Goal: Task Accomplishment & Management: Use online tool/utility

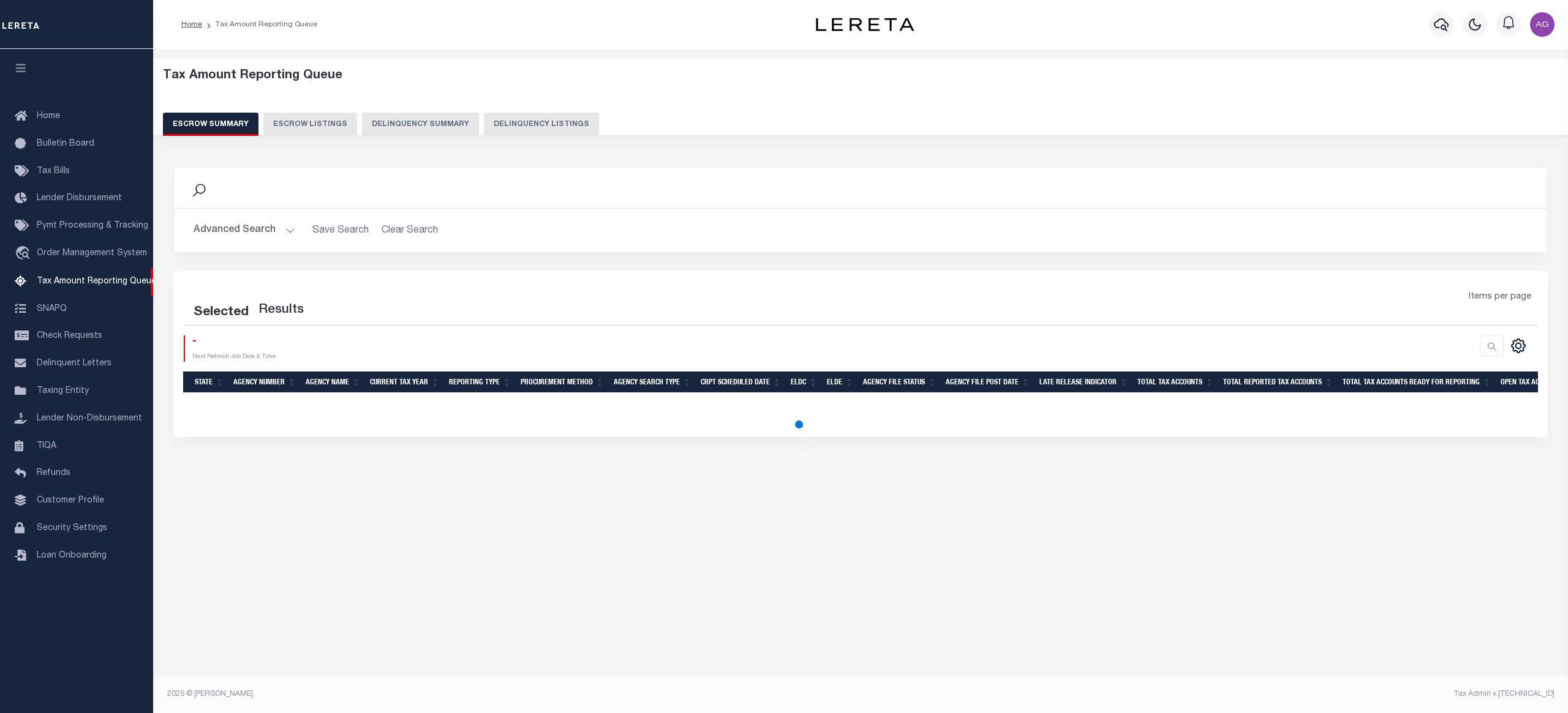
select select "100"
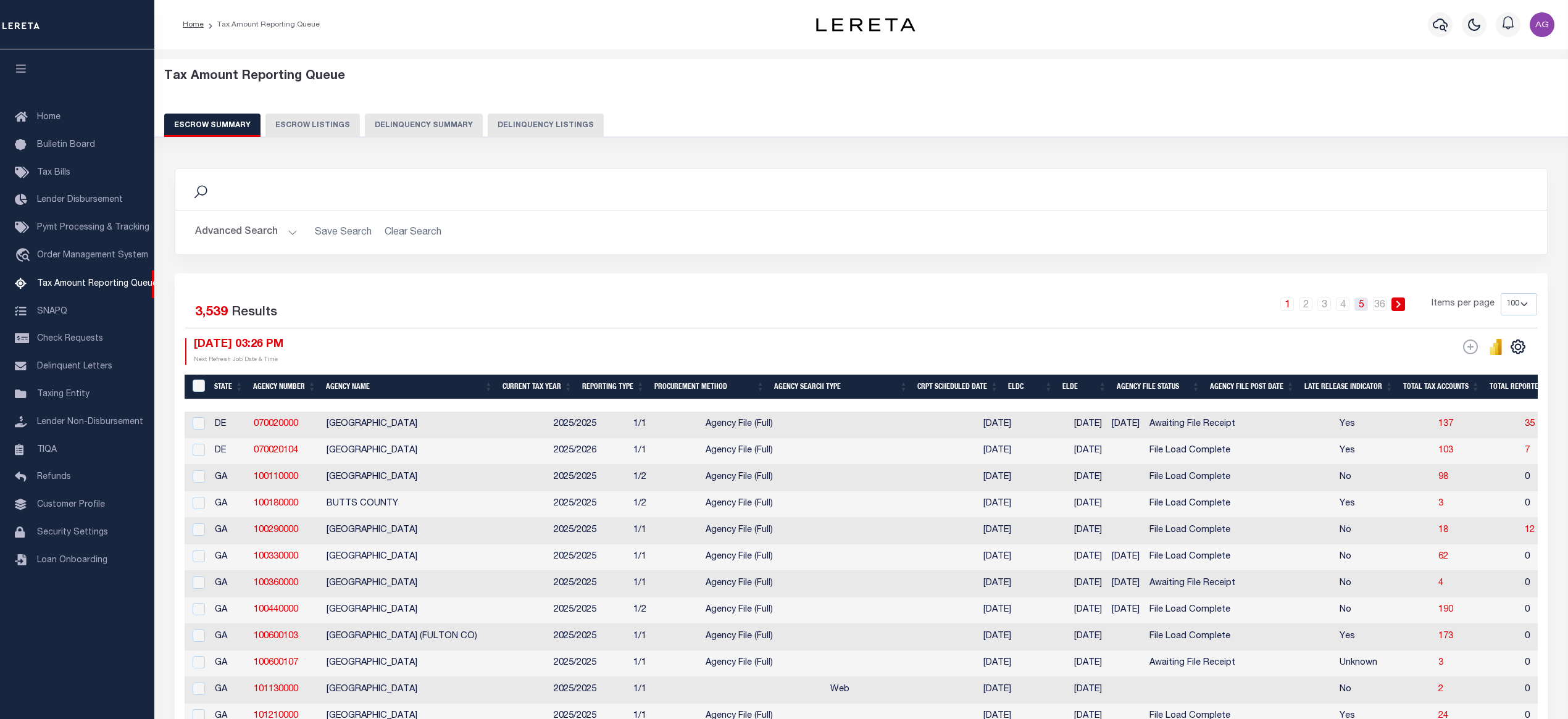
click at [1363, 307] on link "5" at bounding box center [1361, 304] width 13 height 13
click at [432, 125] on button "Delinquency Summary" at bounding box center [423, 125] width 118 height 23
select select
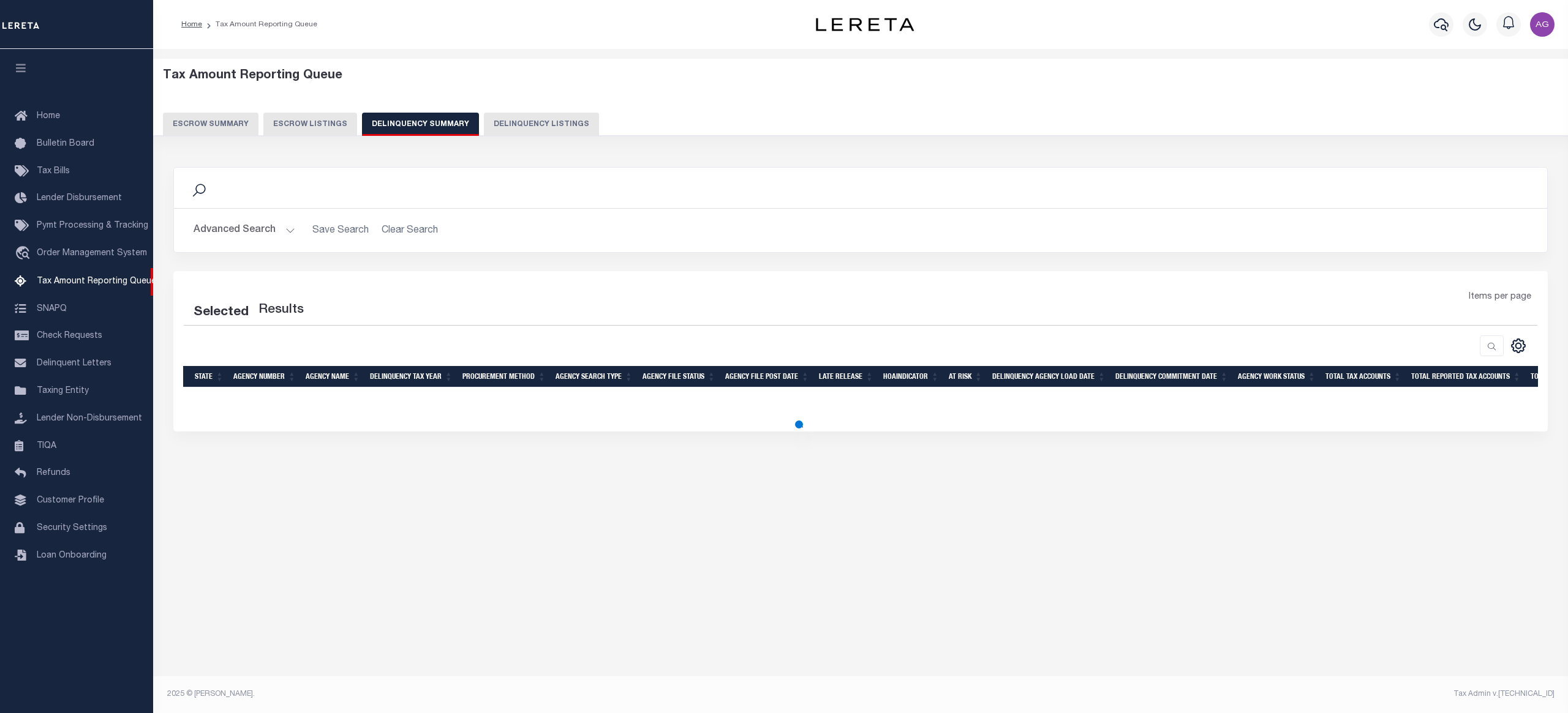
click at [257, 232] on button "Advanced Search" at bounding box center [244, 230] width 102 height 24
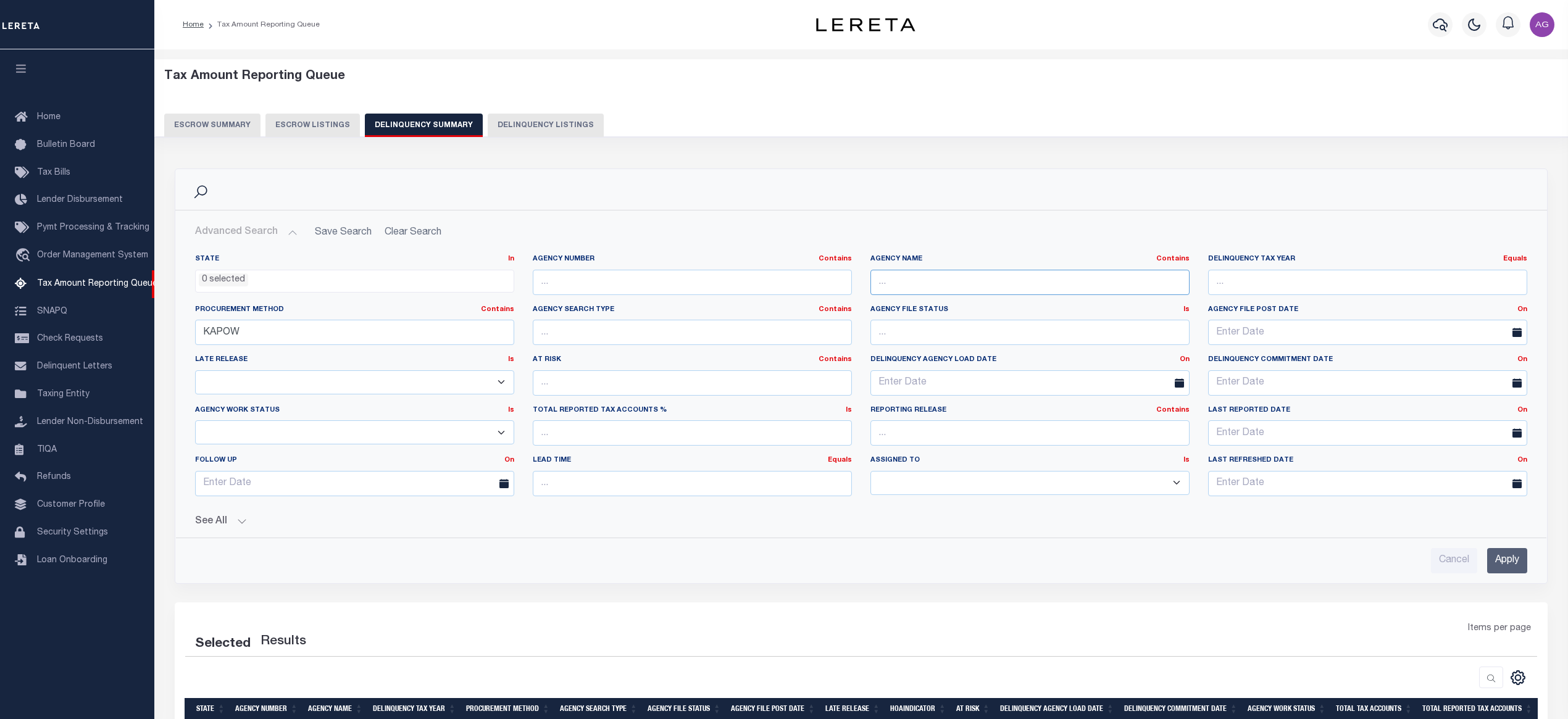
click at [917, 290] on input "text" at bounding box center [1030, 282] width 319 height 26
type input "peoria"
click at [268, 331] on input "KAPOW" at bounding box center [354, 332] width 319 height 26
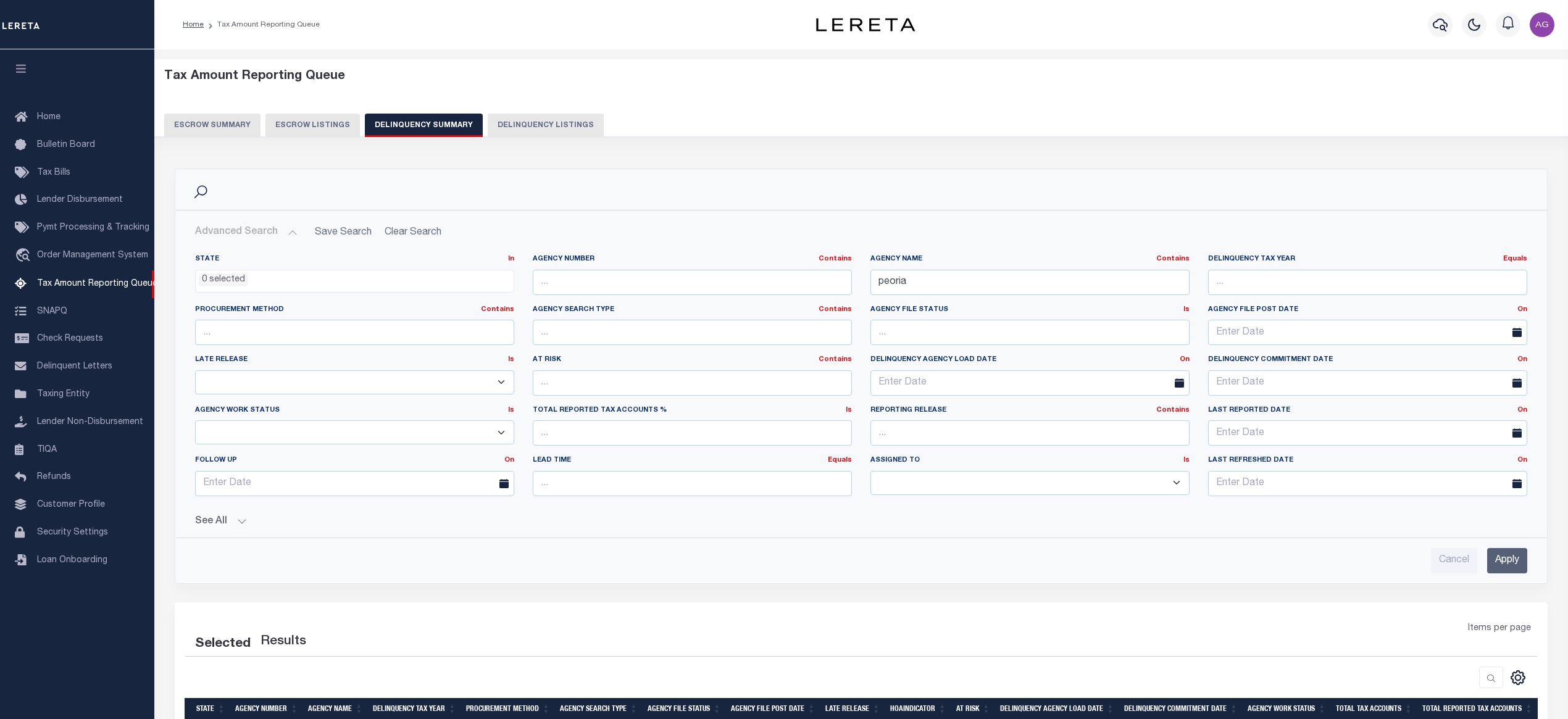
click at [1518, 566] on input "Apply" at bounding box center [1507, 561] width 40 height 26
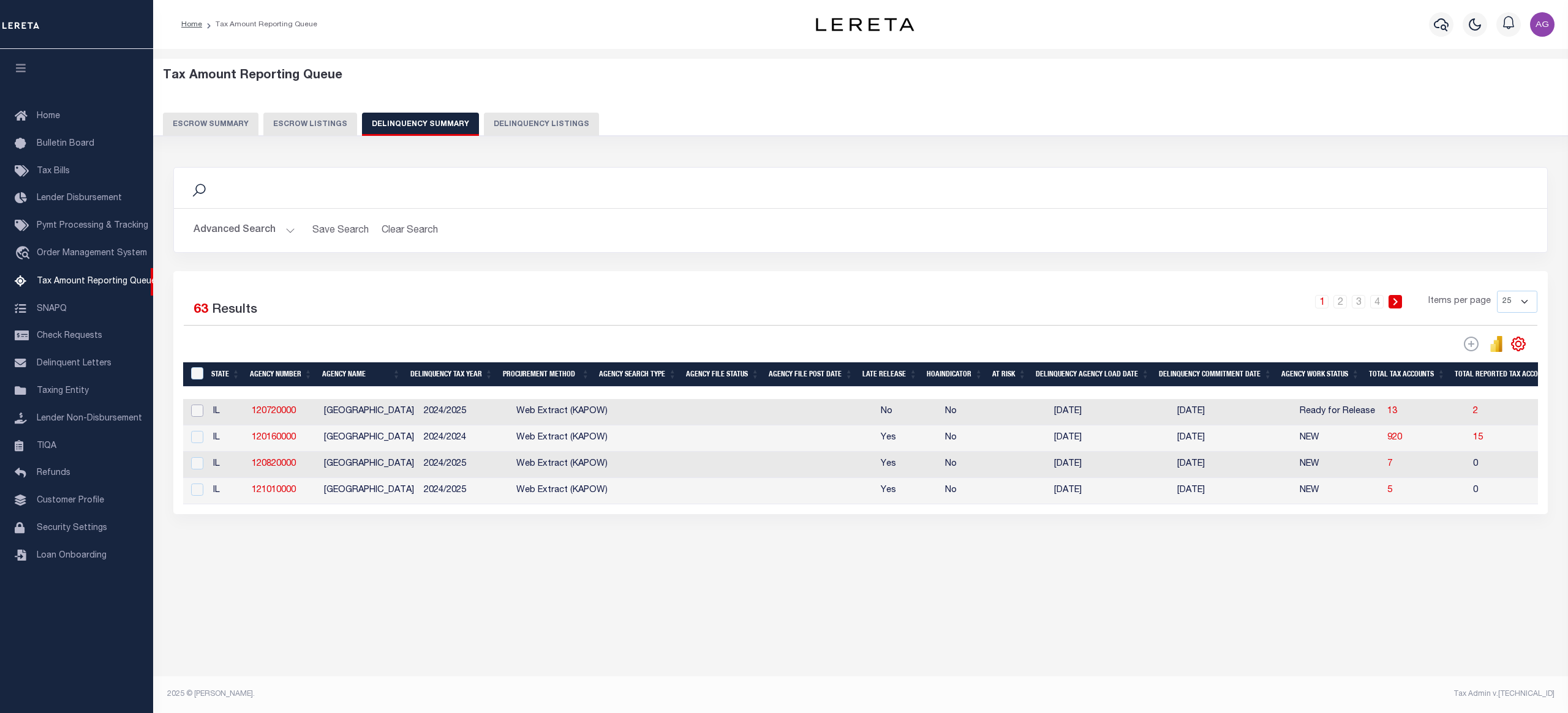
click at [193, 409] on input "checkbox" at bounding box center [198, 411] width 12 height 12
checkbox input "true"
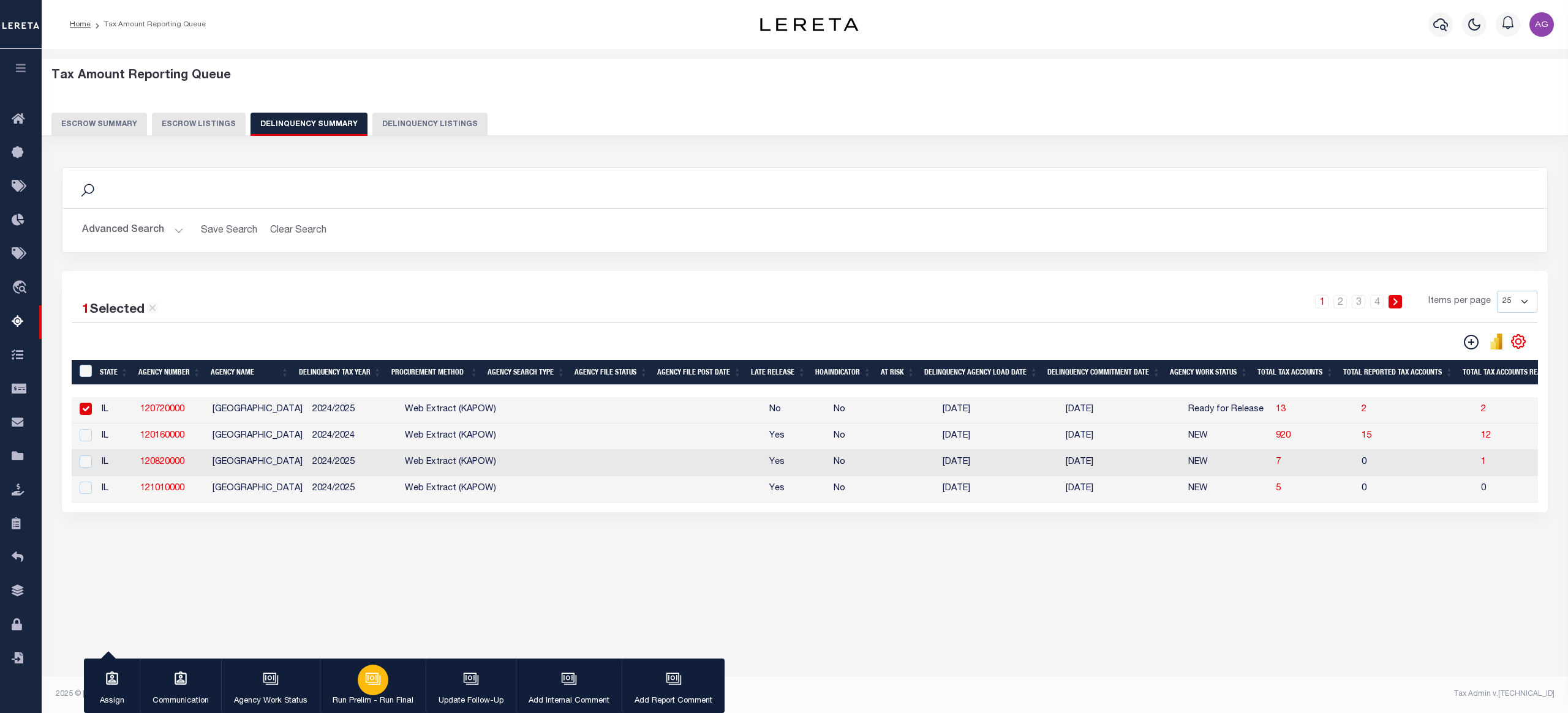
click at [366, 687] on icon "button" at bounding box center [373, 679] width 16 height 16
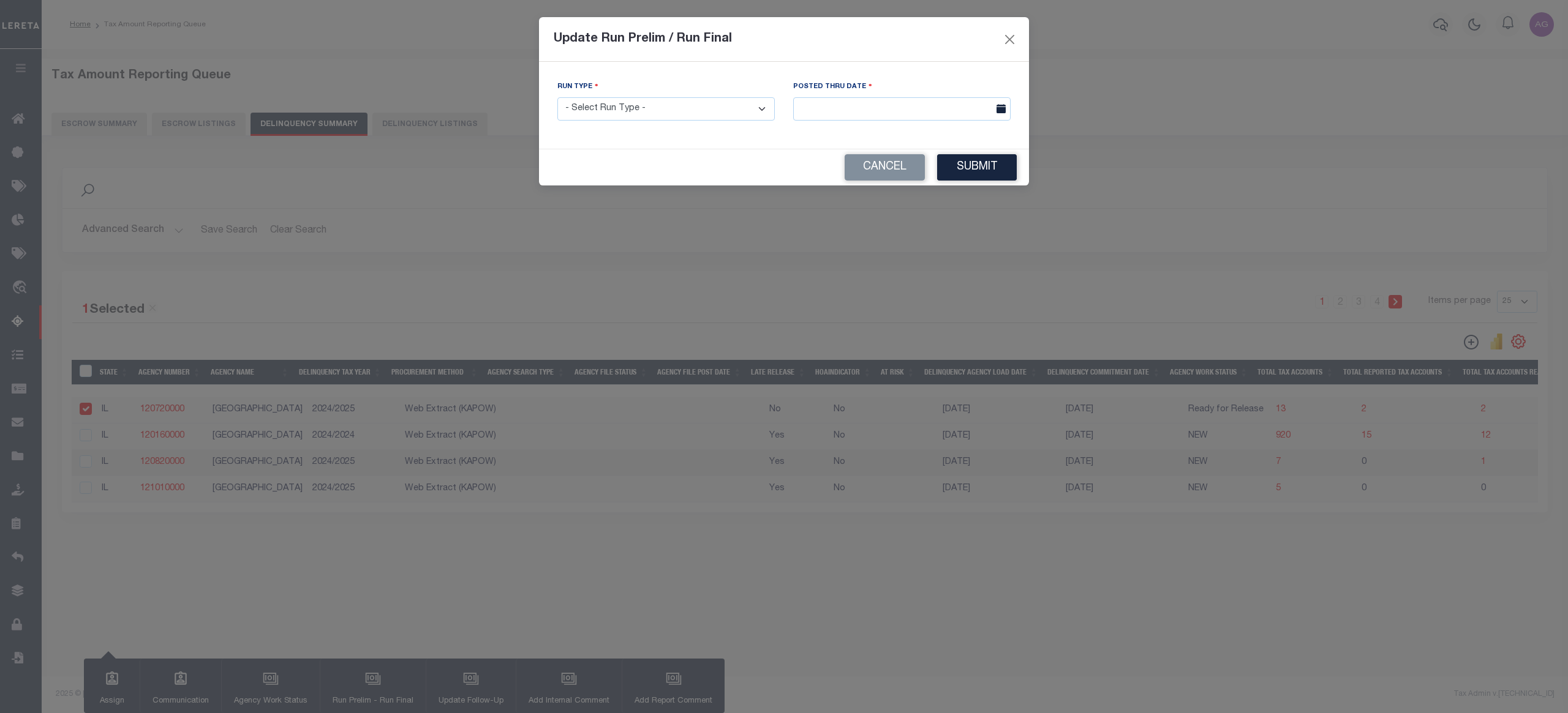
click at [674, 99] on select "- Select Run Type - Prelim Run Final Run" at bounding box center [666, 109] width 218 height 24
select select "F"
click at [557, 98] on select "- Select Run Type - Prelim Run Final Run" at bounding box center [666, 109] width 218 height 24
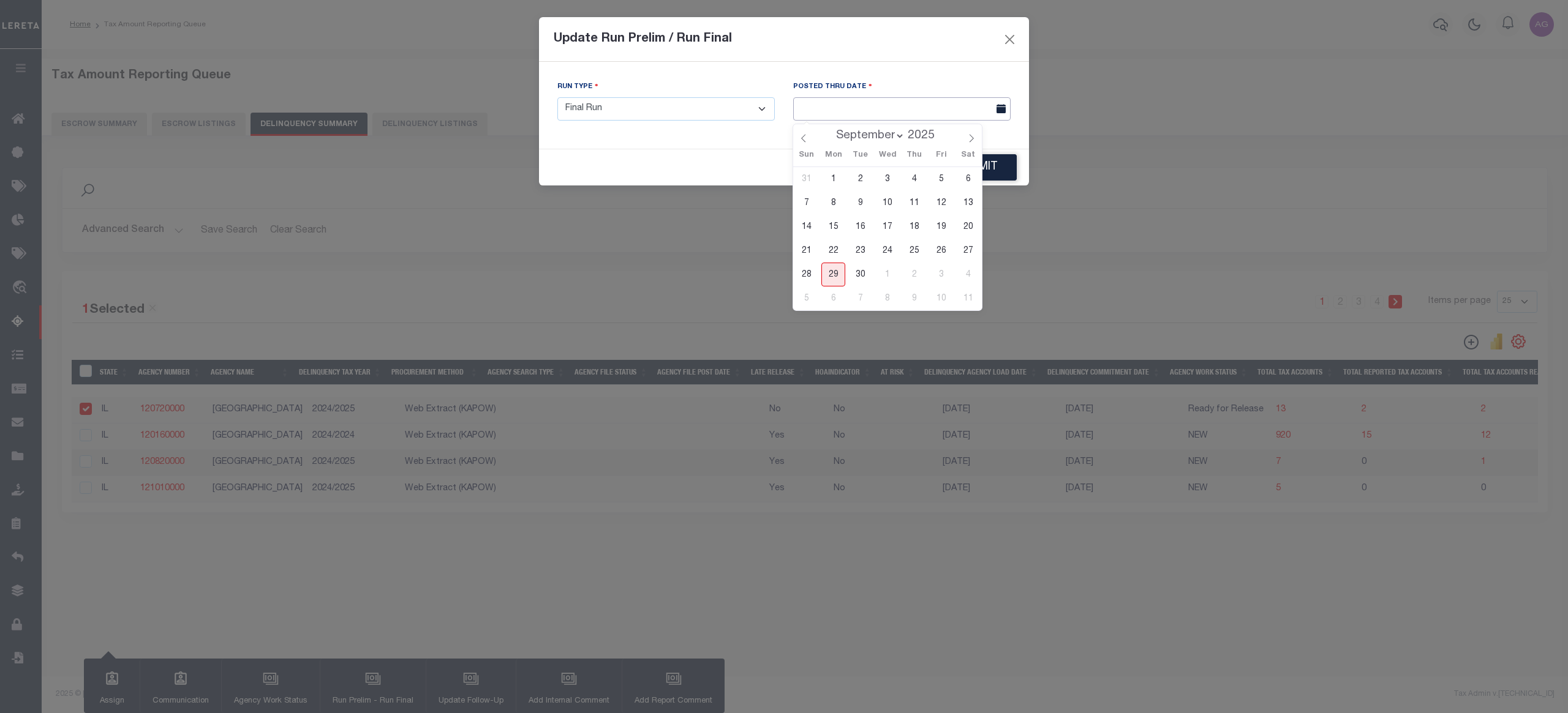
click at [888, 115] on input "text" at bounding box center [902, 109] width 218 height 24
click at [828, 277] on span "29" at bounding box center [833, 274] width 24 height 24
type input "[DATE]"
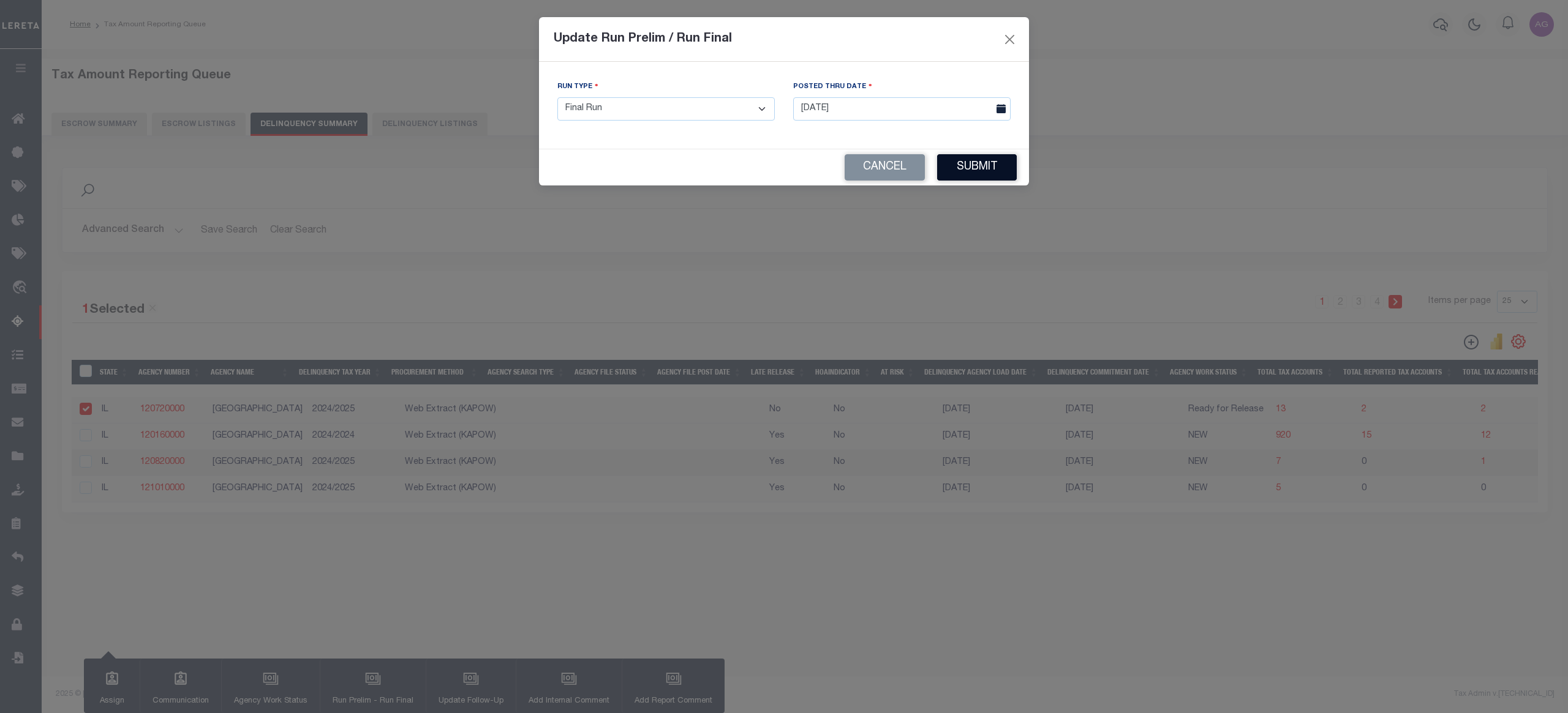
click at [976, 164] on button "Submit" at bounding box center [977, 168] width 80 height 26
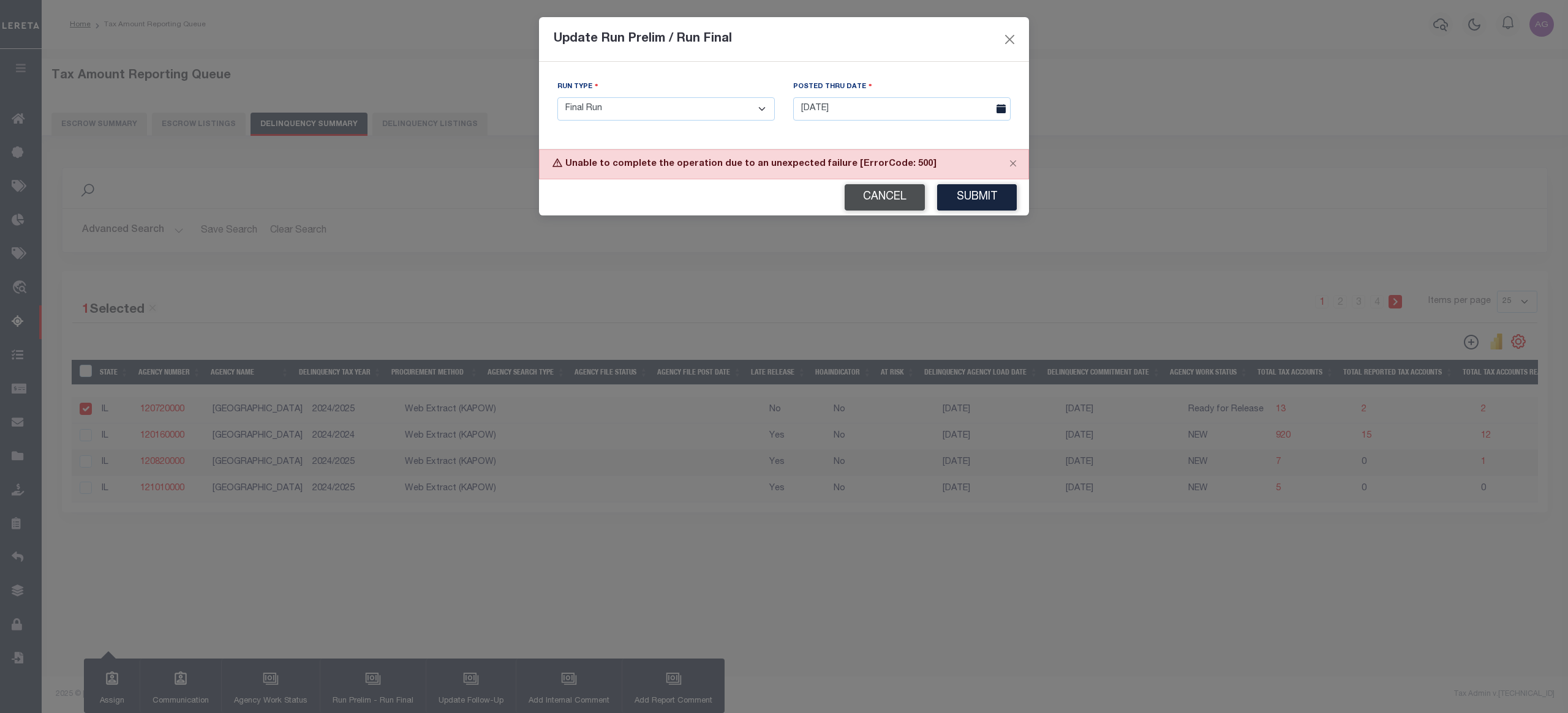
click at [880, 203] on button "Cancel" at bounding box center [884, 198] width 80 height 26
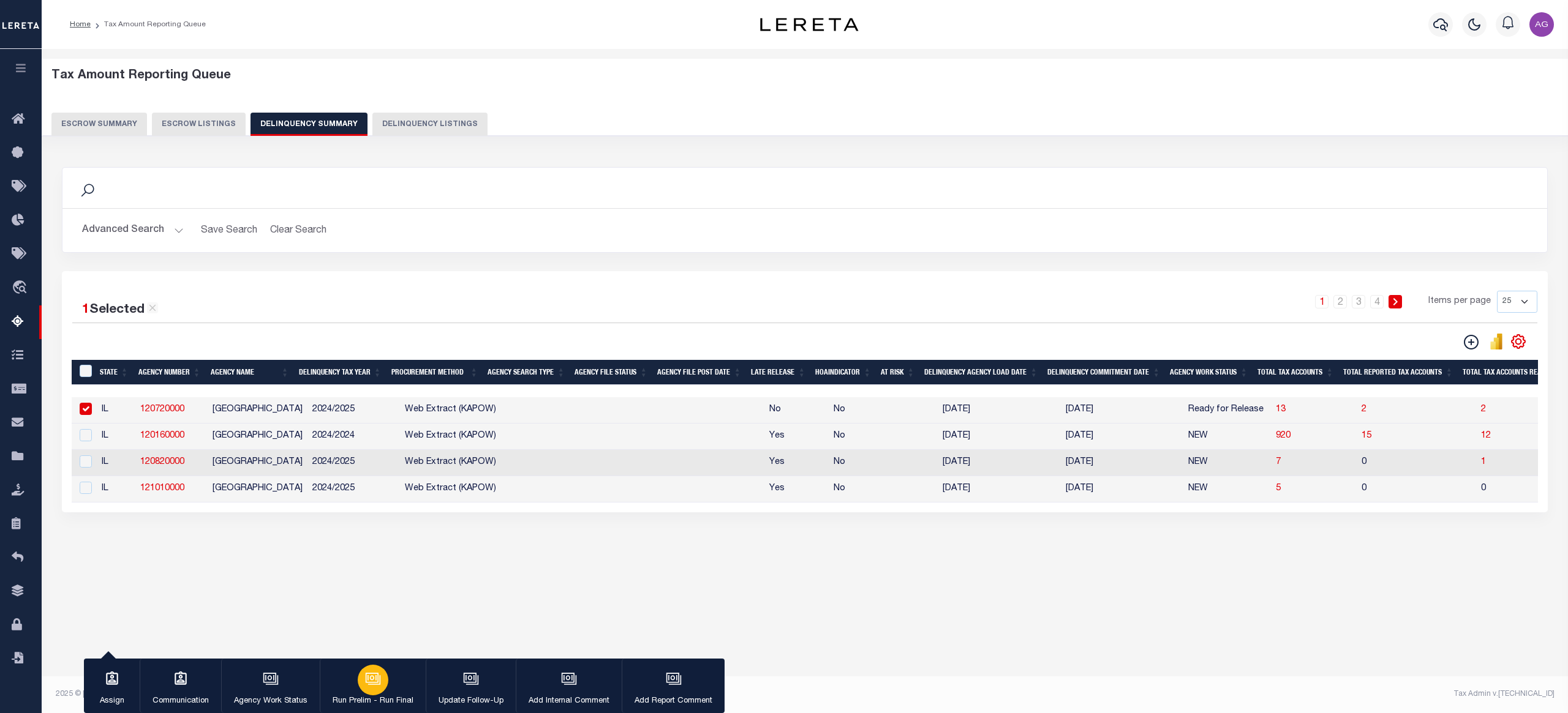
click at [353, 673] on button "Run Prelim - Run Final" at bounding box center [372, 686] width 106 height 55
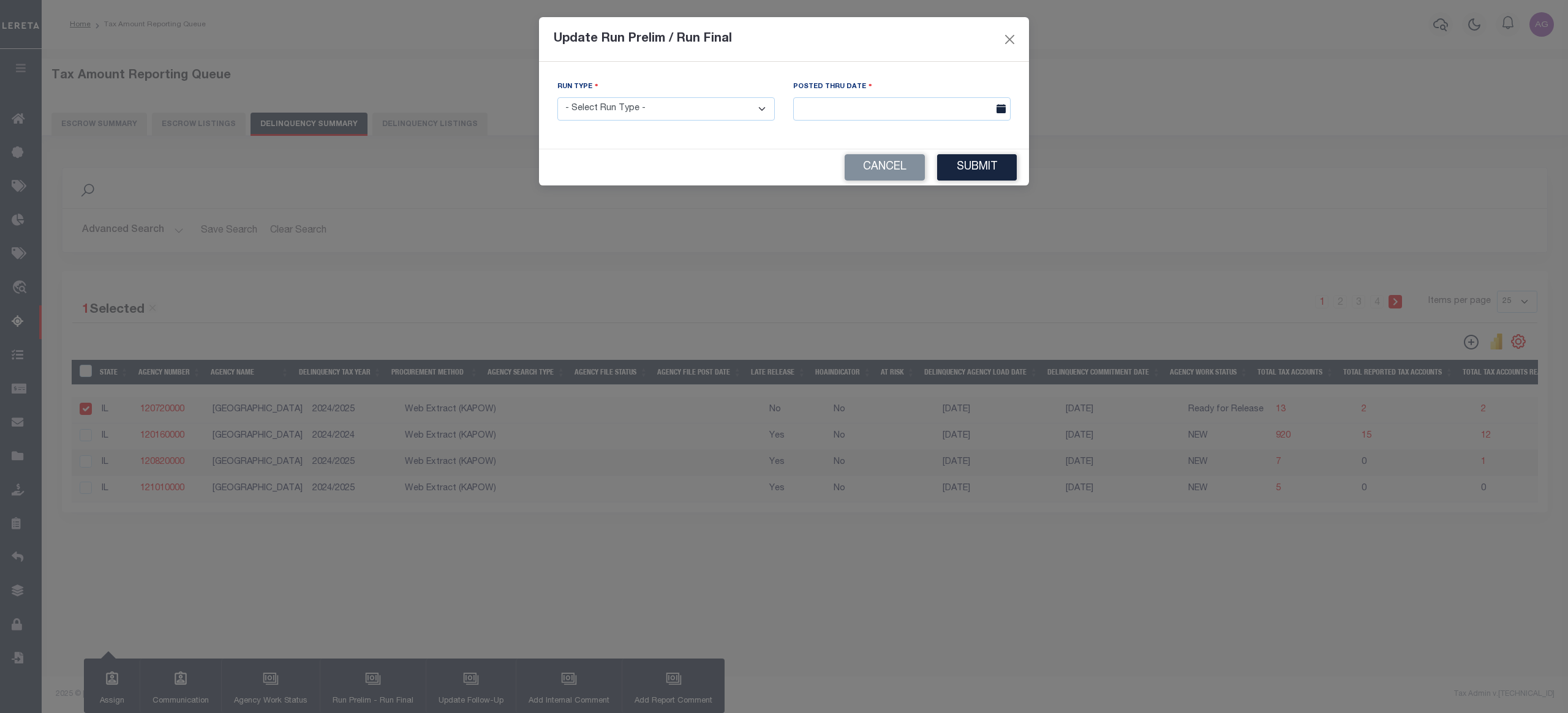
click at [686, 99] on select "- Select Run Type - Prelim Run Final Run" at bounding box center [666, 109] width 218 height 24
select select "F"
click at [557, 98] on select "- Select Run Type - Prelim Run Final Run" at bounding box center [666, 109] width 218 height 24
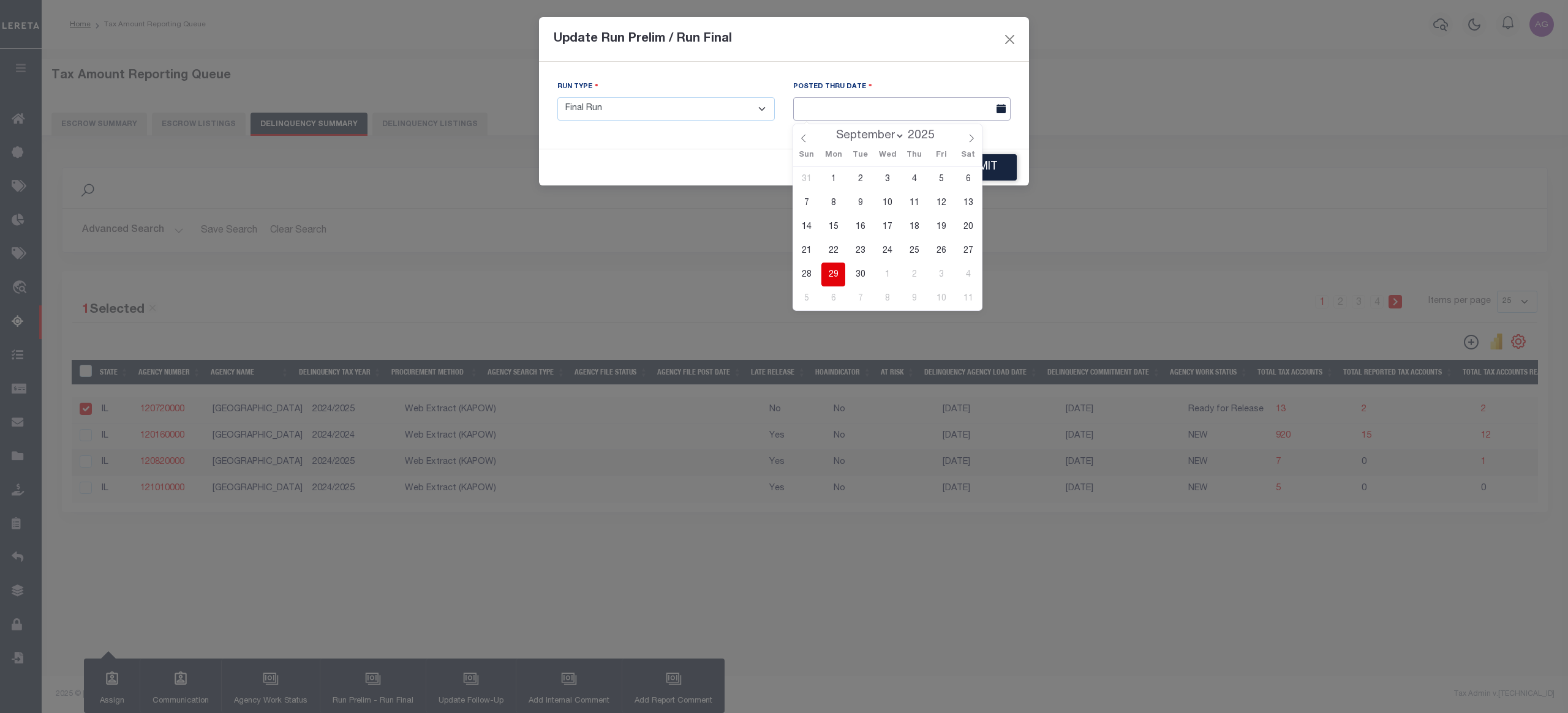
click at [920, 116] on input "text" at bounding box center [902, 109] width 218 height 24
click at [827, 275] on span "29" at bounding box center [833, 274] width 24 height 24
type input "[DATE]"
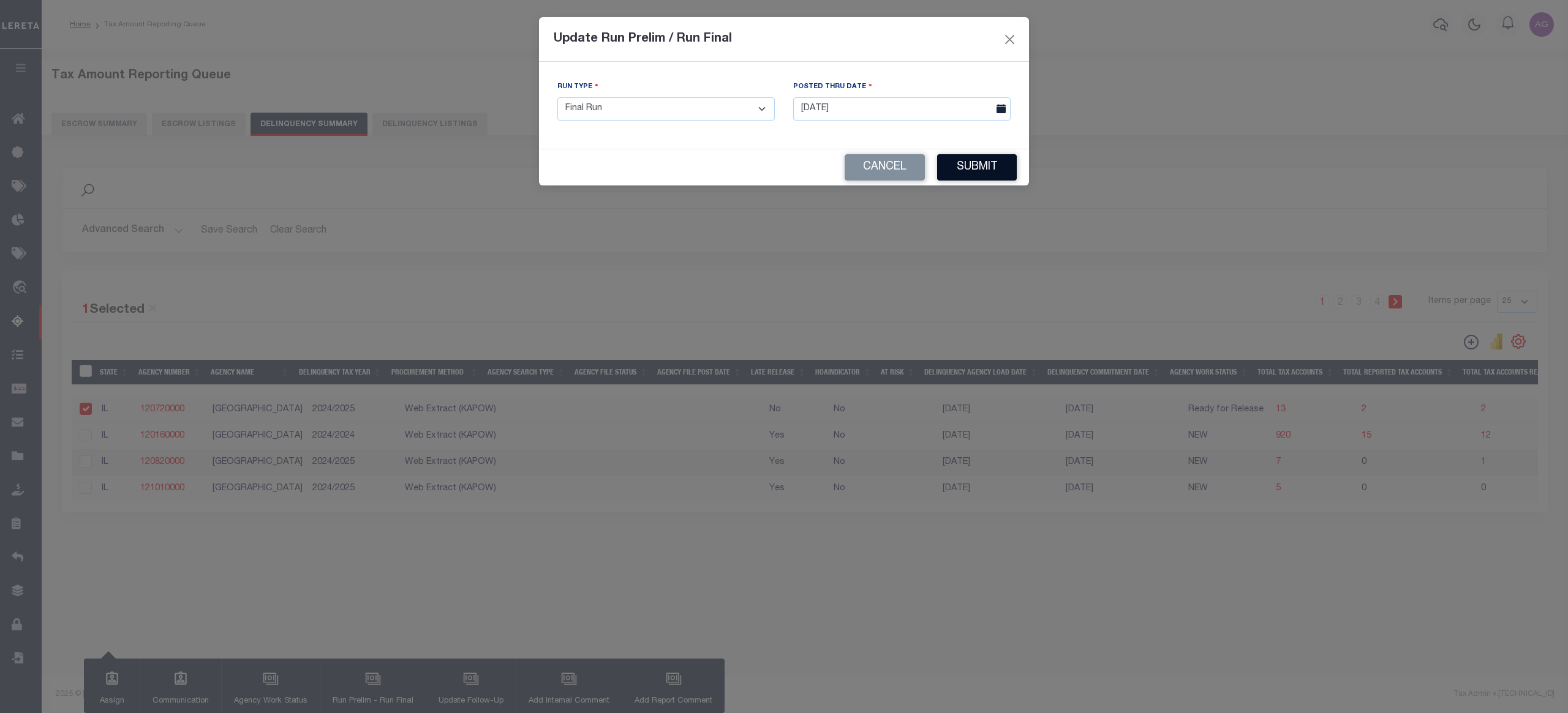
click at [990, 175] on button "Submit" at bounding box center [977, 168] width 80 height 26
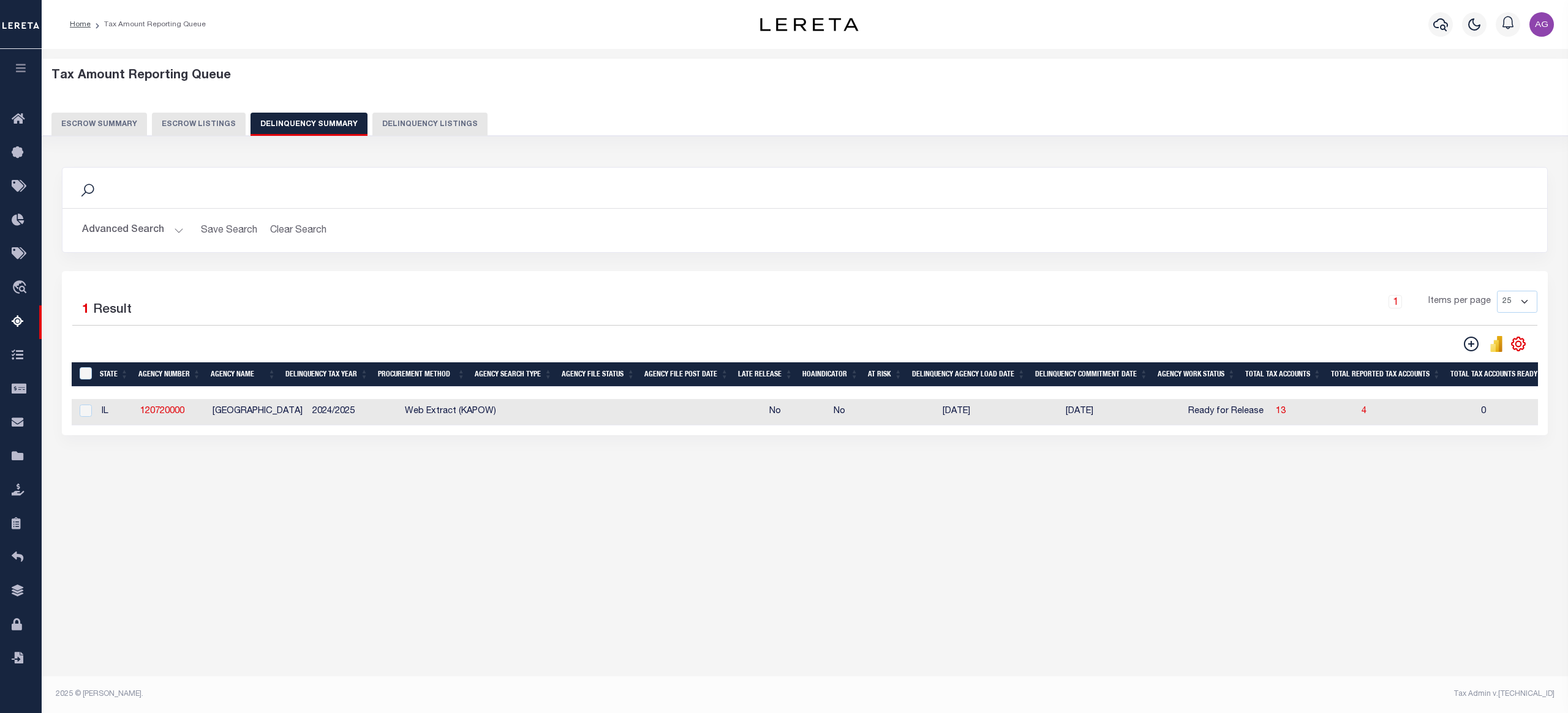
click at [140, 229] on button "Advanced Search" at bounding box center [133, 230] width 102 height 24
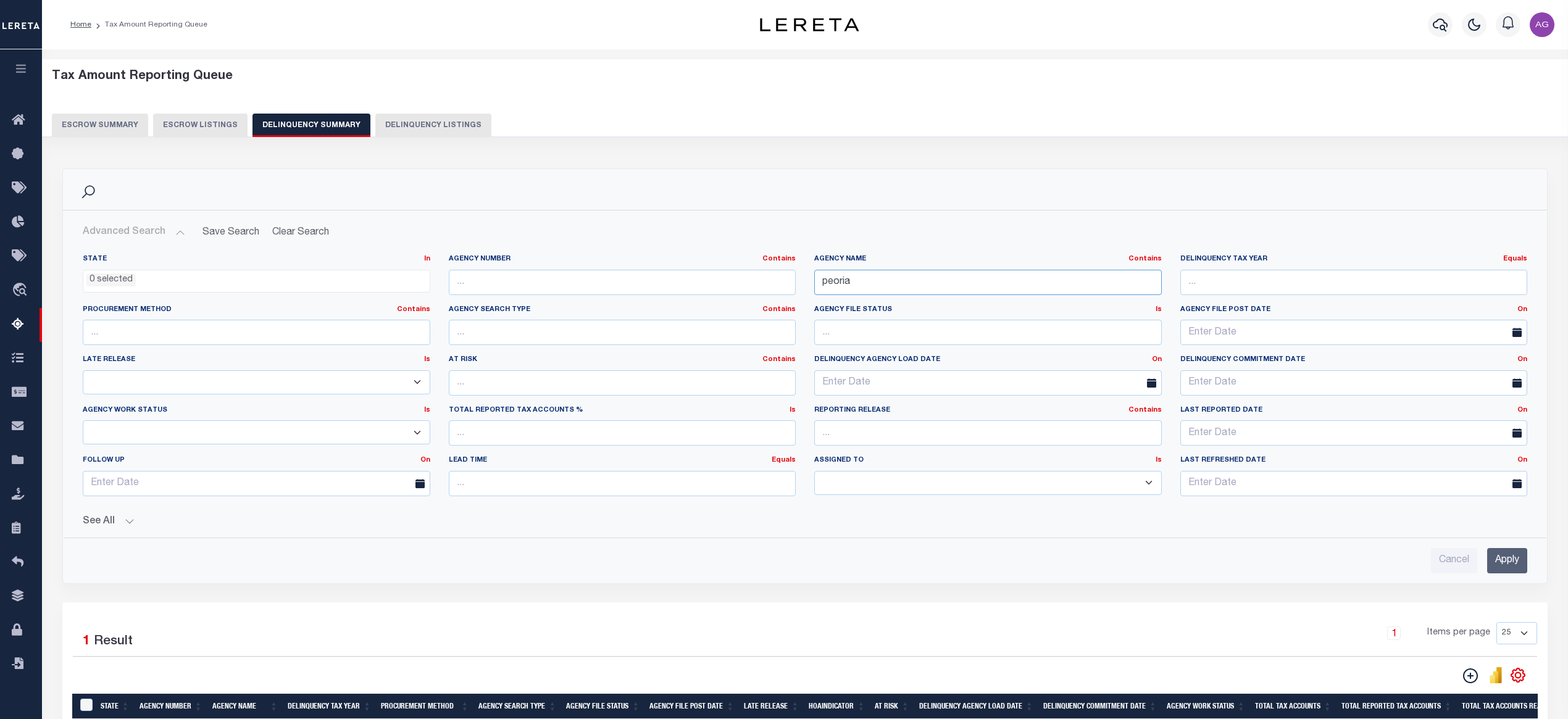
click at [868, 287] on input "peoria" at bounding box center [988, 282] width 348 height 26
click at [1505, 561] on input "Apply" at bounding box center [1507, 561] width 40 height 26
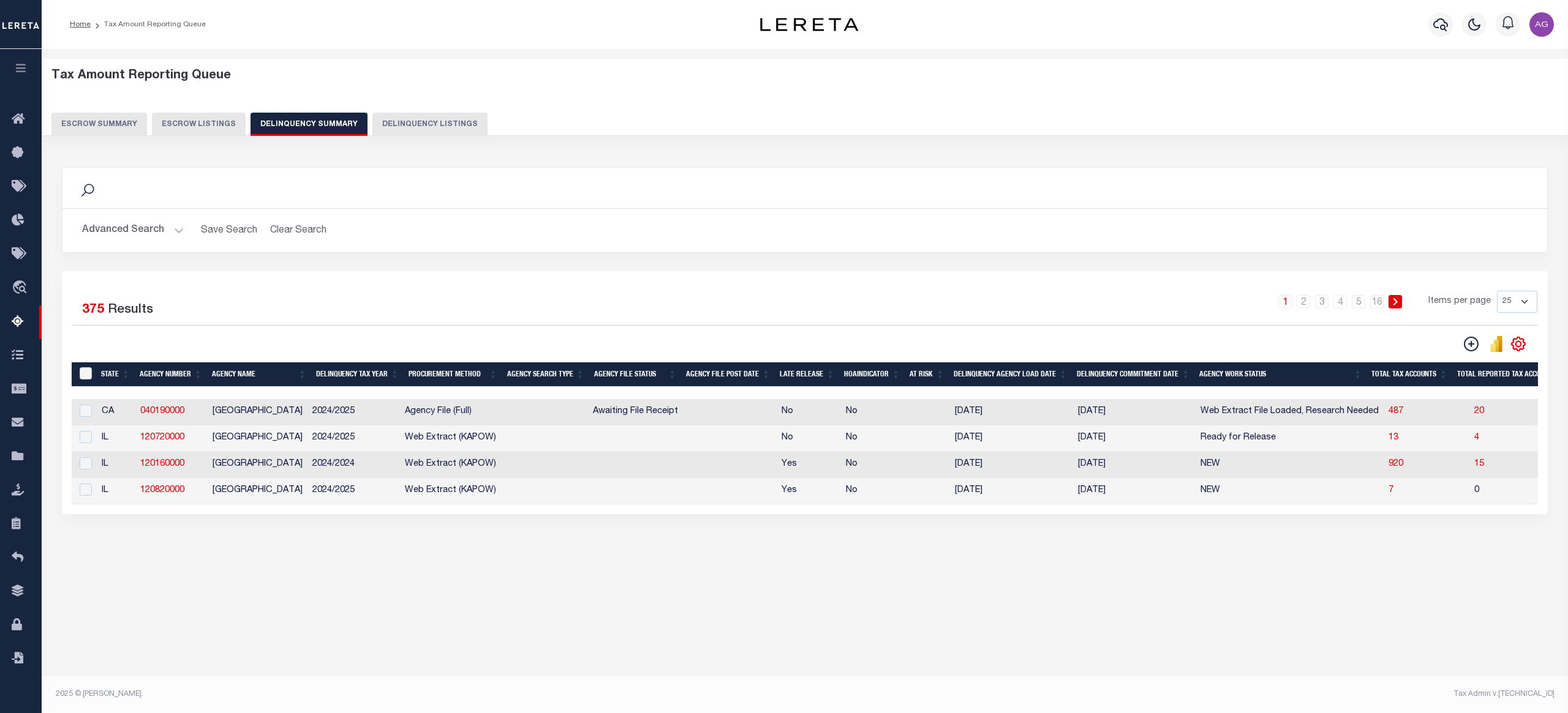
click at [161, 234] on button "Advanced Search" at bounding box center [133, 230] width 102 height 24
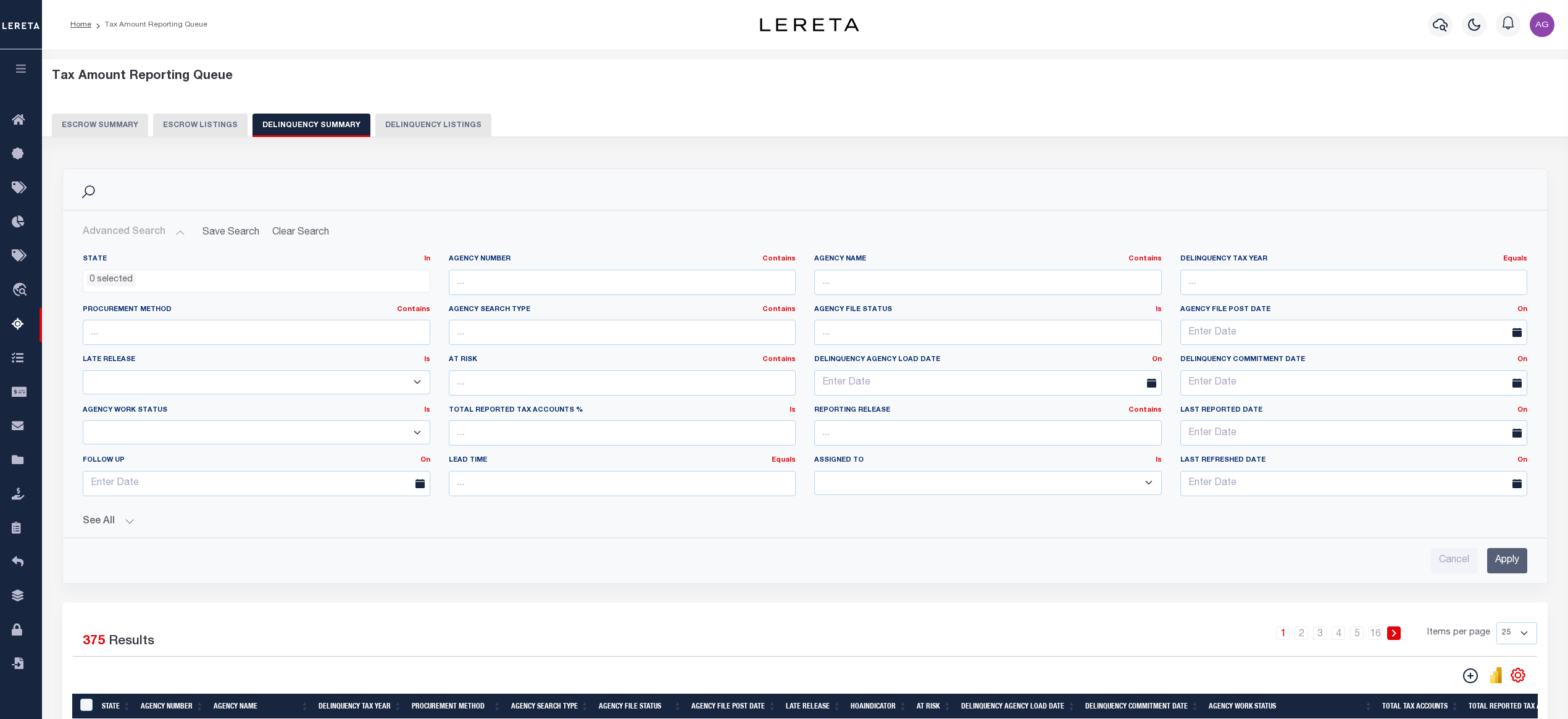
click at [132, 514] on div "See All Work Queue Is Is Contains --ALL-- Delinquent Is" at bounding box center [804, 517] width 1444 height 21
click at [132, 522] on button "See All" at bounding box center [804, 522] width 1444 height 12
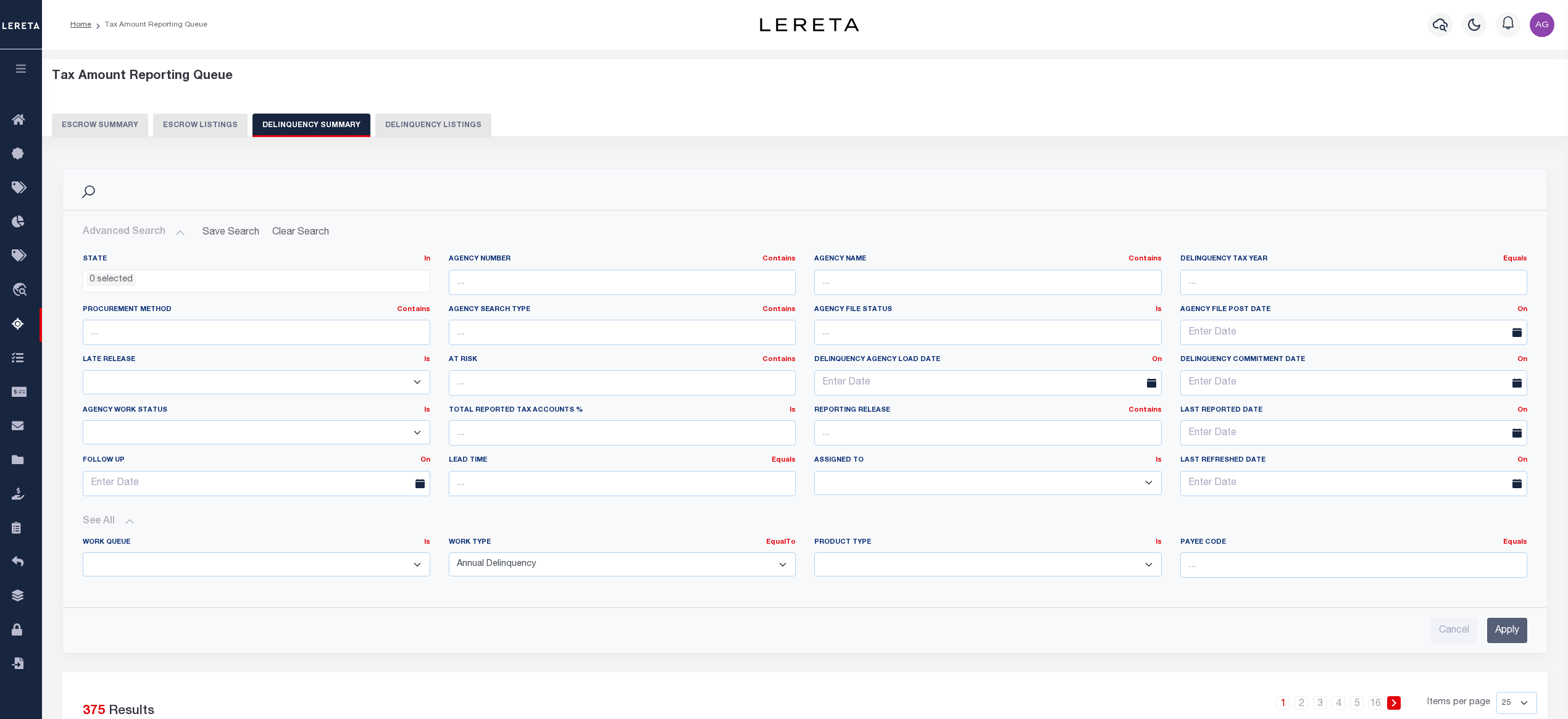
click at [1522, 627] on input "Apply" at bounding box center [1507, 630] width 40 height 26
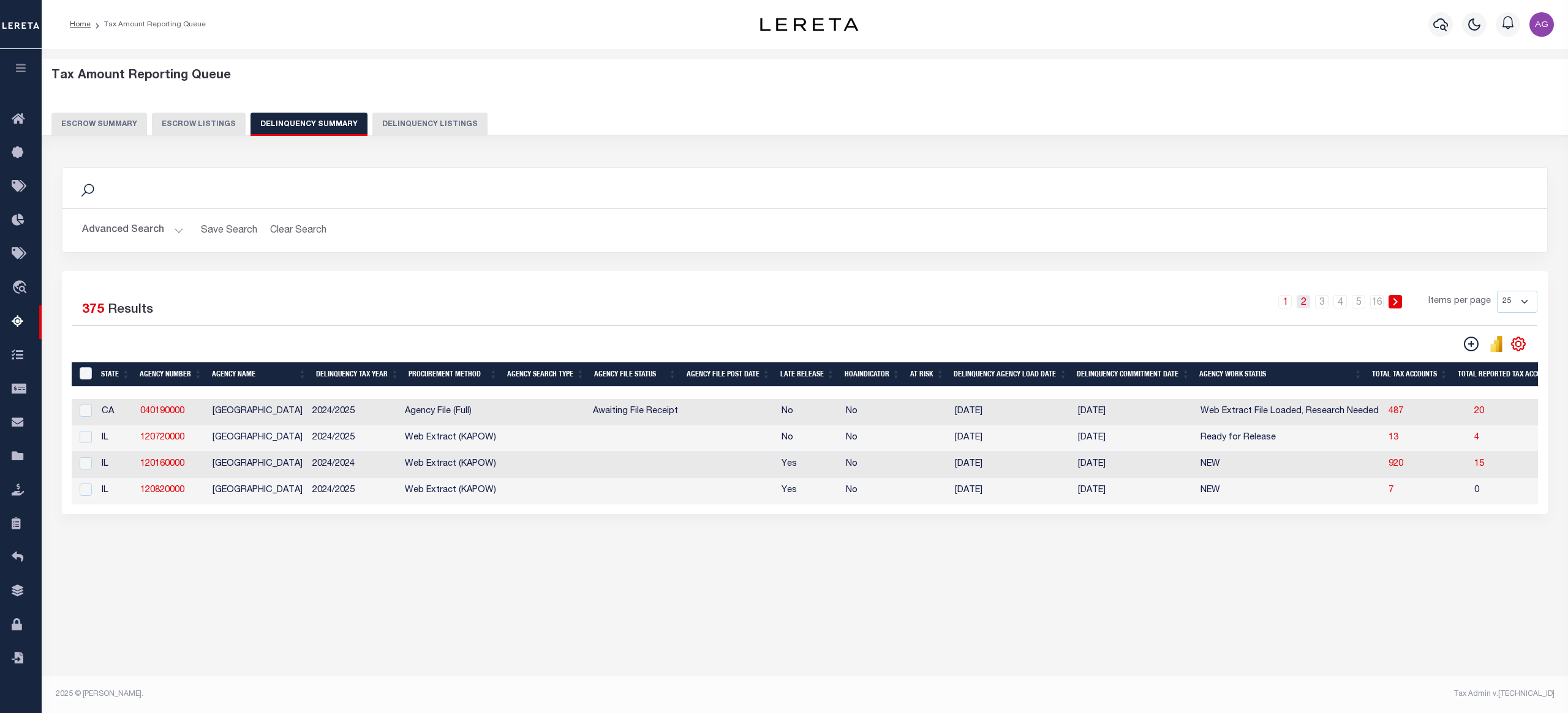
click at [1304, 306] on link "2" at bounding box center [1303, 301] width 13 height 13
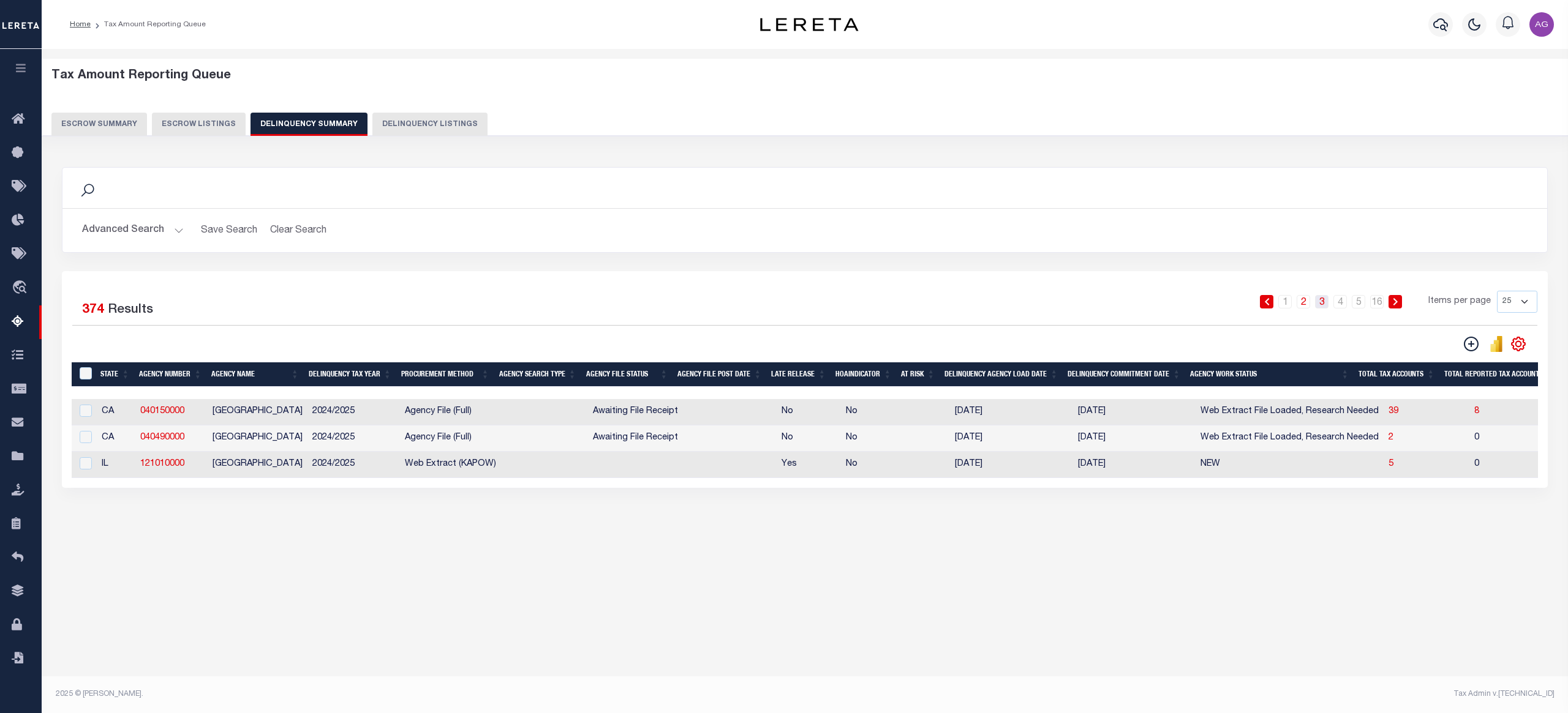
click at [1316, 301] on link "3" at bounding box center [1321, 301] width 13 height 13
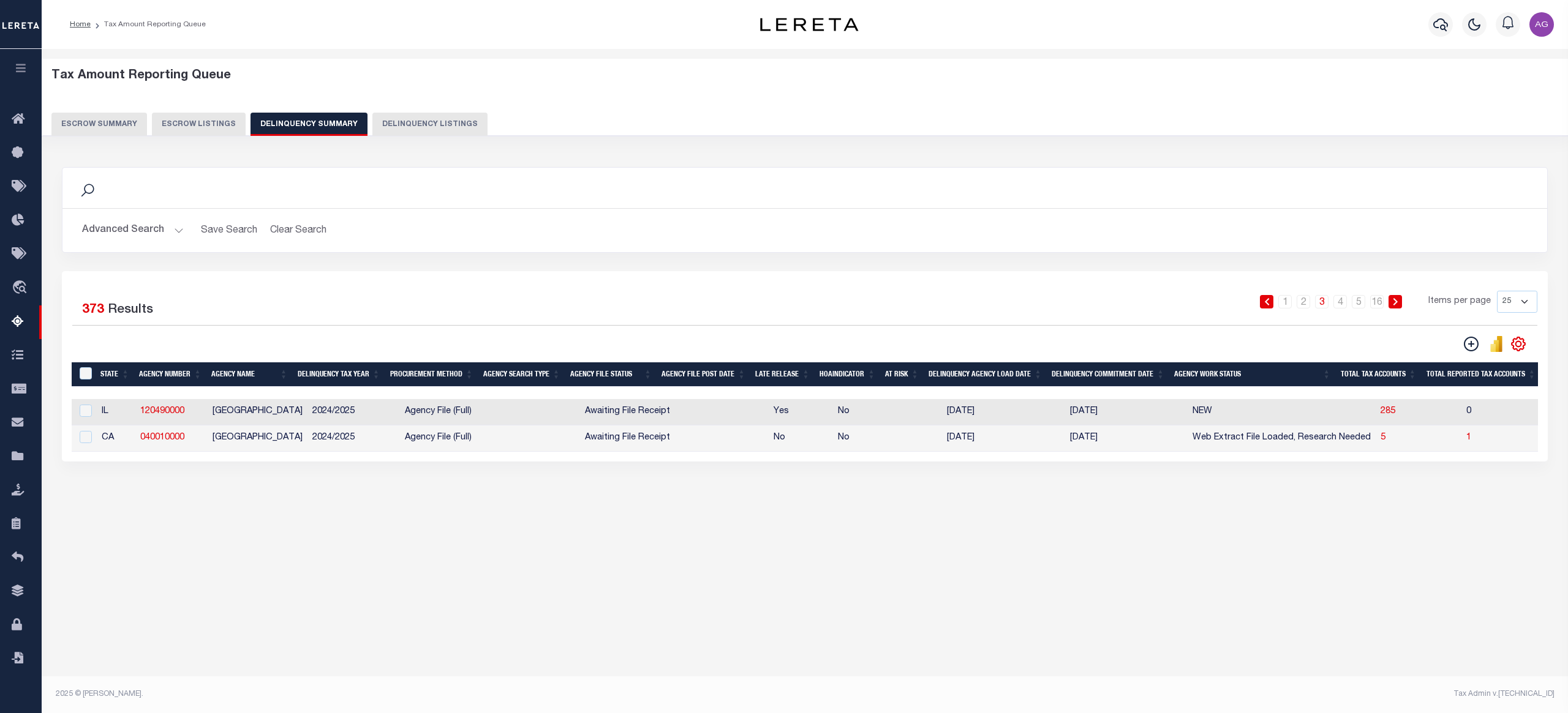
click at [1348, 300] on li "4" at bounding box center [1340, 301] width 18 height 13
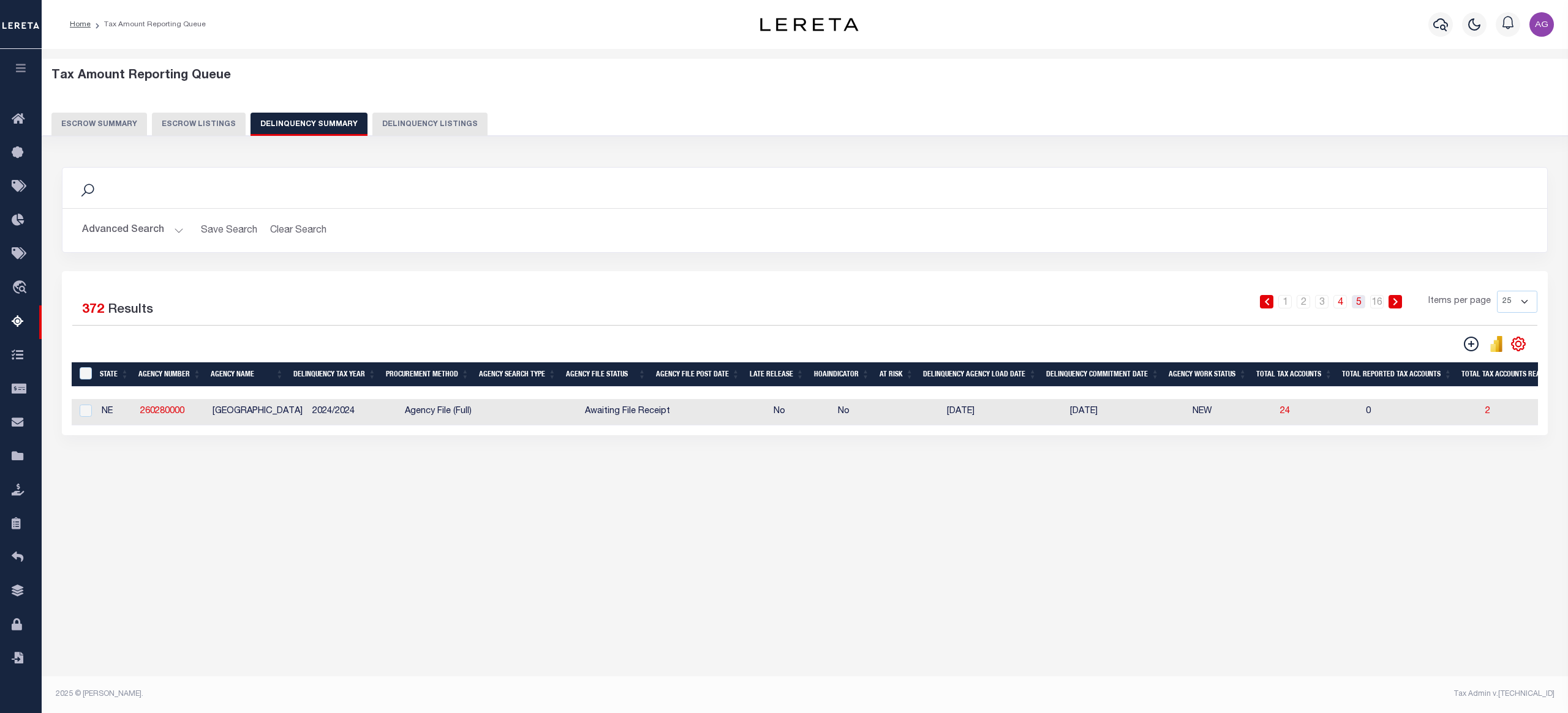
click at [1356, 302] on link "5" at bounding box center [1358, 301] width 13 height 13
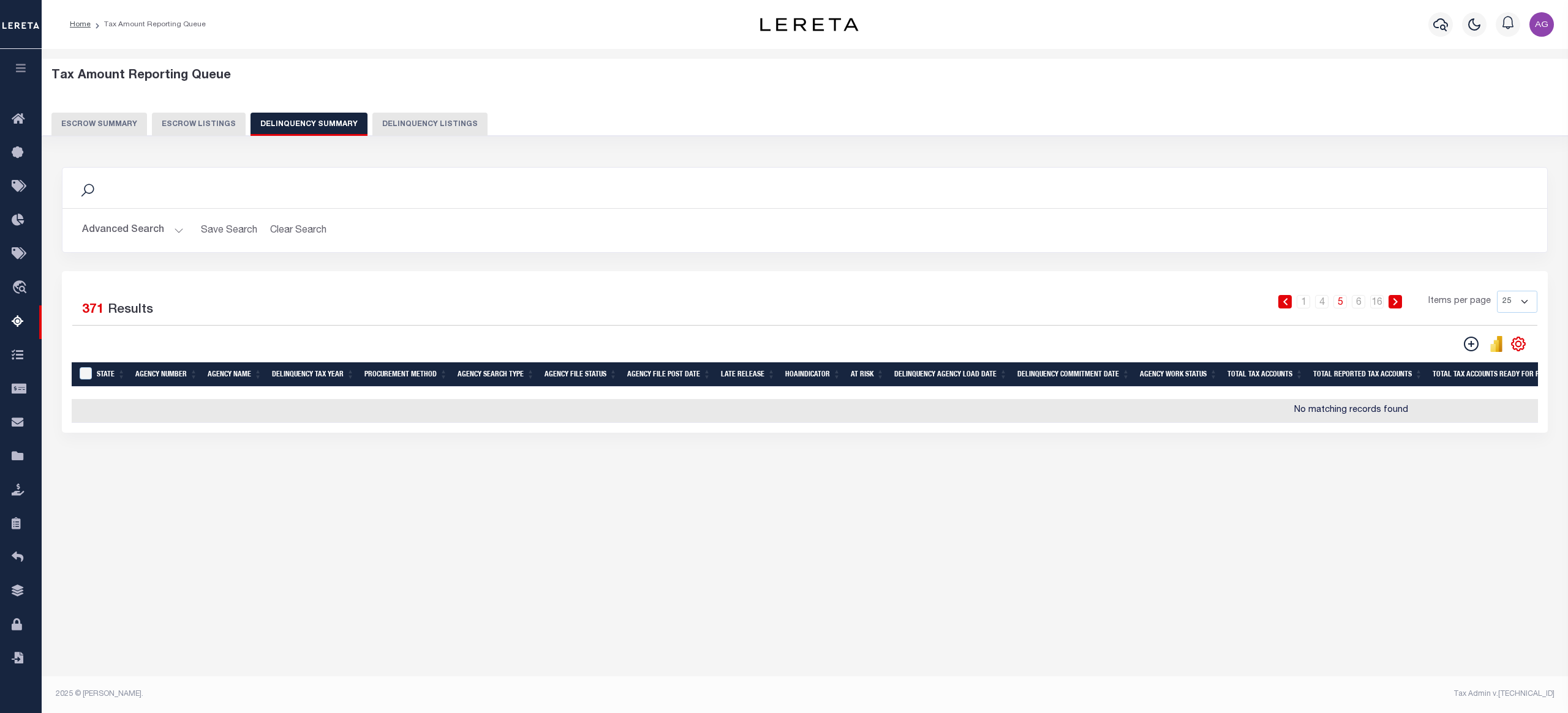
click at [142, 227] on button "Advanced Search" at bounding box center [133, 230] width 102 height 24
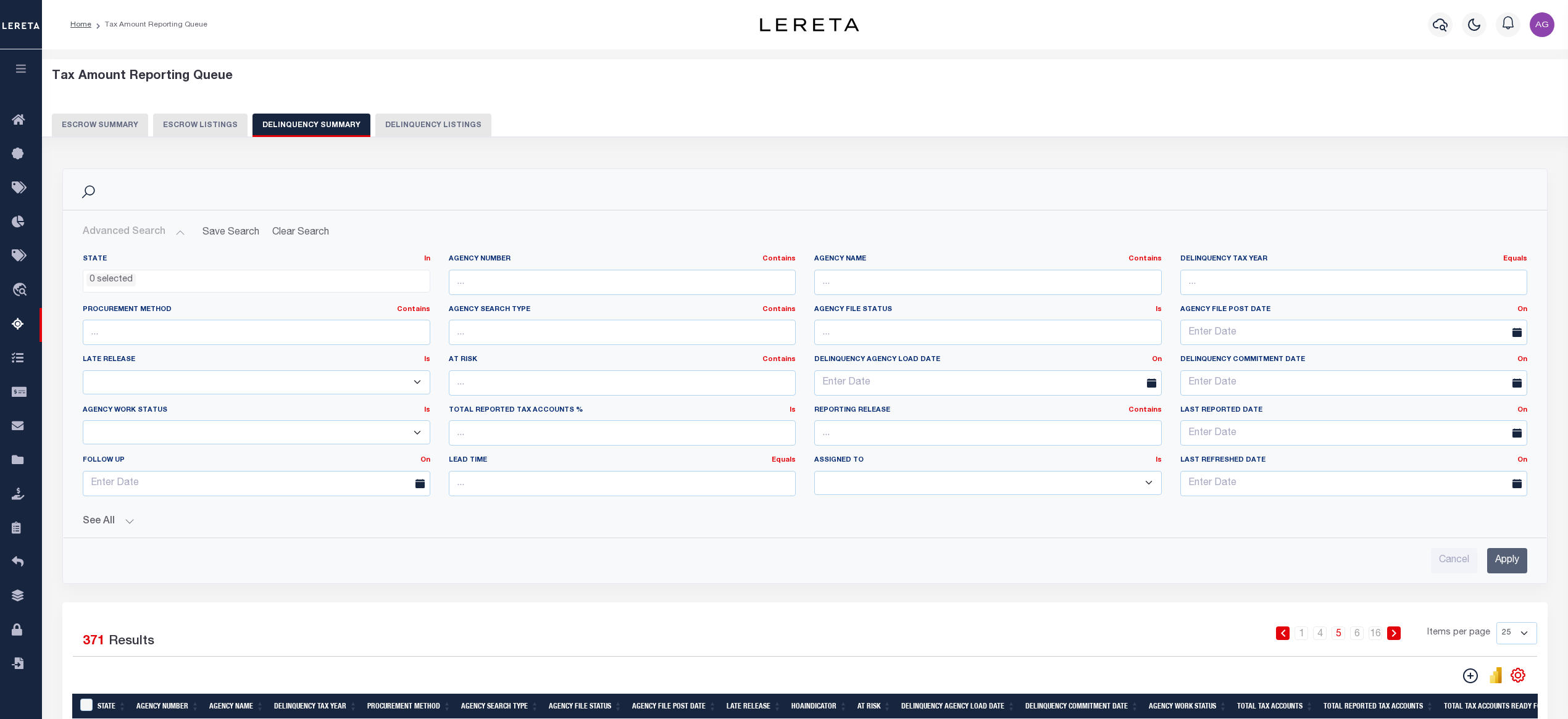
click at [117, 526] on button "See All" at bounding box center [804, 522] width 1444 height 12
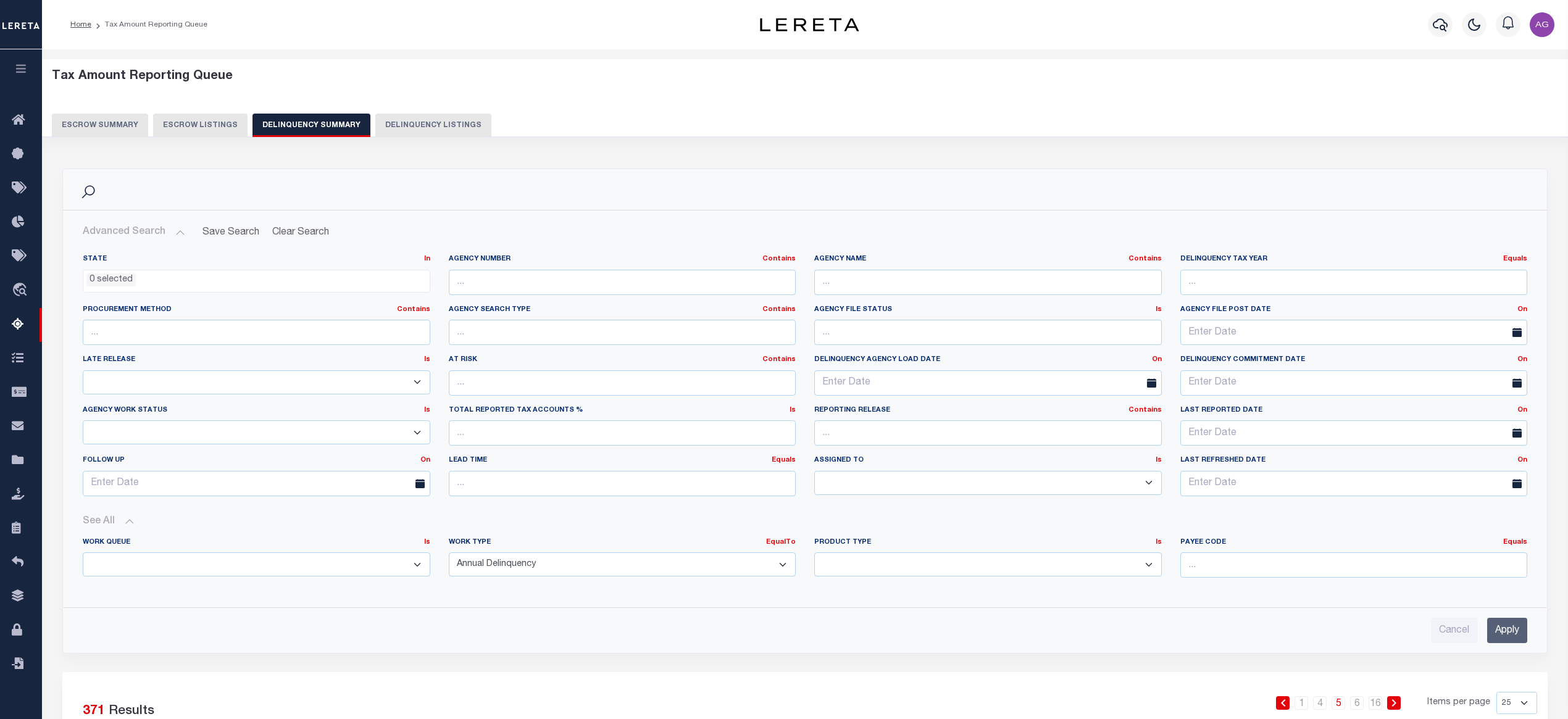
click at [556, 569] on select "Annual Delinquency Back Search Payment Status Check DTRACK" at bounding box center [622, 564] width 348 height 24
click at [449, 555] on select "Annual Delinquency Back Search Payment Status Check DTRACK" at bounding box center [622, 564] width 348 height 24
click at [1515, 633] on input "Apply" at bounding box center [1507, 630] width 40 height 26
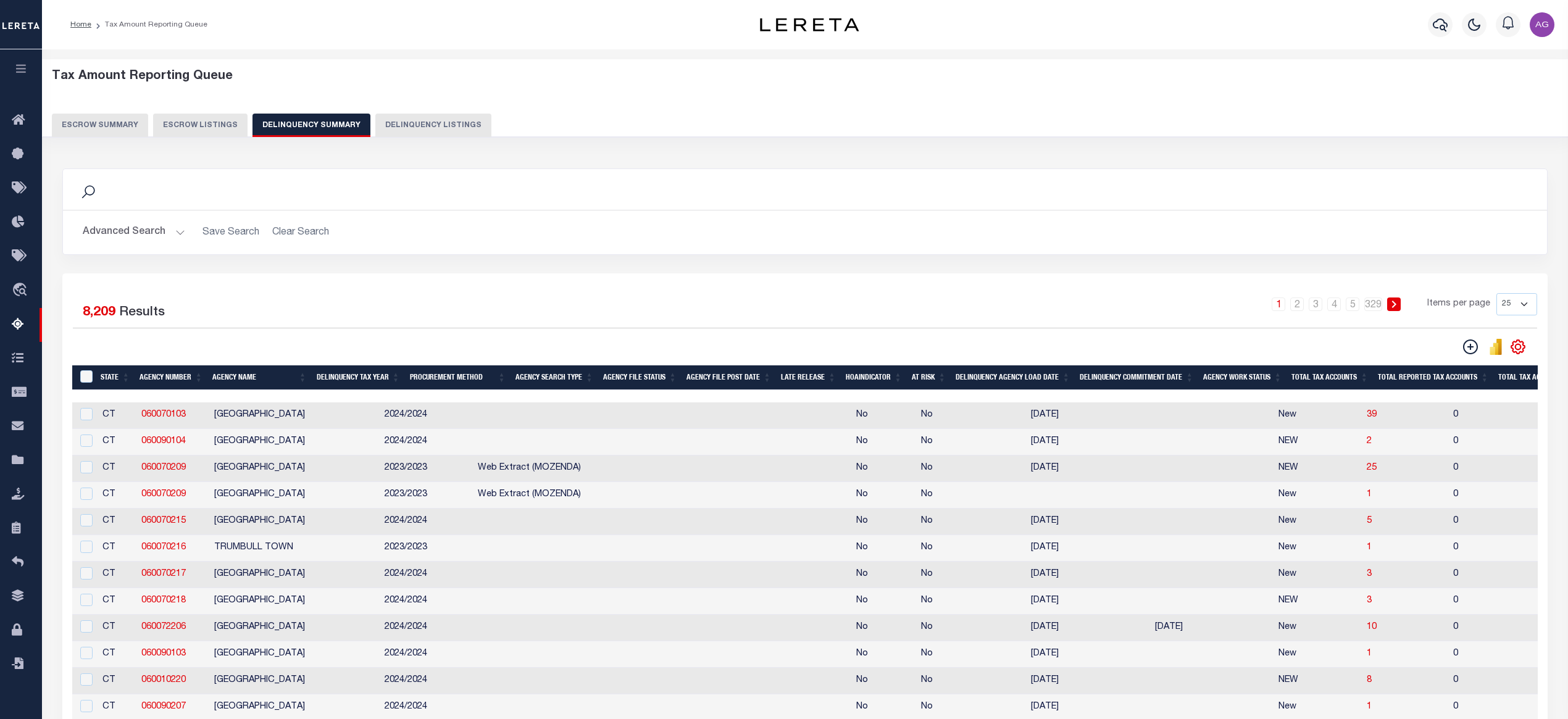
click at [151, 237] on button "Advanced Search" at bounding box center [134, 232] width 103 height 24
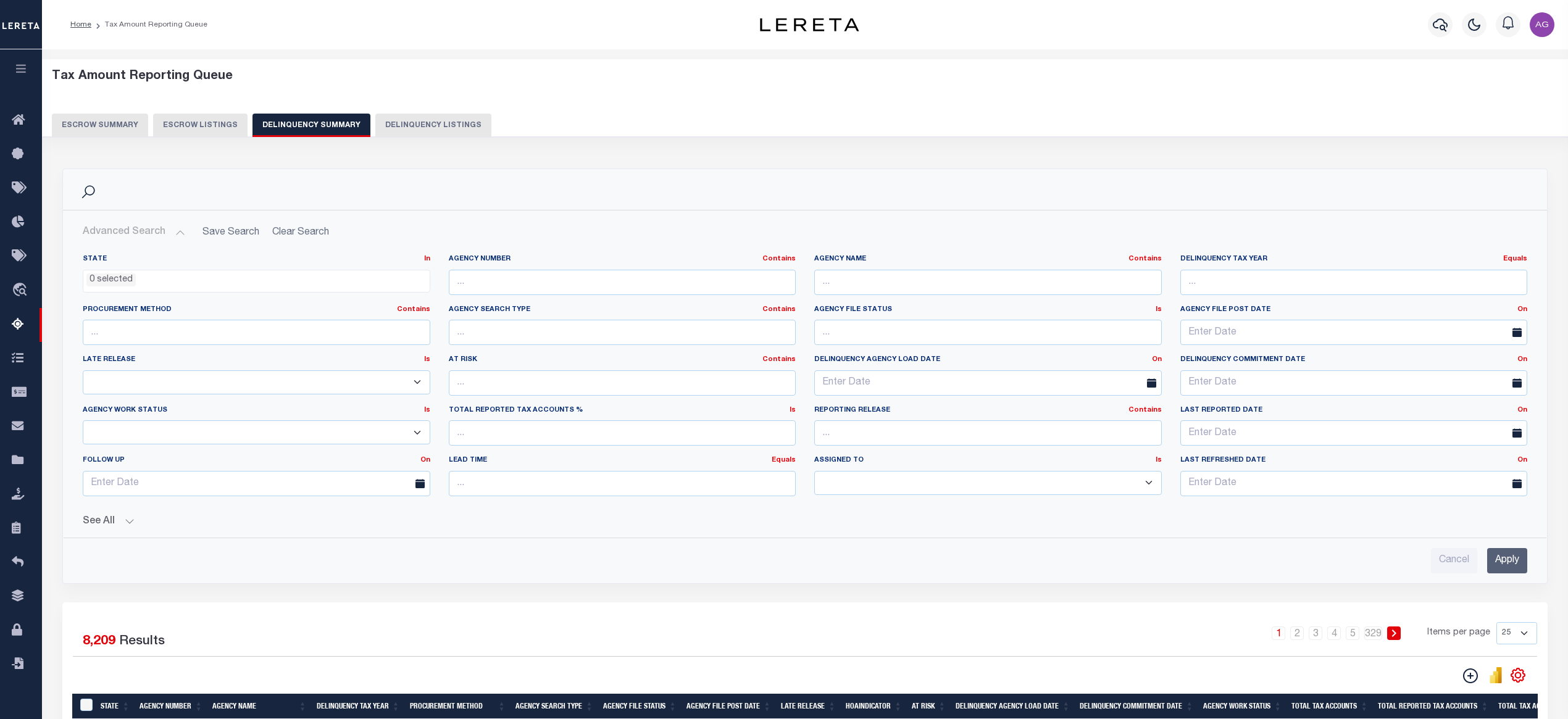
click at [115, 524] on button "See All" at bounding box center [804, 522] width 1444 height 12
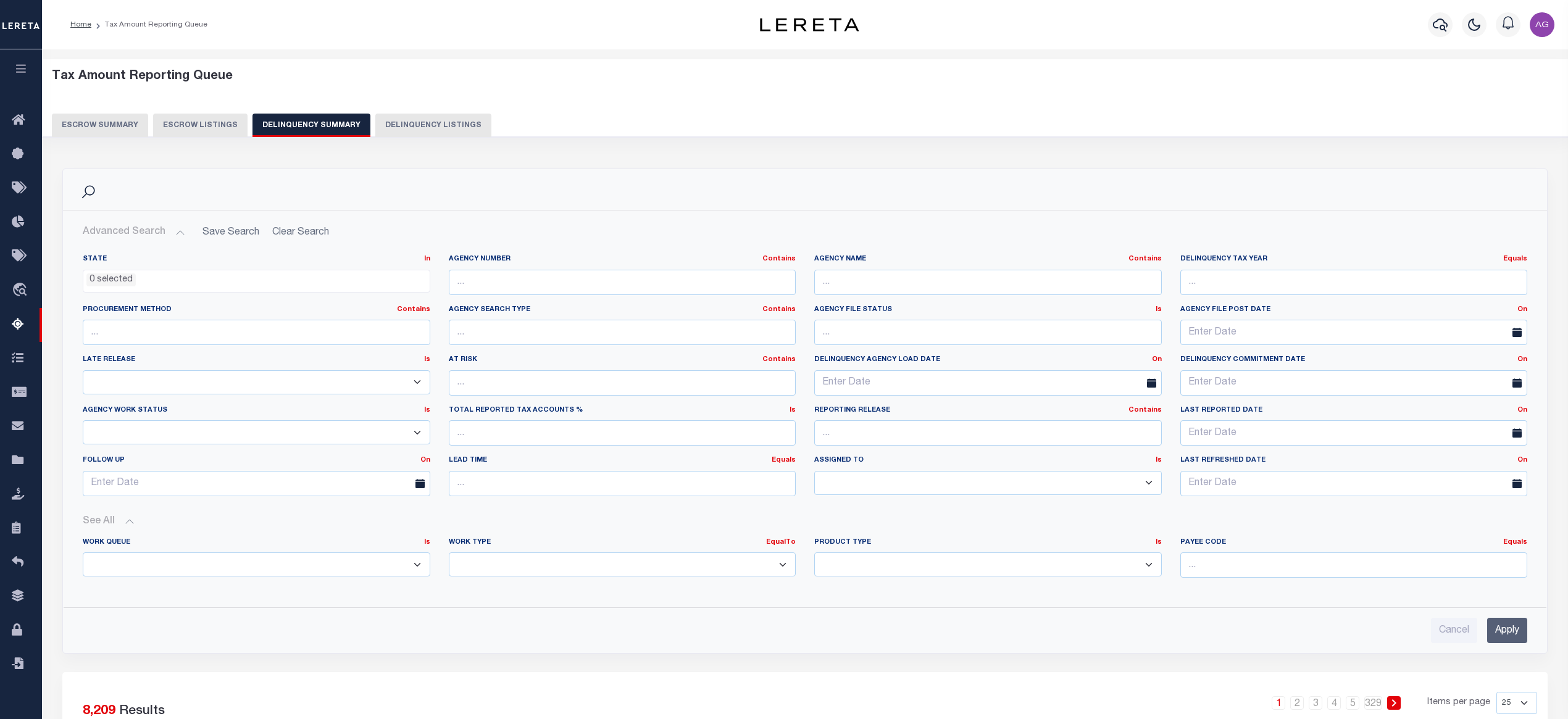
click at [573, 567] on select "Annual Delinquency Back Search Payment Status Check DTRACK" at bounding box center [622, 564] width 348 height 24
select select "AnnualDelinquency"
click at [449, 555] on select "Annual Delinquency Back Search Payment Status Check DTRACK" at bounding box center [622, 564] width 348 height 24
click at [1502, 649] on div "Advanced Search Save Search Clear Search State In" at bounding box center [805, 432] width 1484 height 443
click at [1505, 641] on input "Apply" at bounding box center [1507, 630] width 40 height 26
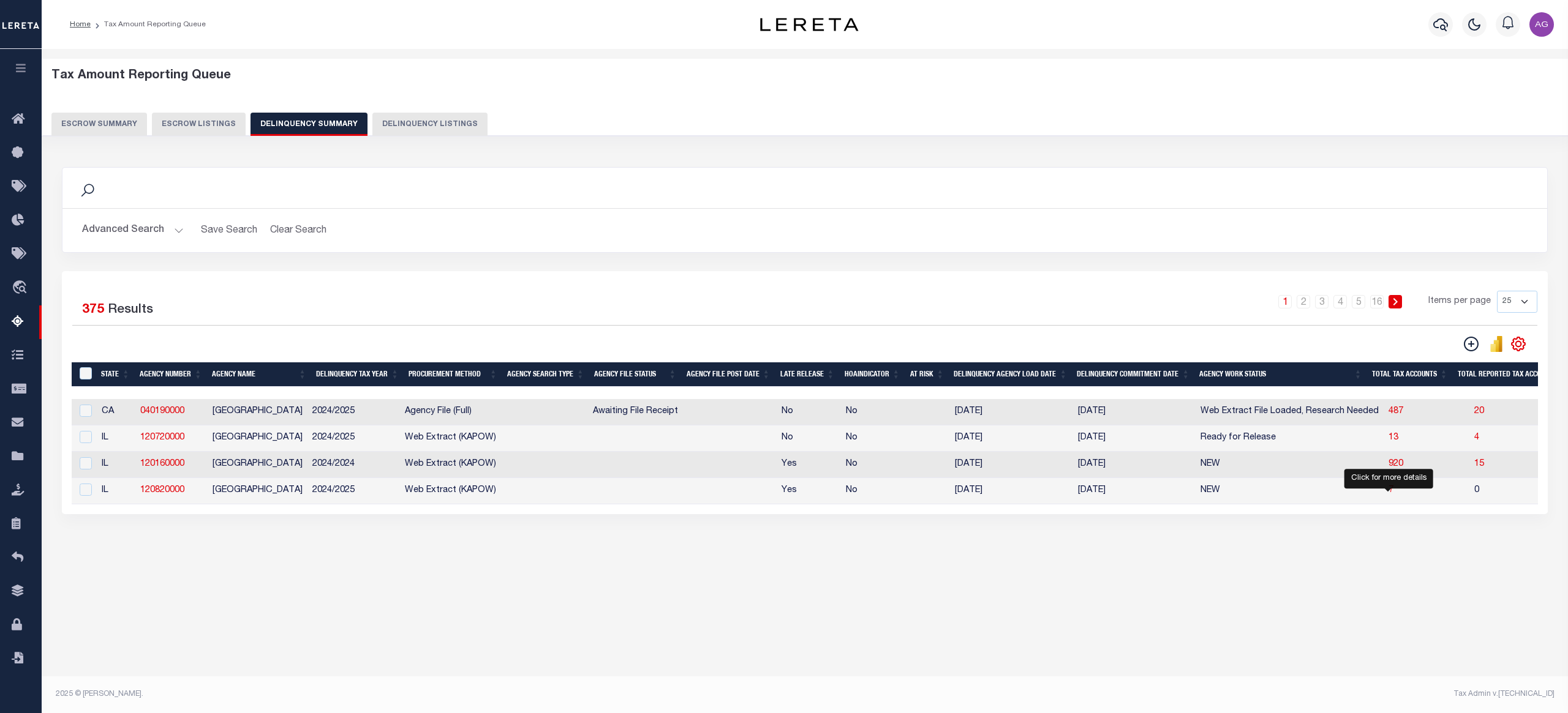
click at [1389, 494] on span "7" at bounding box center [1391, 491] width 5 height 9
select select "100"
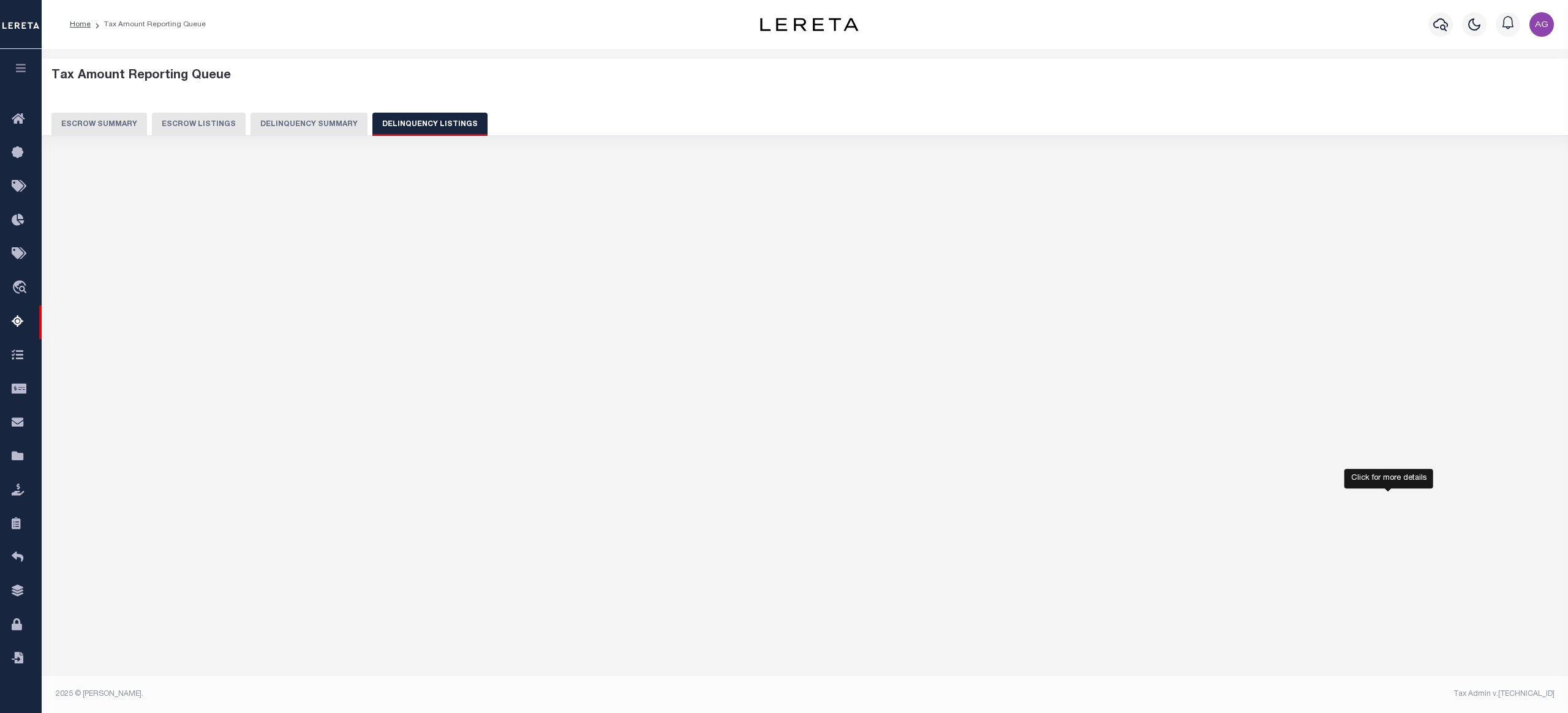
select select "100"
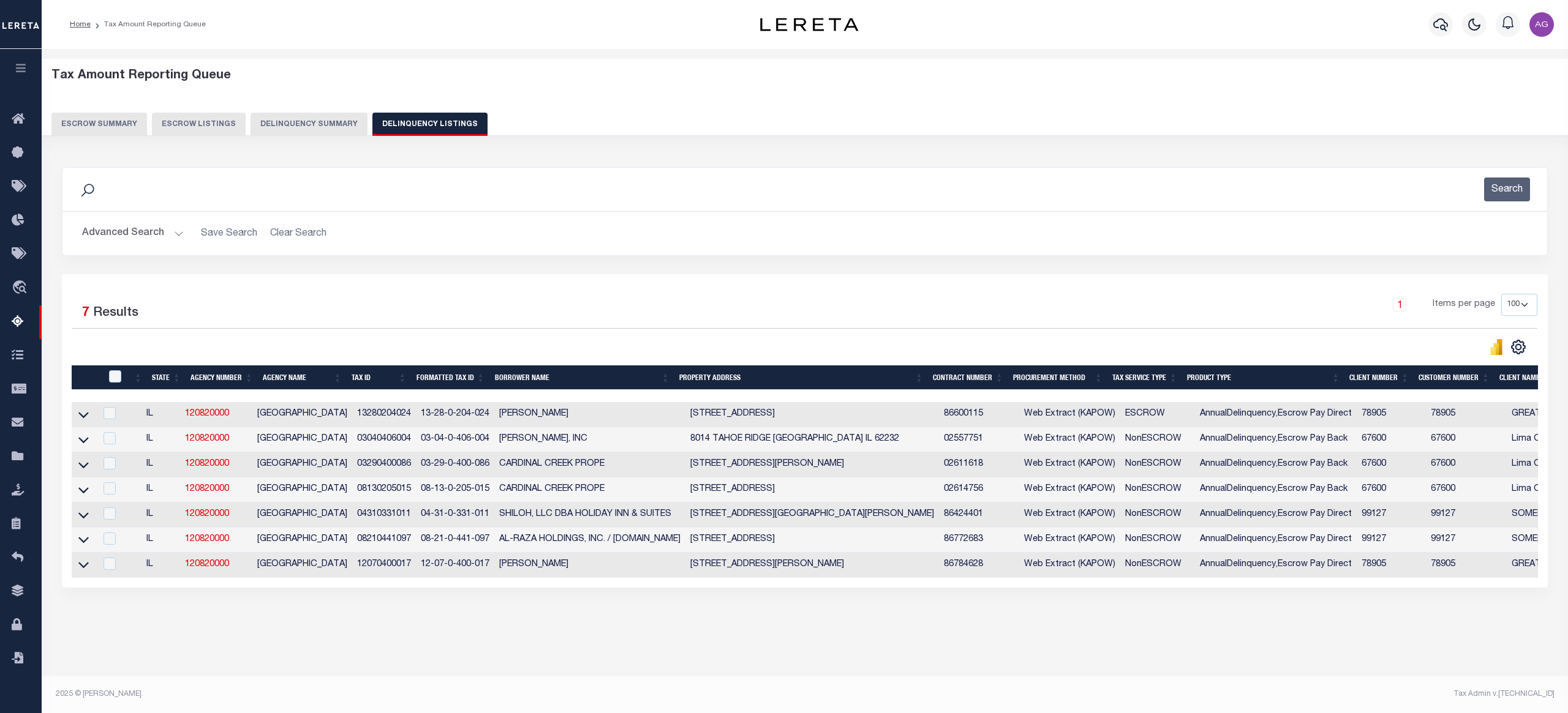
click at [290, 134] on button "Delinquency Summary" at bounding box center [308, 124] width 117 height 23
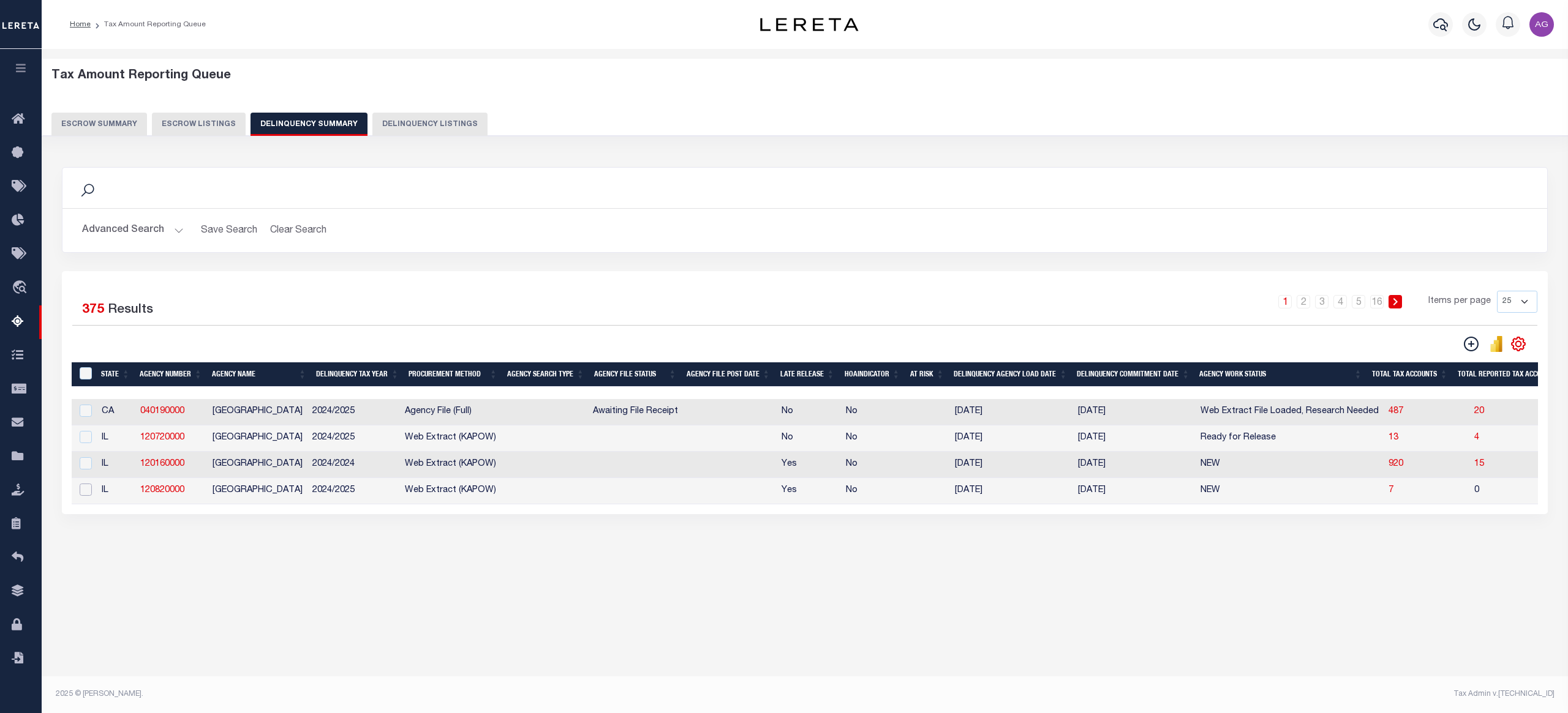
click at [90, 493] on input "checkbox" at bounding box center [86, 490] width 12 height 12
checkbox input "true"
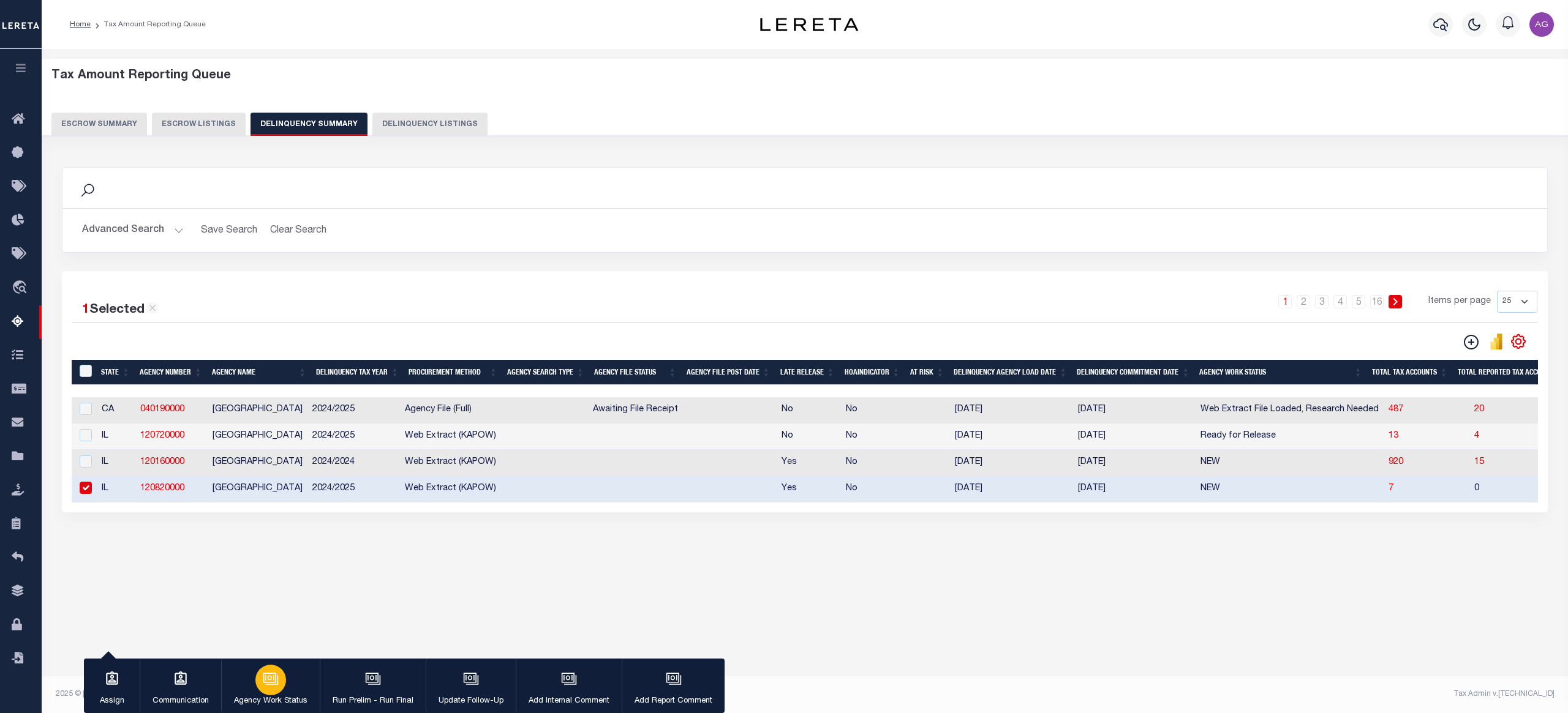
click at [280, 673] on div "button" at bounding box center [271, 680] width 31 height 31
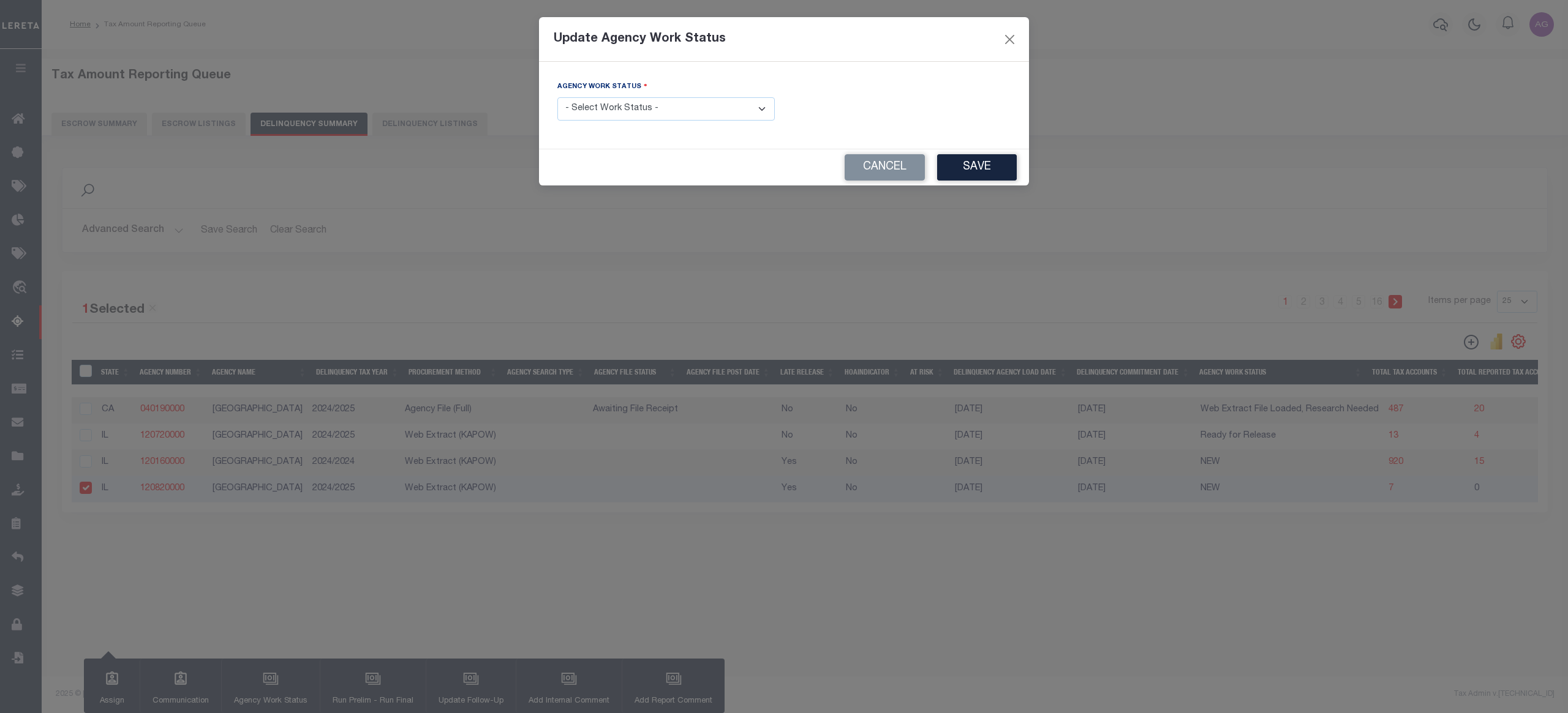
click at [615, 116] on select "- Select Work Status - In Progress Pending Agency Follow-up Pending QC Ready fo…" at bounding box center [666, 109] width 218 height 24
select select "6"
click at [557, 98] on select "- Select Work Status - In Progress Pending Agency Follow-up Pending QC Ready fo…" at bounding box center [666, 109] width 218 height 24
click at [994, 167] on button "Save" at bounding box center [977, 168] width 80 height 26
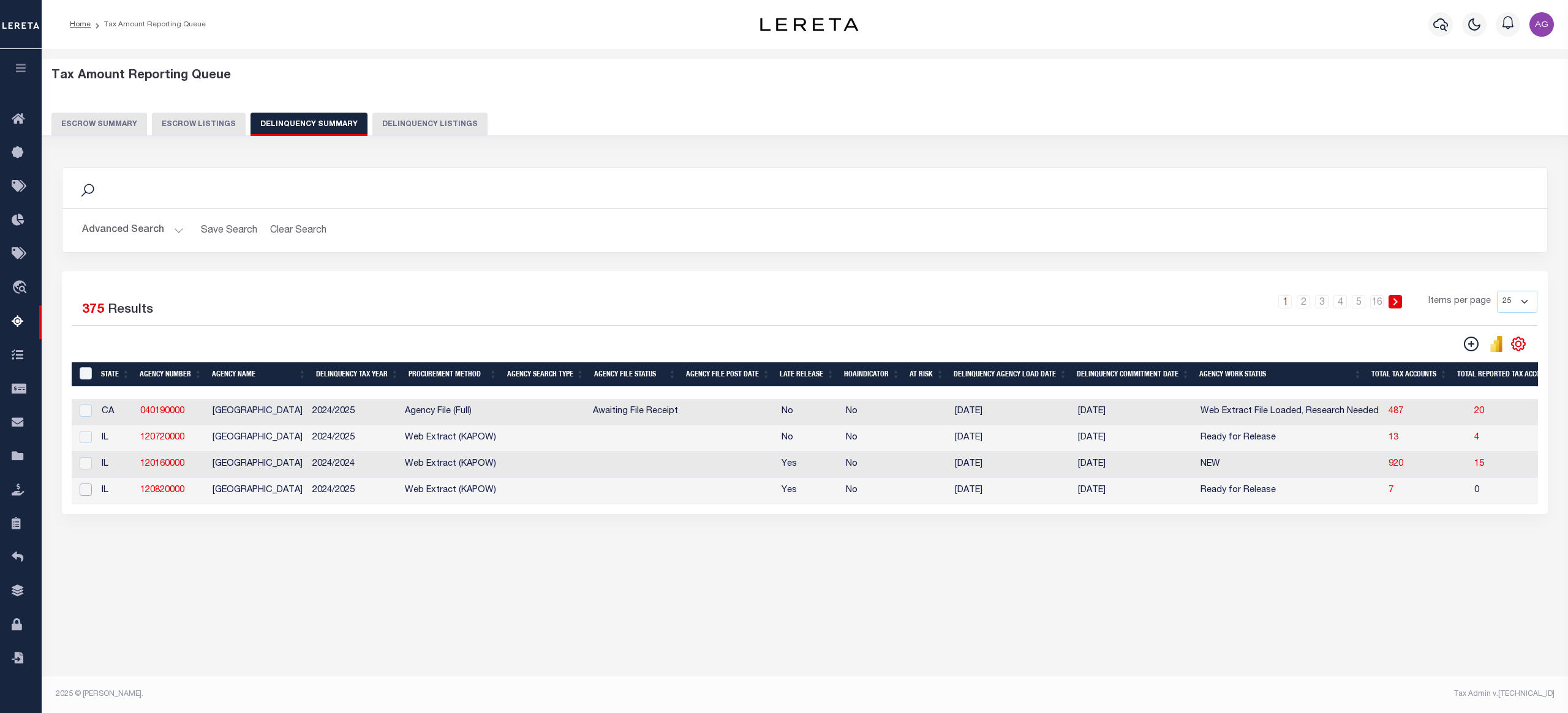
click at [86, 493] on input "checkbox" at bounding box center [86, 490] width 12 height 12
checkbox input "true"
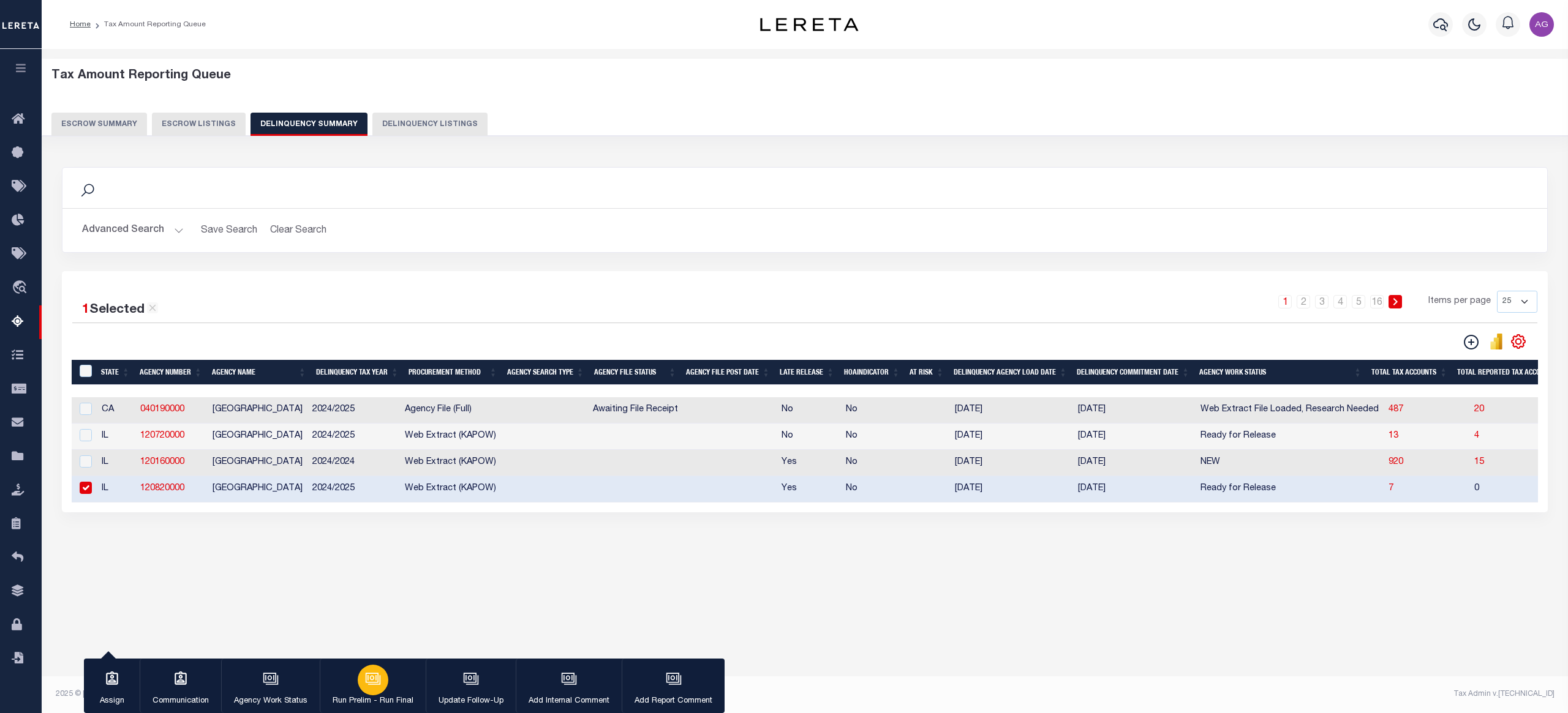
click at [370, 674] on icon "button" at bounding box center [372, 677] width 13 height 10
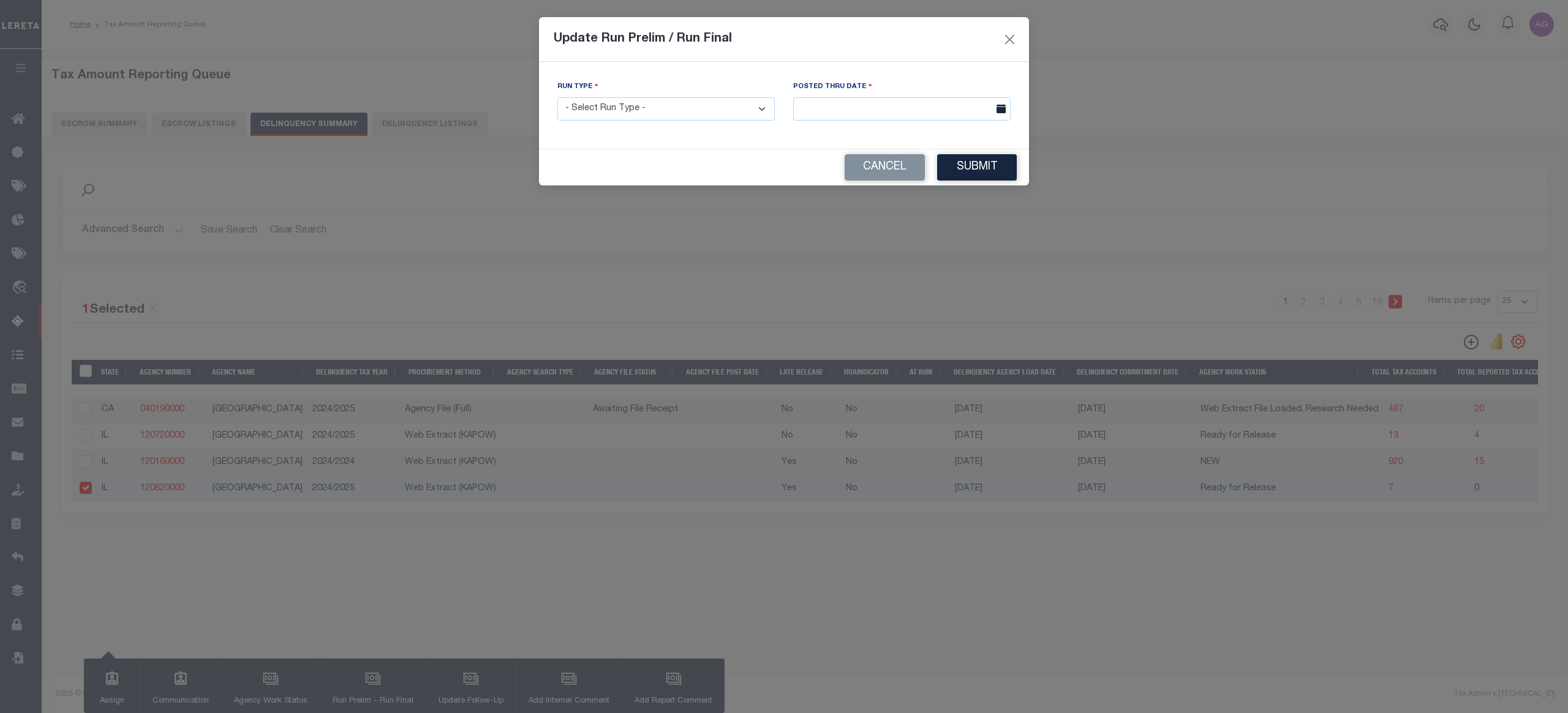
click at [708, 119] on select "- Select Run Type - Prelim Run Final Run" at bounding box center [666, 109] width 218 height 24
select select "F"
click at [557, 98] on select "- Select Run Type - Prelim Run Final Run" at bounding box center [666, 109] width 218 height 24
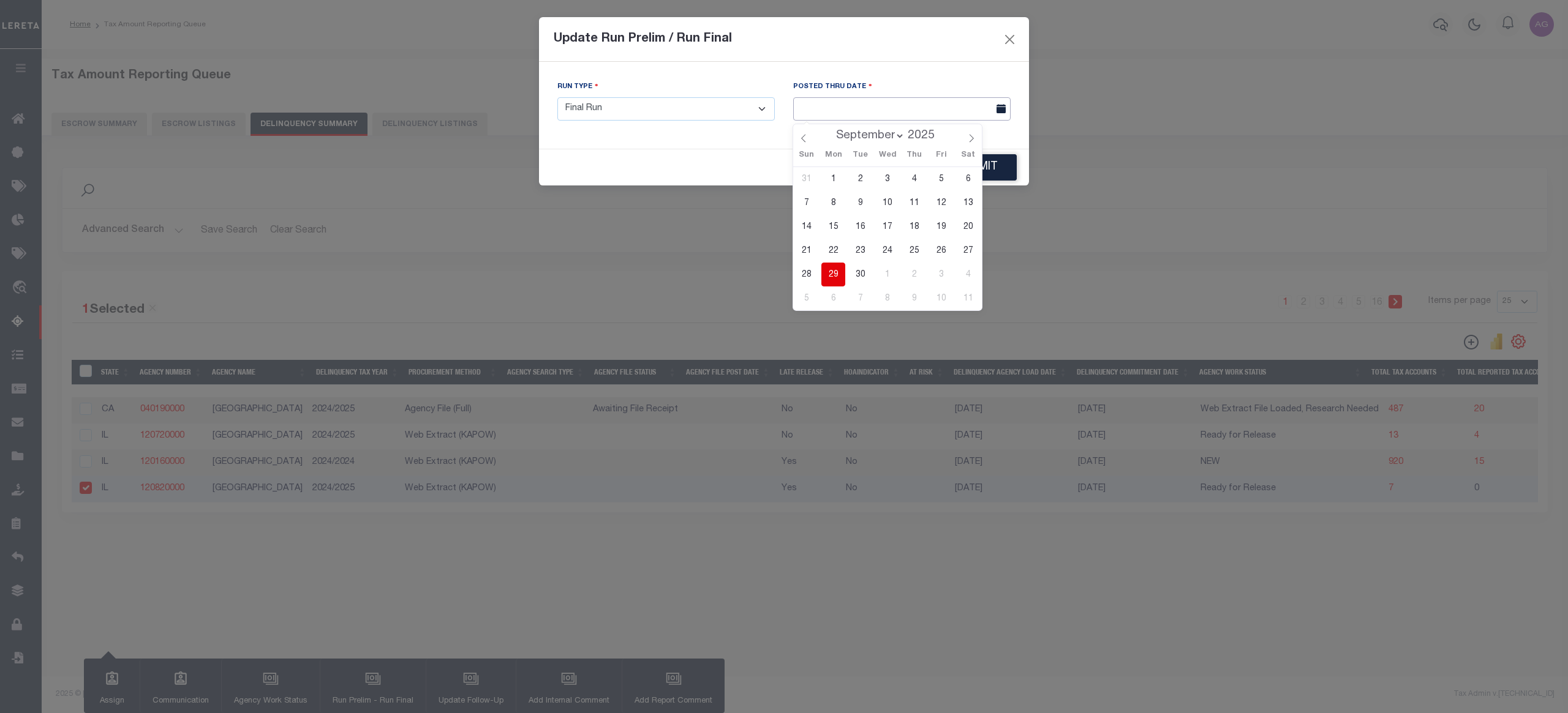
click at [842, 116] on input "text" at bounding box center [902, 109] width 218 height 24
click at [835, 278] on span "29" at bounding box center [833, 274] width 24 height 24
type input "[DATE]"
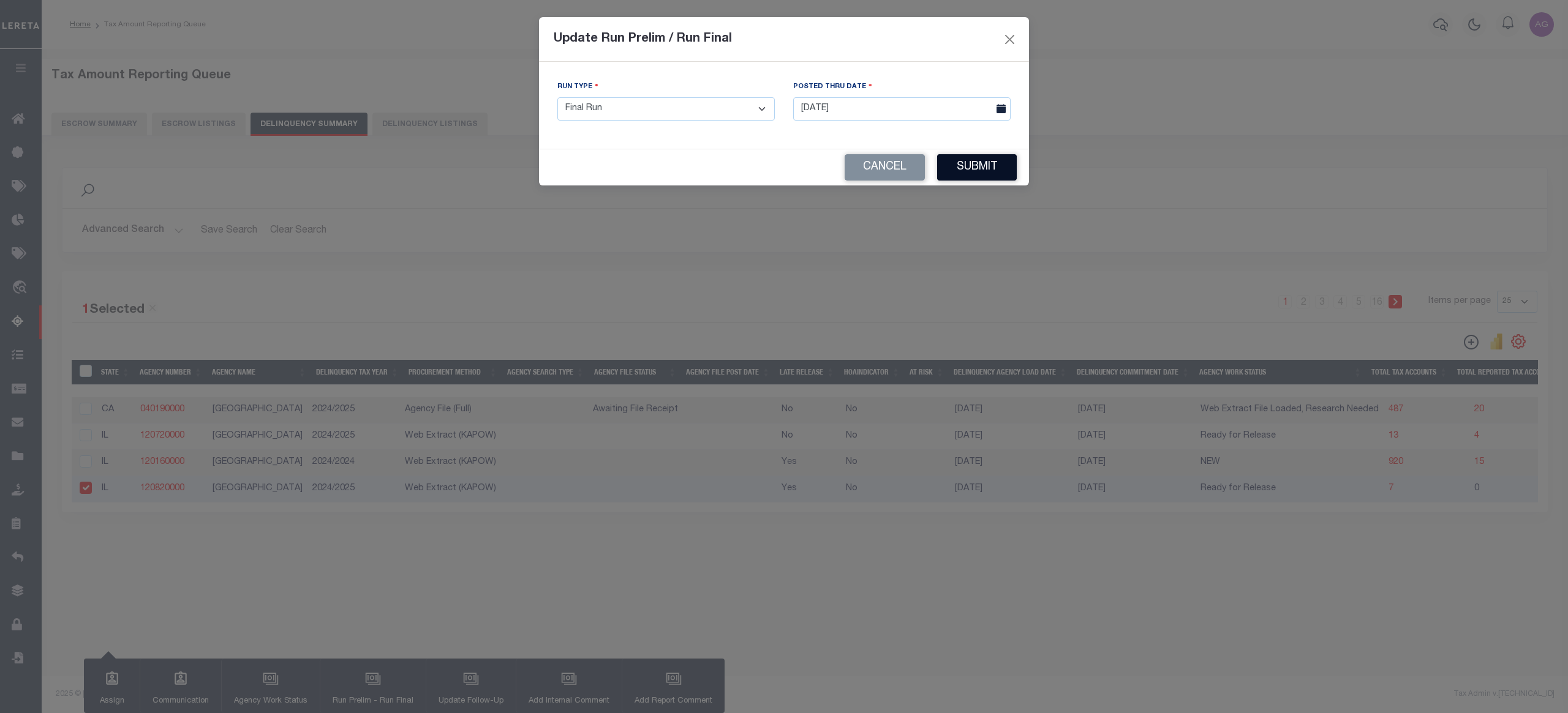
click at [998, 164] on button "Submit" at bounding box center [977, 168] width 80 height 26
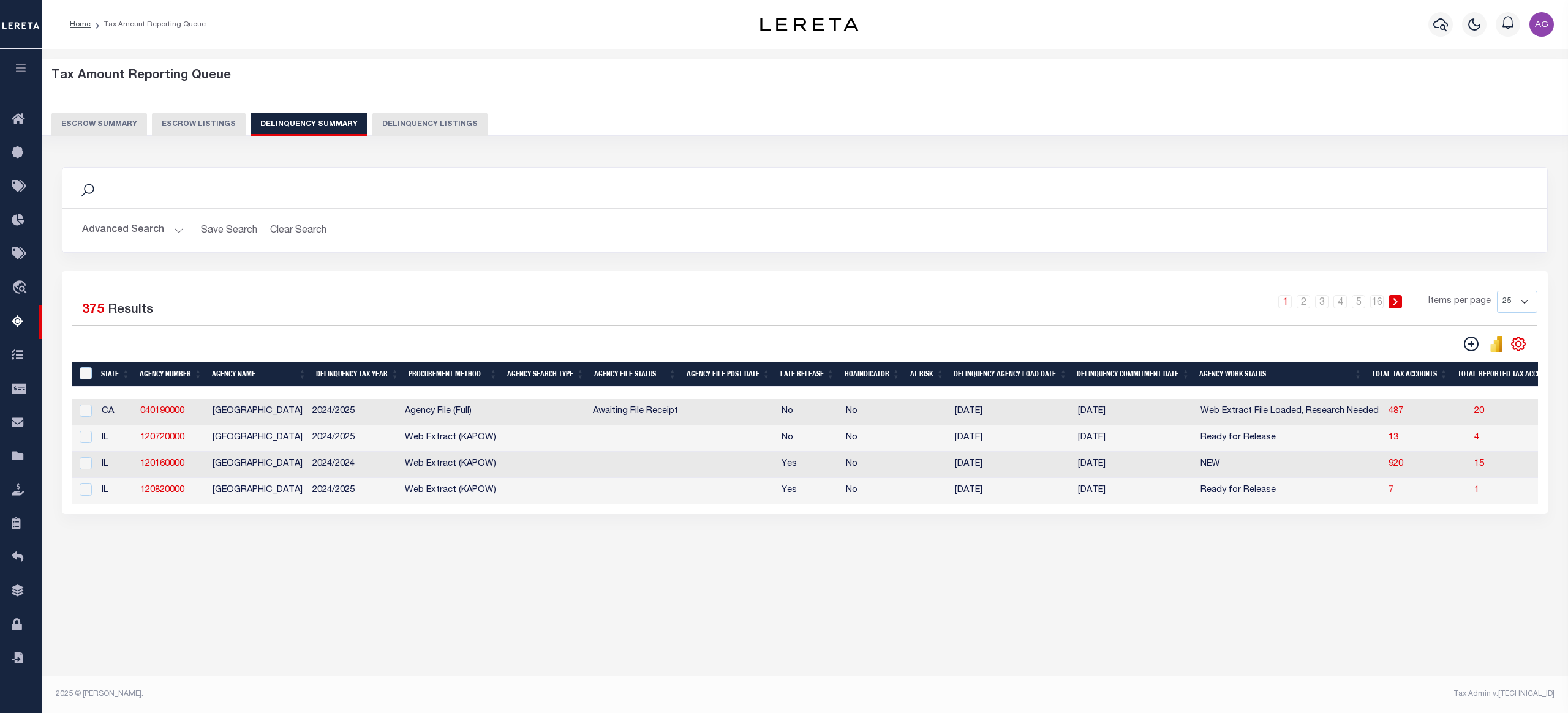
click at [1392, 496] on td "7" at bounding box center [1427, 492] width 86 height 26
checkbox input "true"
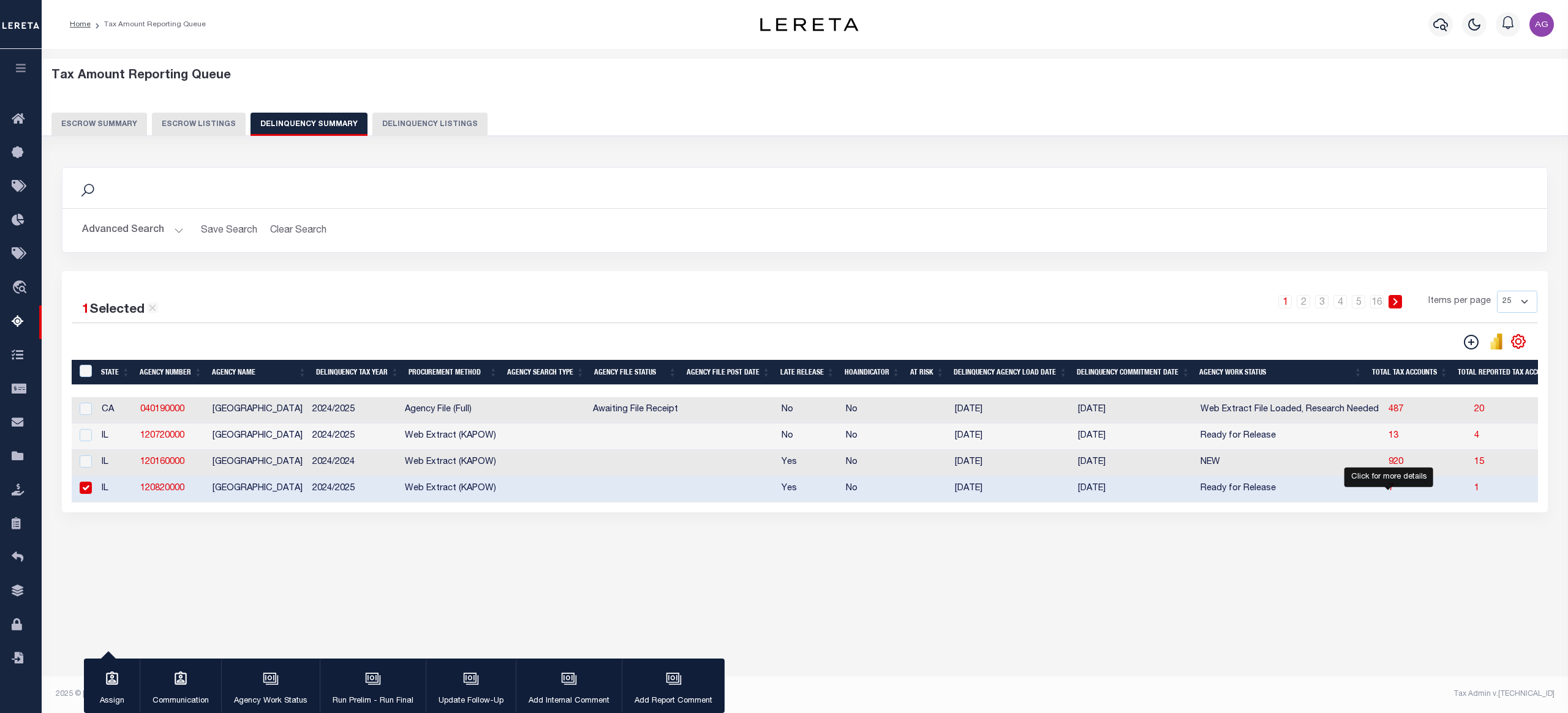
click at [1389, 493] on span "7" at bounding box center [1391, 488] width 5 height 9
select select "100"
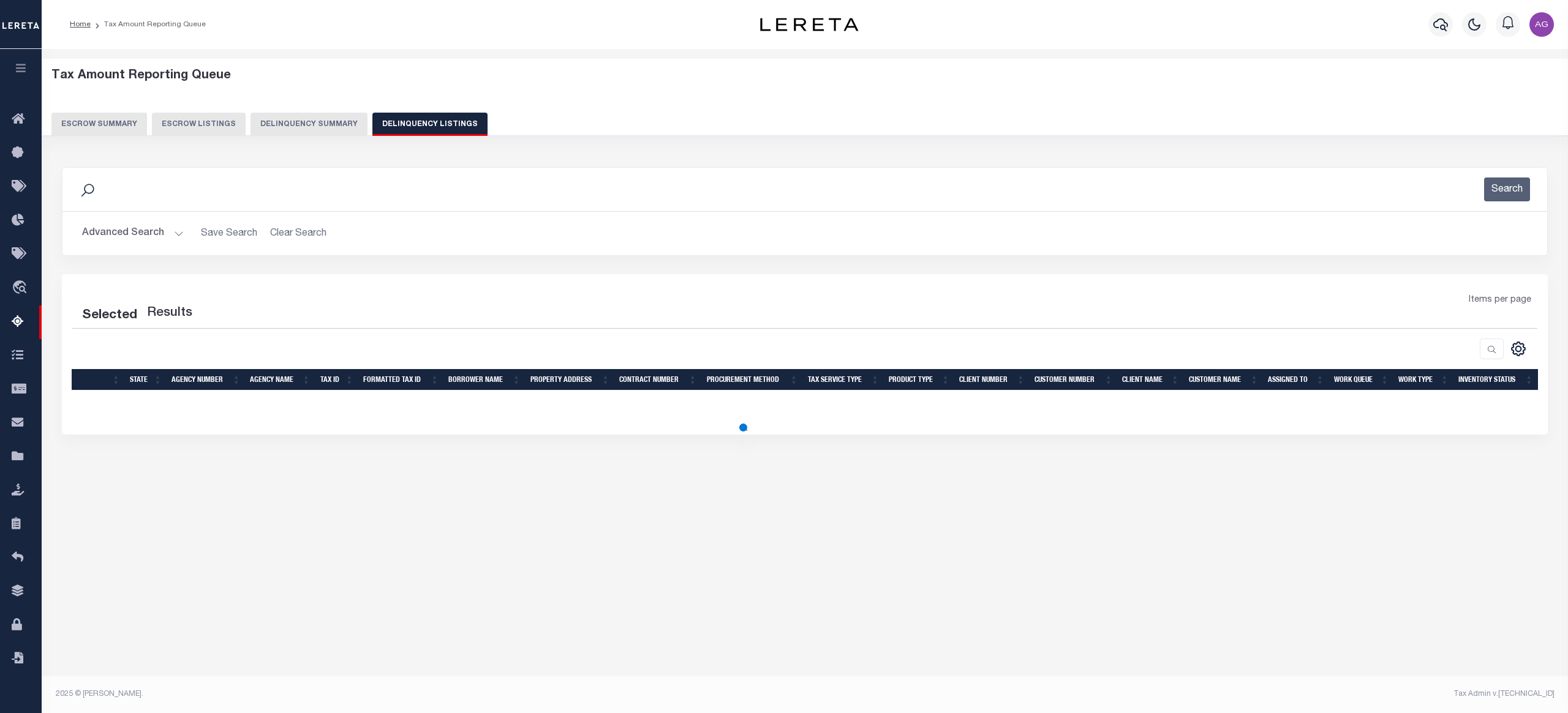
select select "100"
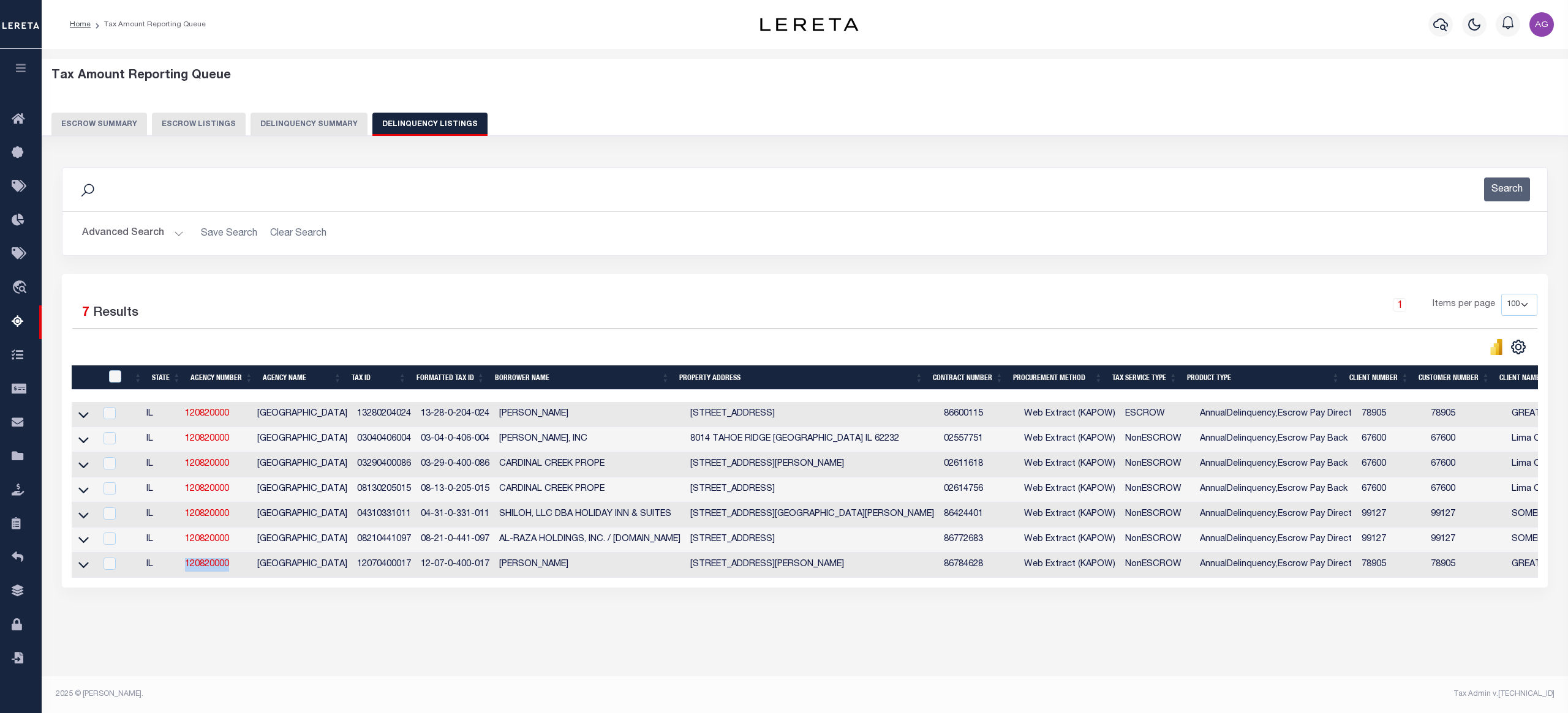
drag, startPoint x: 221, startPoint y: 573, endPoint x: 174, endPoint y: 572, distance: 47.0
click at [174, 572] on tr "IL 120820000 [GEOGRAPHIC_DATA] 12070400017 12-07-0-400-017 [PERSON_NAME] D [STR…" at bounding box center [1107, 565] width 2070 height 25
copy tr "120820000"
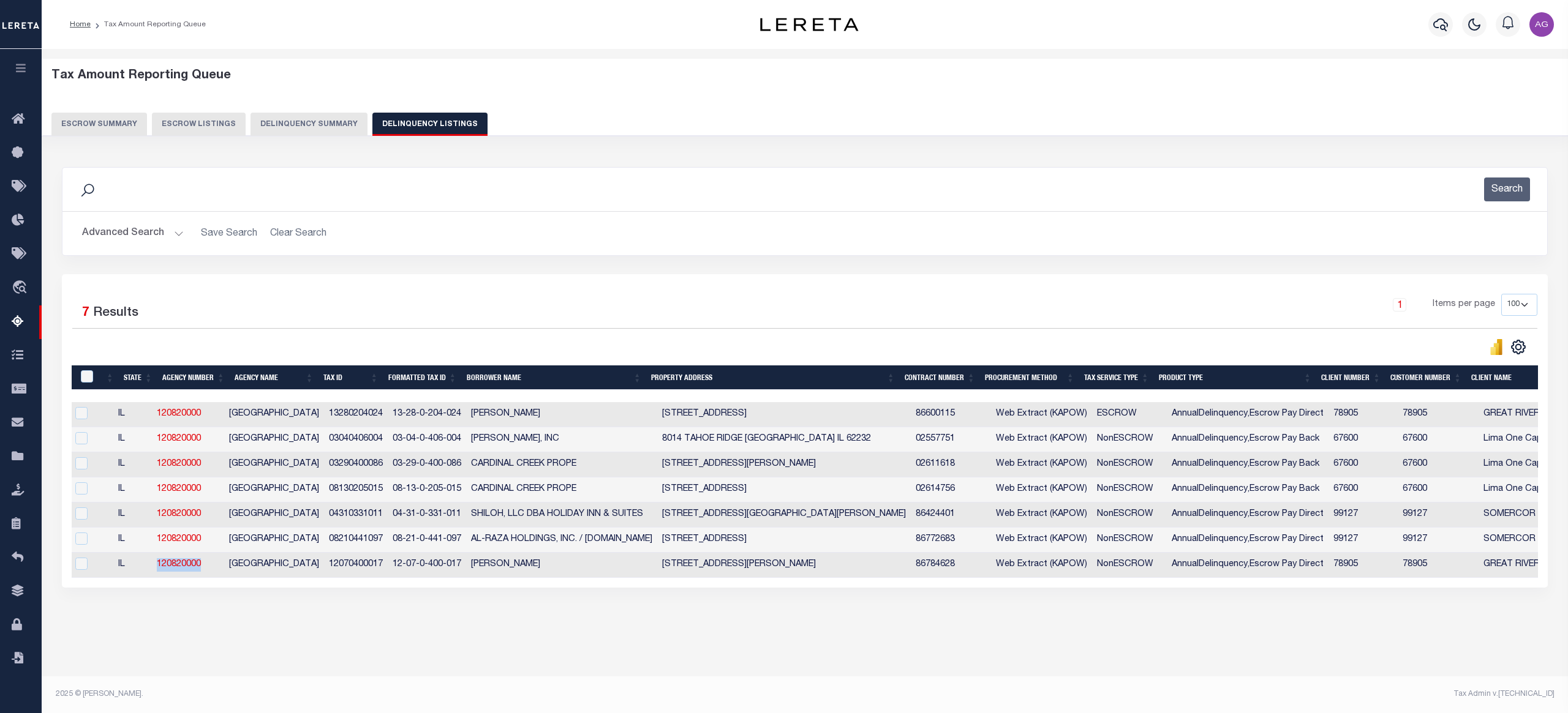
scroll to position [0, 27]
click at [164, 623] on div "Data sync process is currently running, you may face some response delays. Sear…" at bounding box center [805, 389] width 1502 height 470
drag, startPoint x: 155, startPoint y: 580, endPoint x: 313, endPoint y: 578, distance: 158.0
click at [313, 578] on tr "IL 120820000 [GEOGRAPHIC_DATA] 12070400017 12-07-0-400-017 [PERSON_NAME] D [STR…" at bounding box center [1079, 565] width 2070 height 25
copy tr "120820000 [GEOGRAPHIC_DATA]"
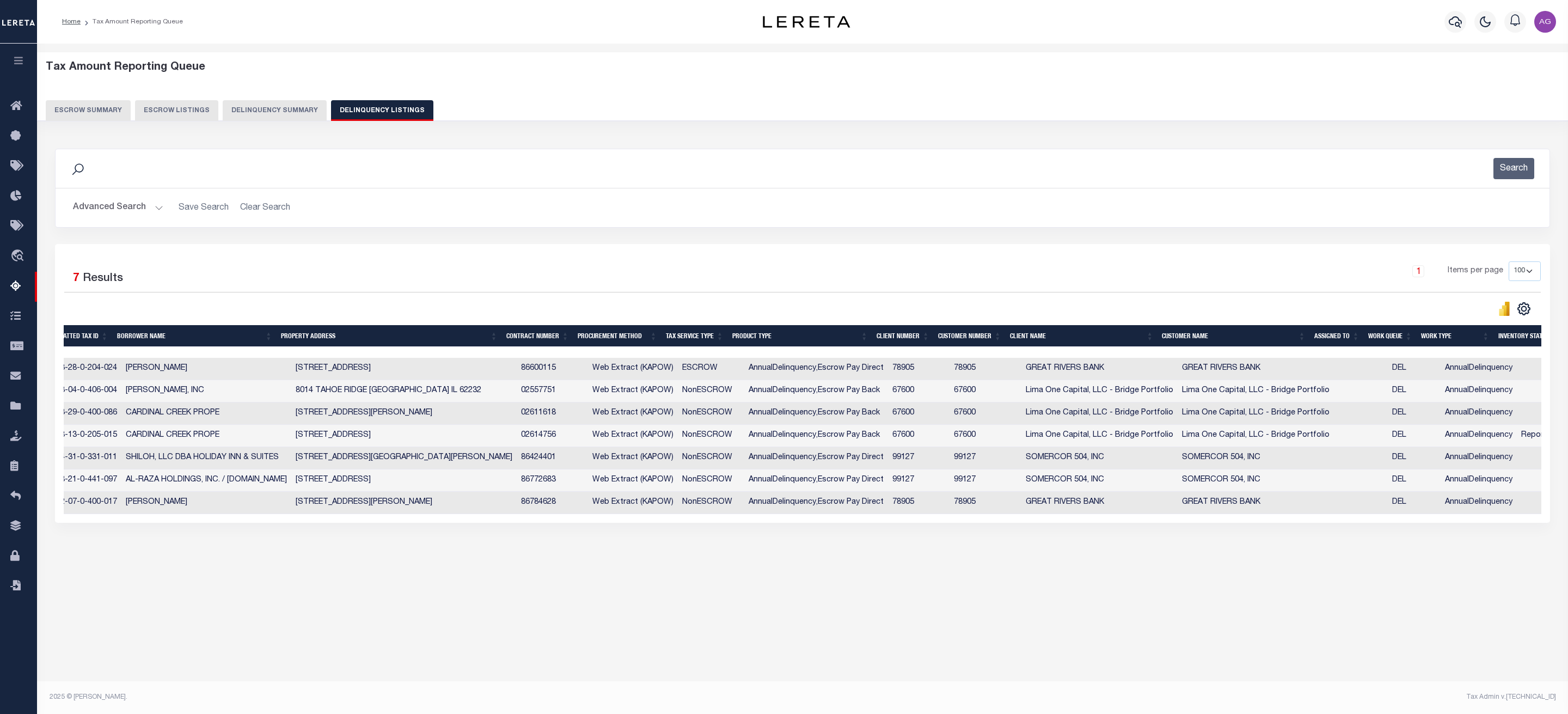
scroll to position [0, 317]
click at [293, 116] on button "Delinquency Summary" at bounding box center [274, 110] width 104 height 20
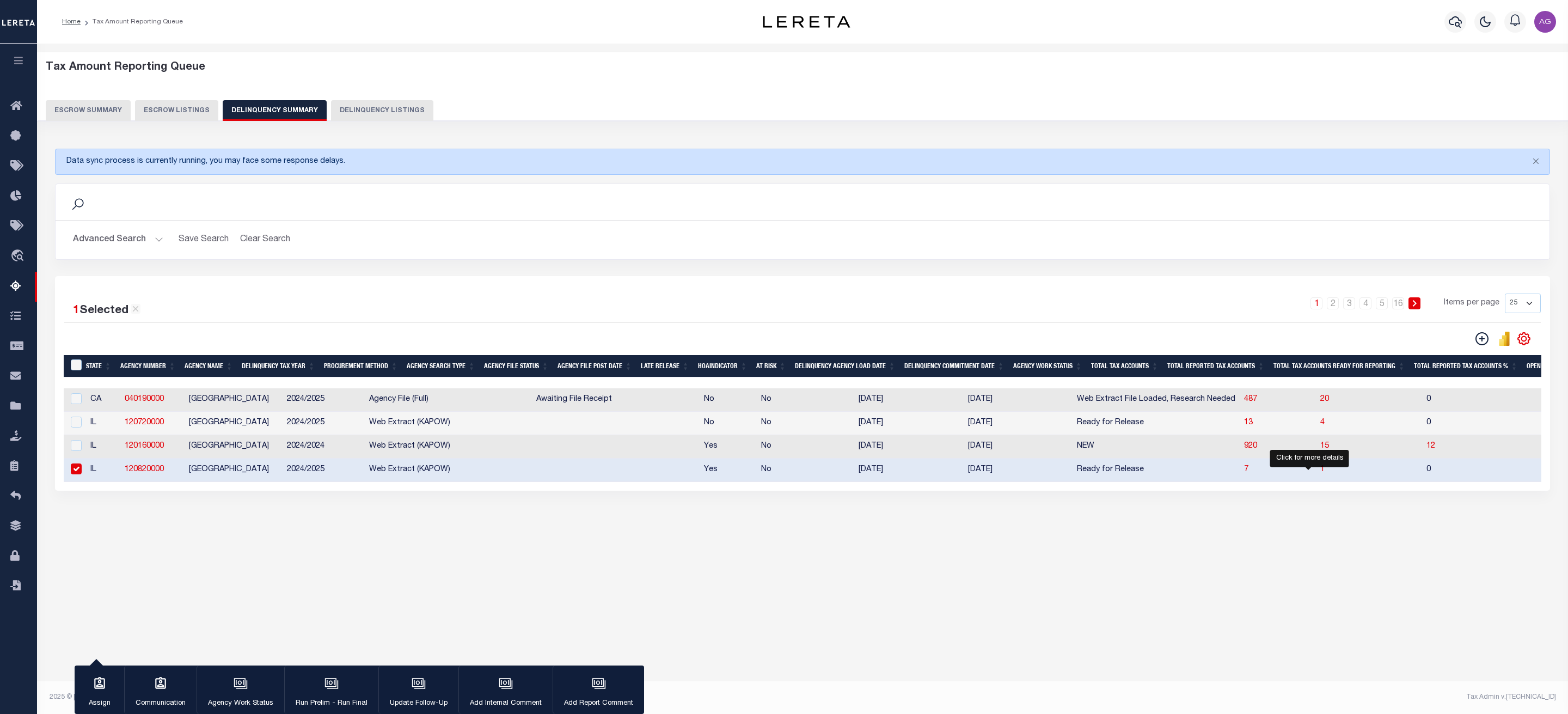
click at [1320, 473] on span "1" at bounding box center [1323, 469] width 5 height 8
select select "100"
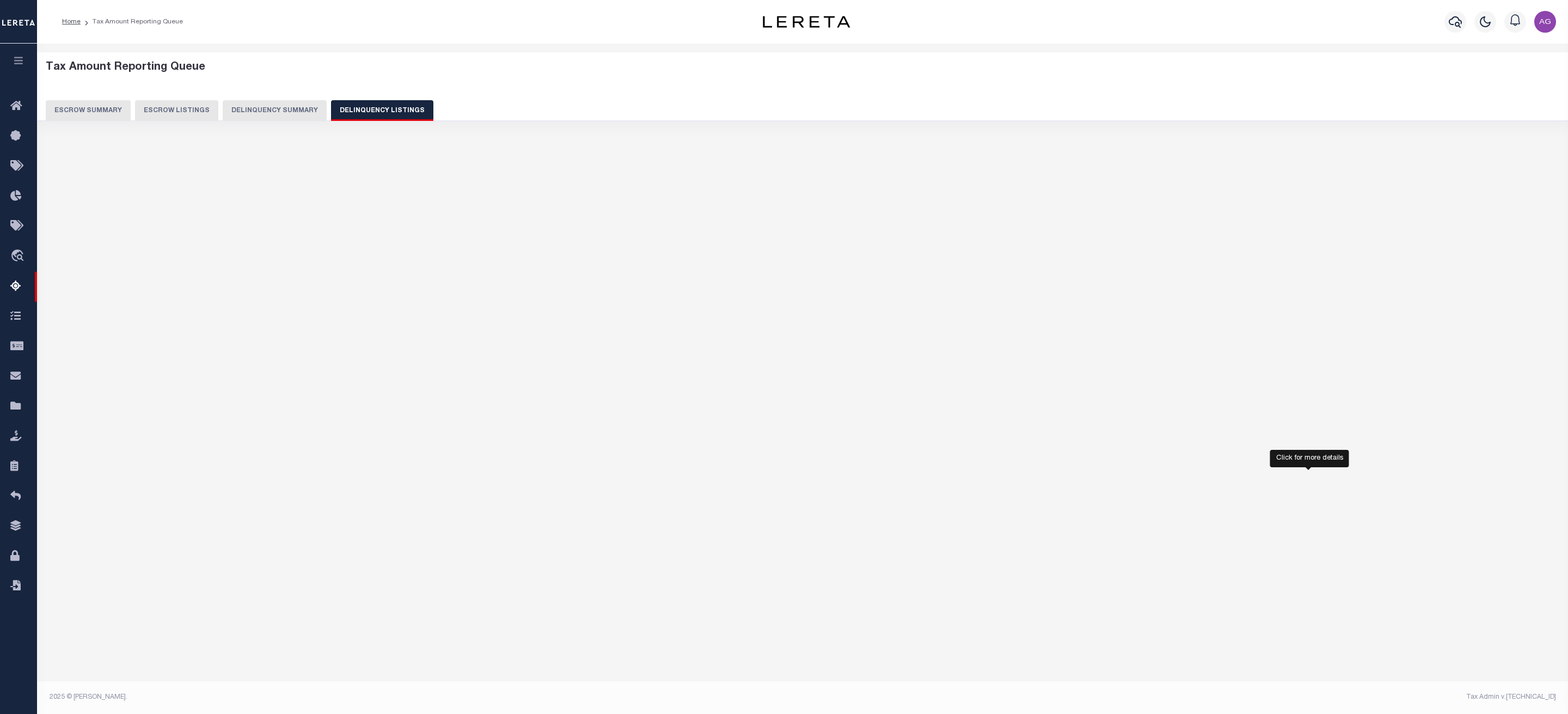
select select "100"
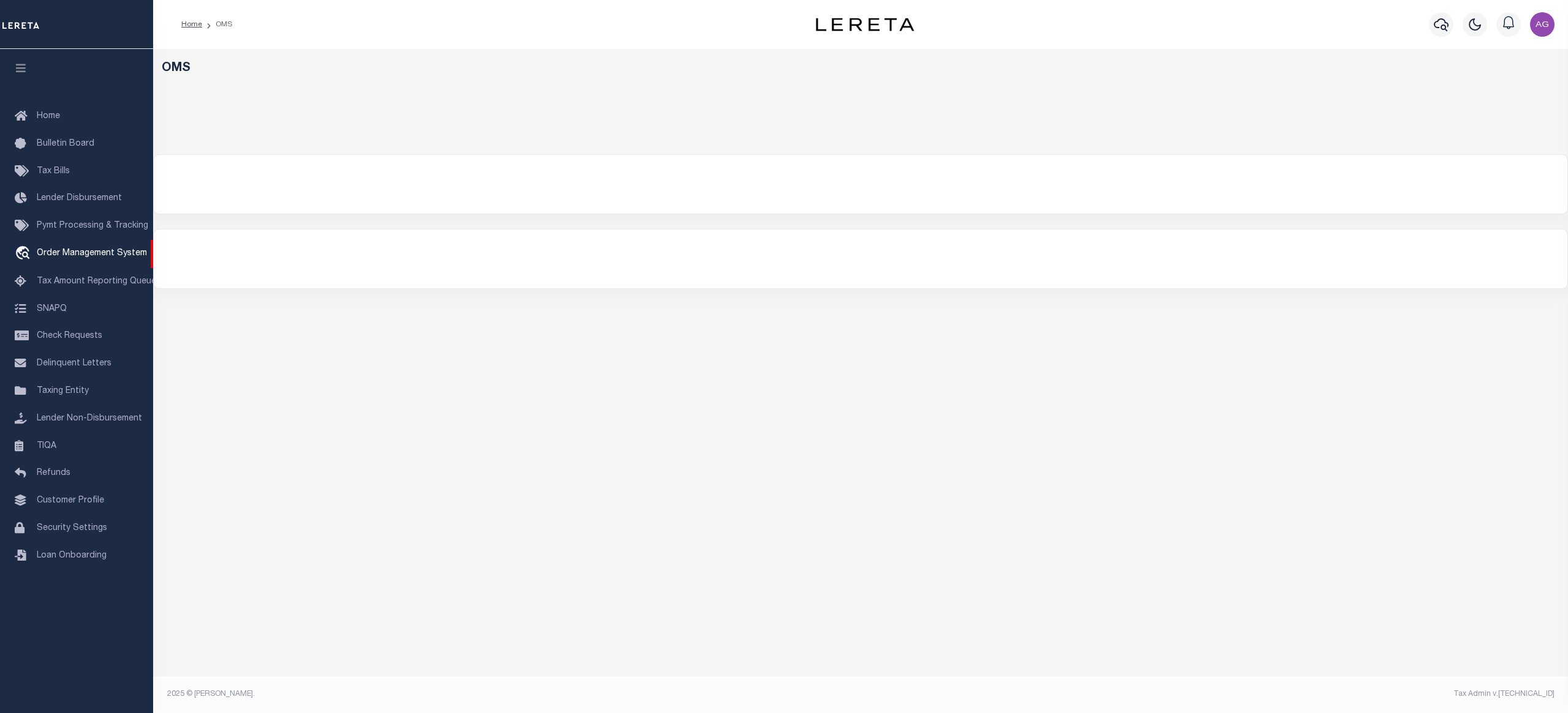
select select
select select "200"
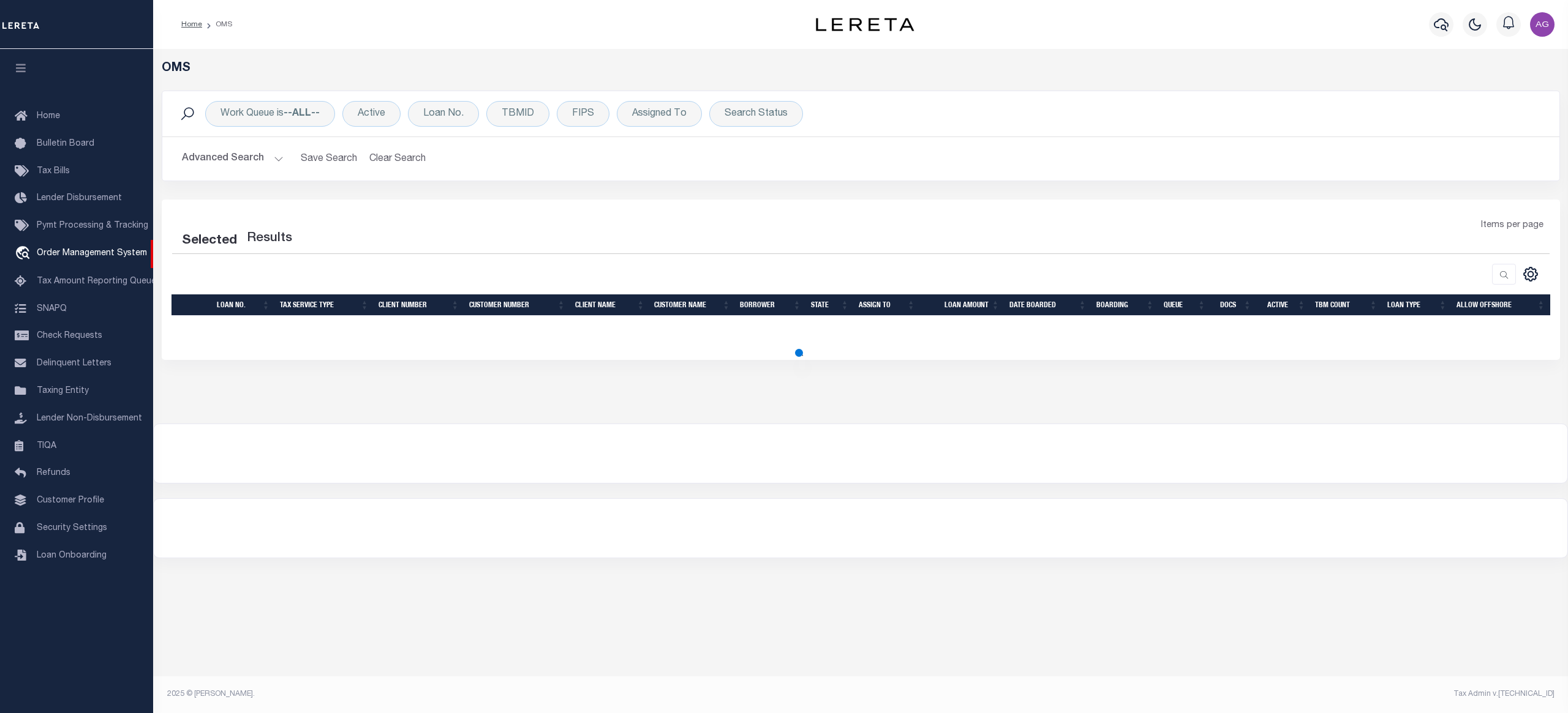
select select "200"
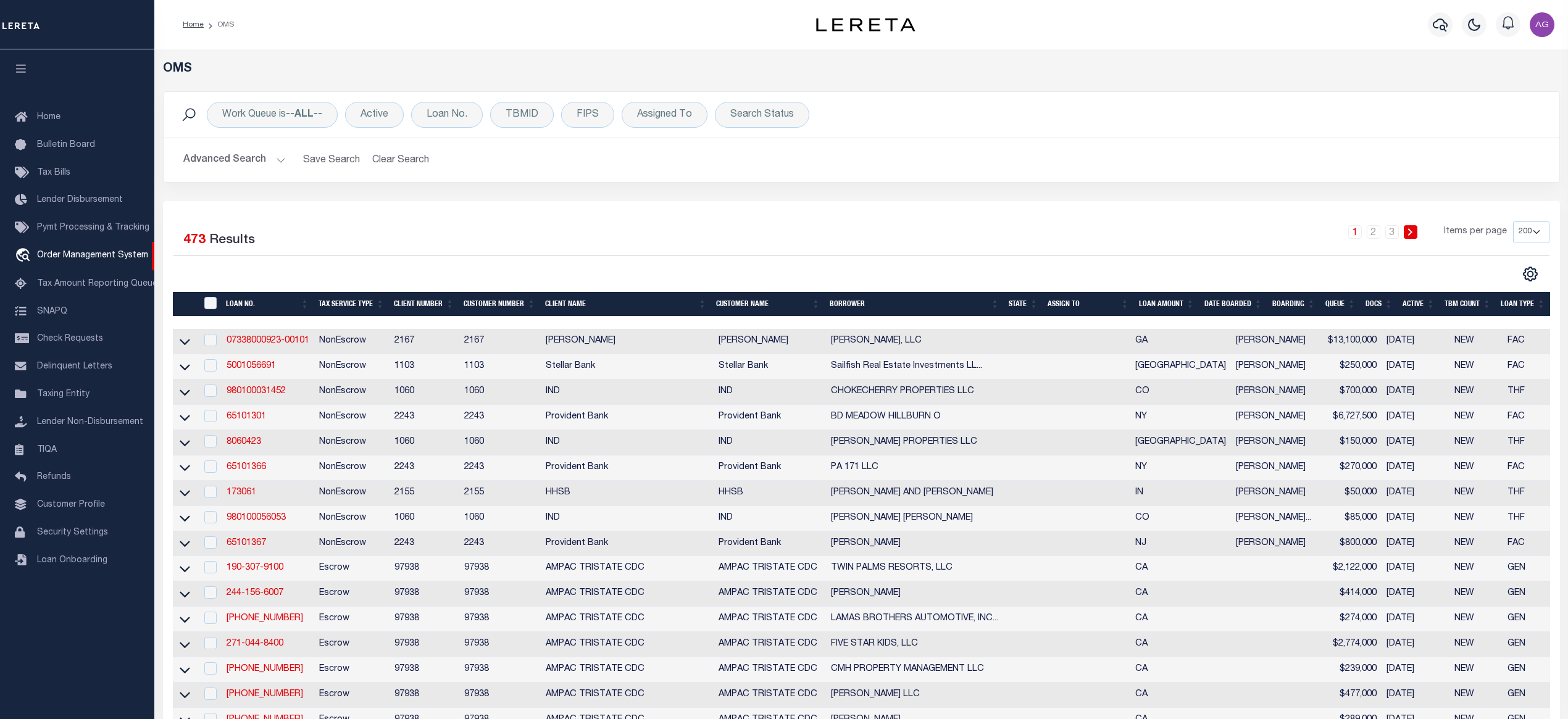
click at [236, 154] on button "Advanced Search" at bounding box center [235, 159] width 103 height 24
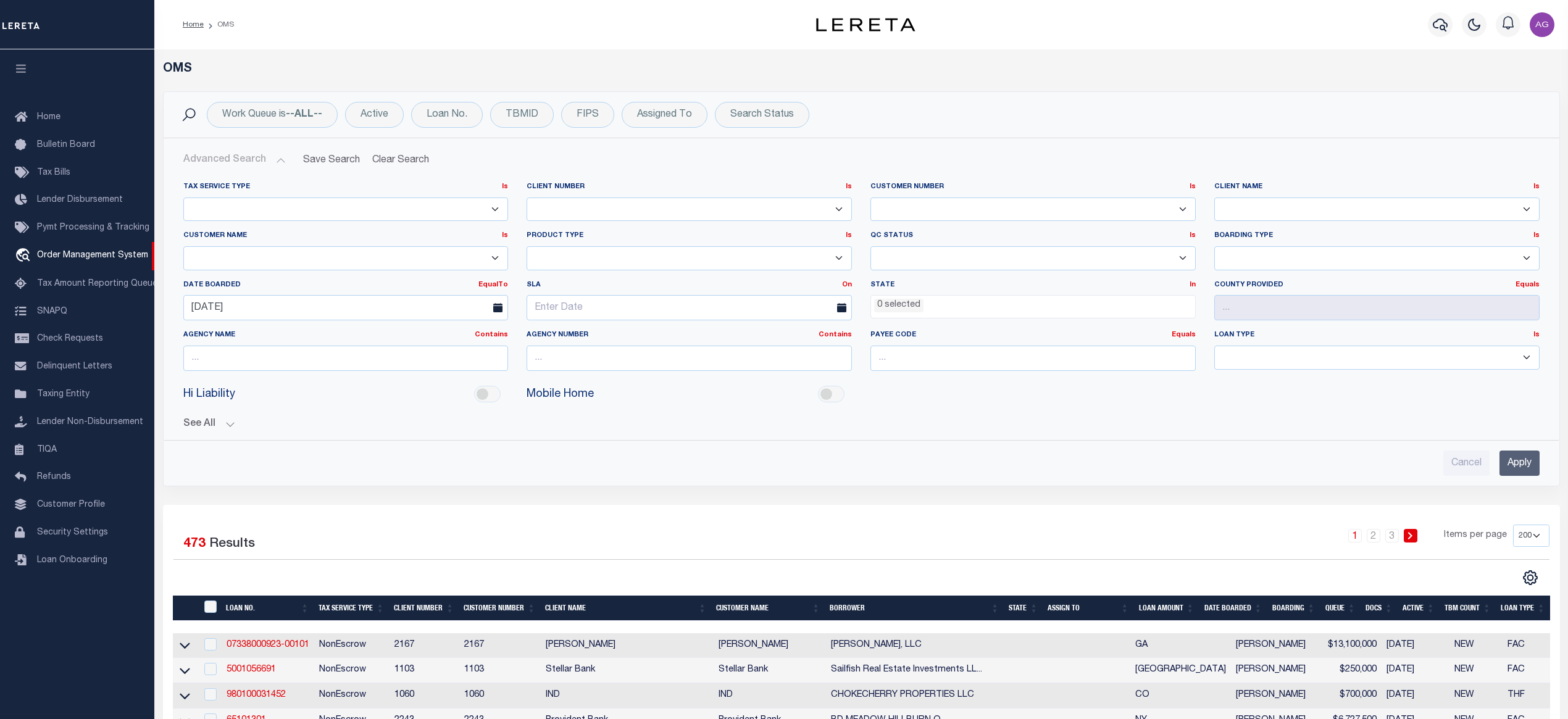
click at [1282, 206] on select "78796 AB ABL Accumatch - Refunds AF AFCU AgustinADLQBank AgustinDtrackBank ALB …" at bounding box center [1376, 209] width 325 height 24
select select "AgustinADLQBank"
click at [1214, 197] on select "78796 AB ABL Accumatch - Refunds AF AFCU AgustinADLQBank AgustinDtrackBank ALB …" at bounding box center [1376, 209] width 325 height 24
click at [1521, 468] on input "Apply" at bounding box center [1519, 463] width 40 height 26
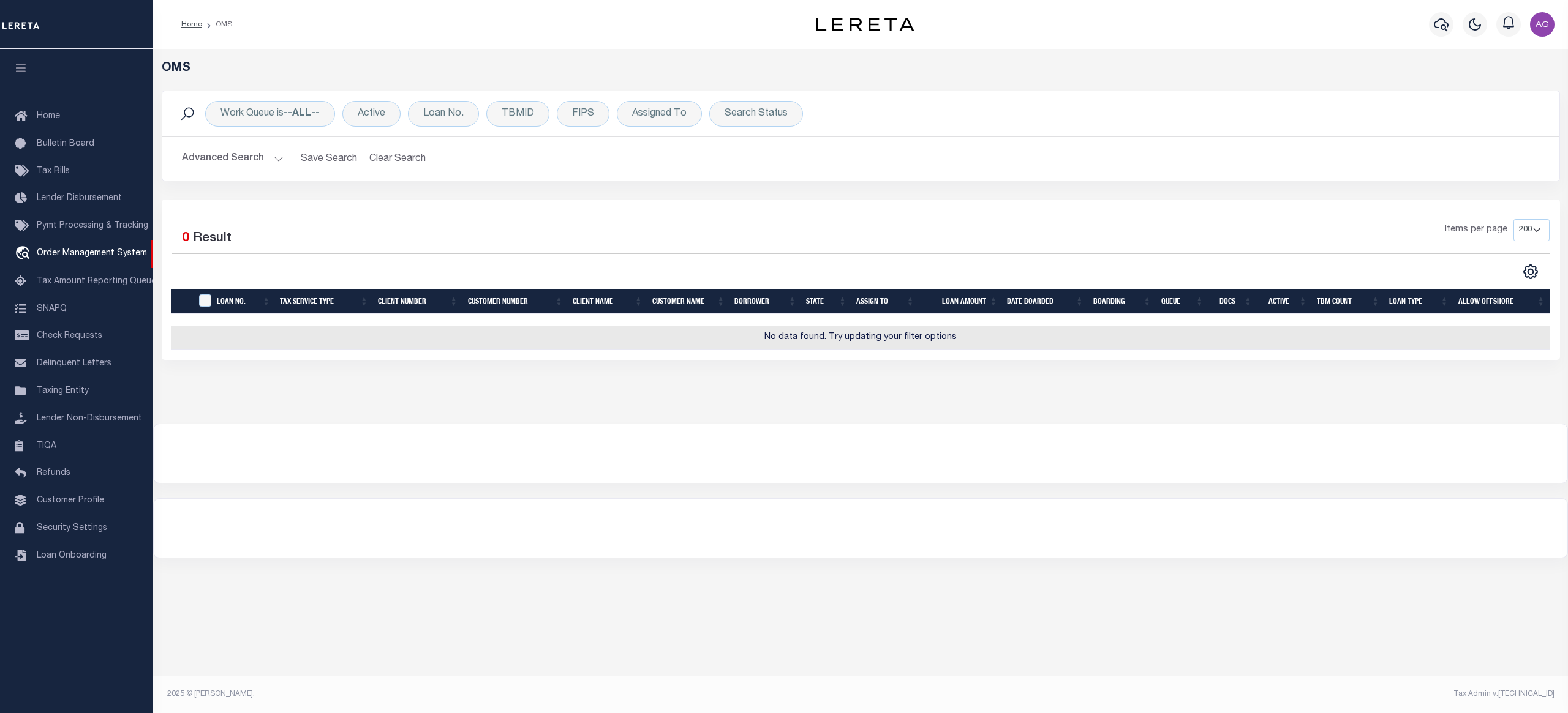
click at [250, 155] on button "Advanced Search" at bounding box center [233, 158] width 102 height 24
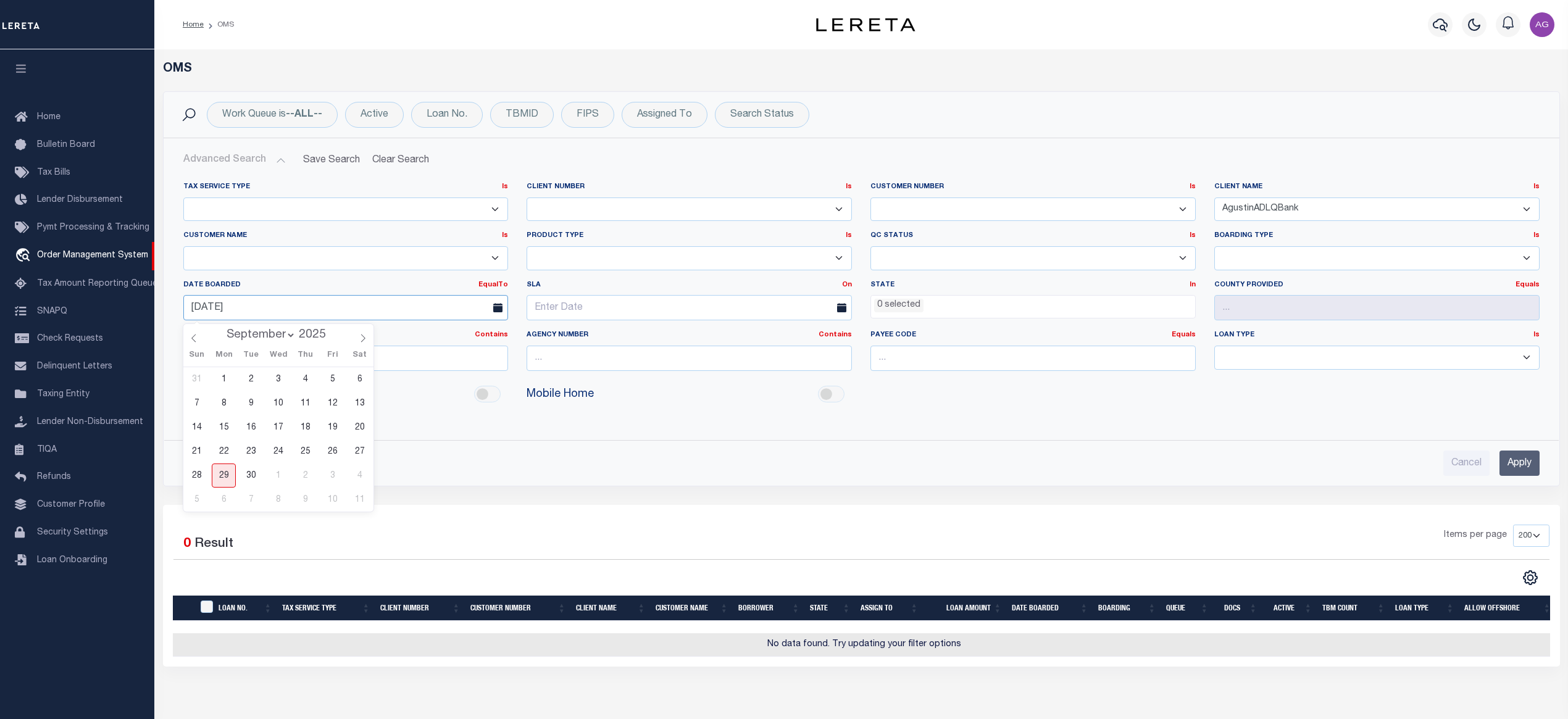
click at [364, 313] on input "04-23-2025" at bounding box center [345, 307] width 325 height 26
click at [228, 473] on span "29" at bounding box center [223, 475] width 24 height 24
type input "09-29-2025"
click at [1524, 450] on div "Cancel Apply" at bounding box center [861, 459] width 1376 height 35
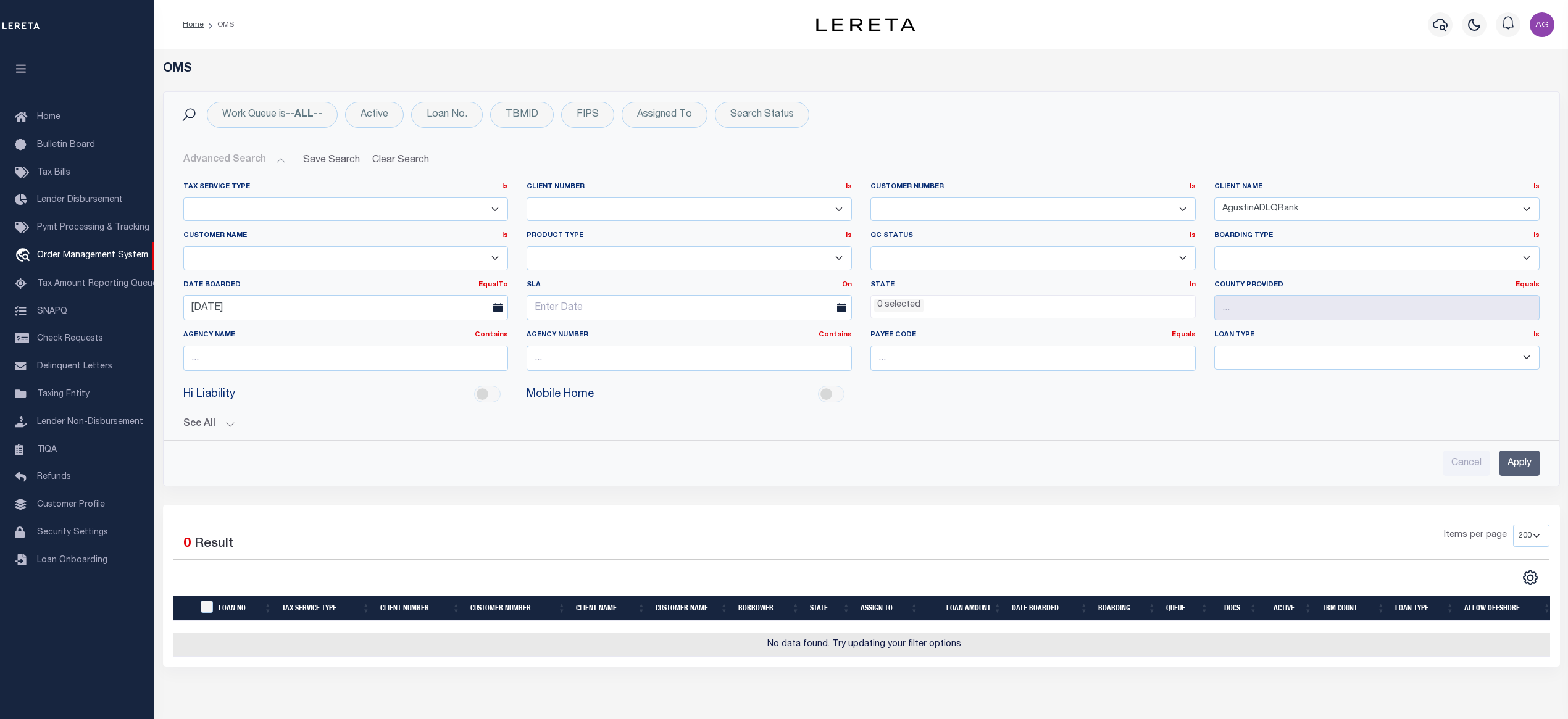
click at [1519, 460] on input "Apply" at bounding box center [1519, 463] width 40 height 26
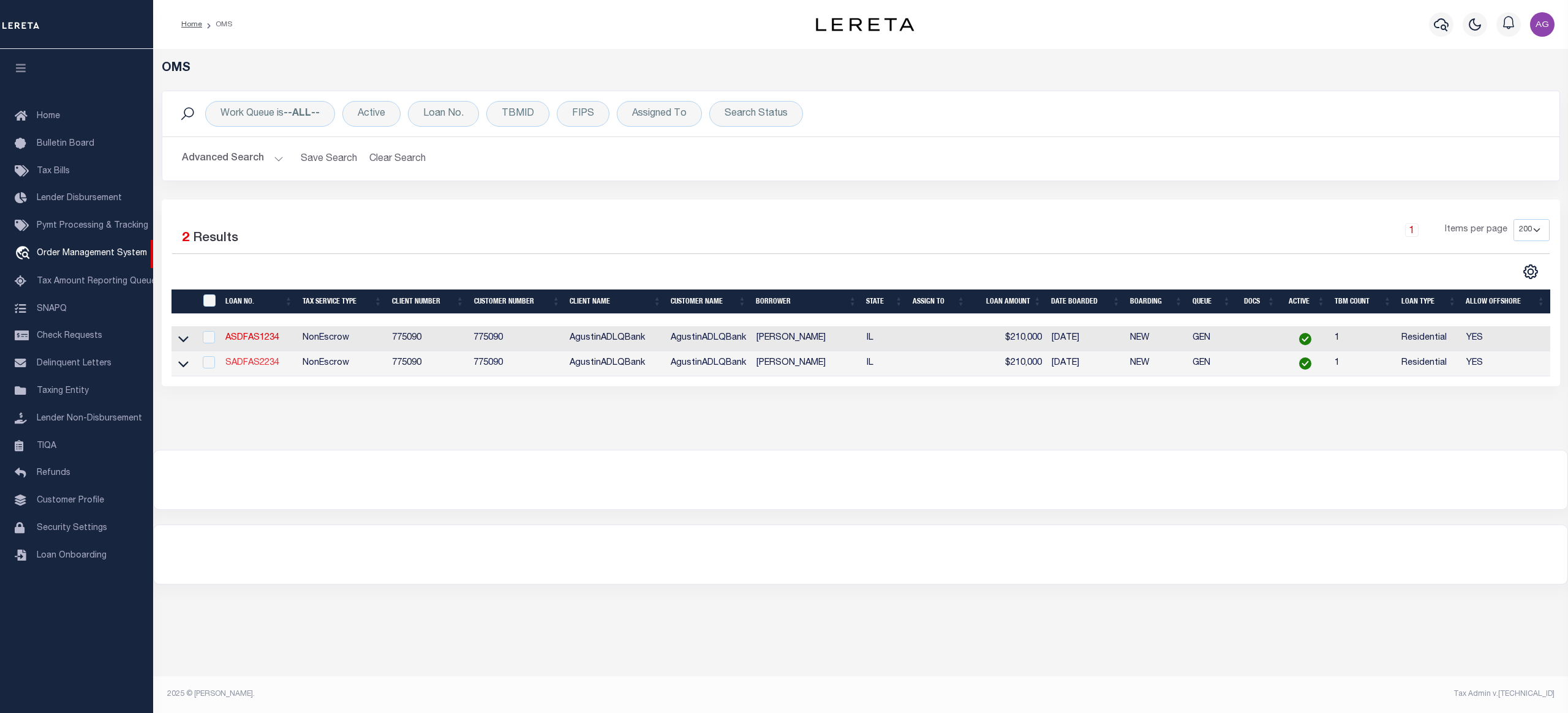
click at [249, 366] on link "SADFAS2234" at bounding box center [252, 364] width 54 height 9
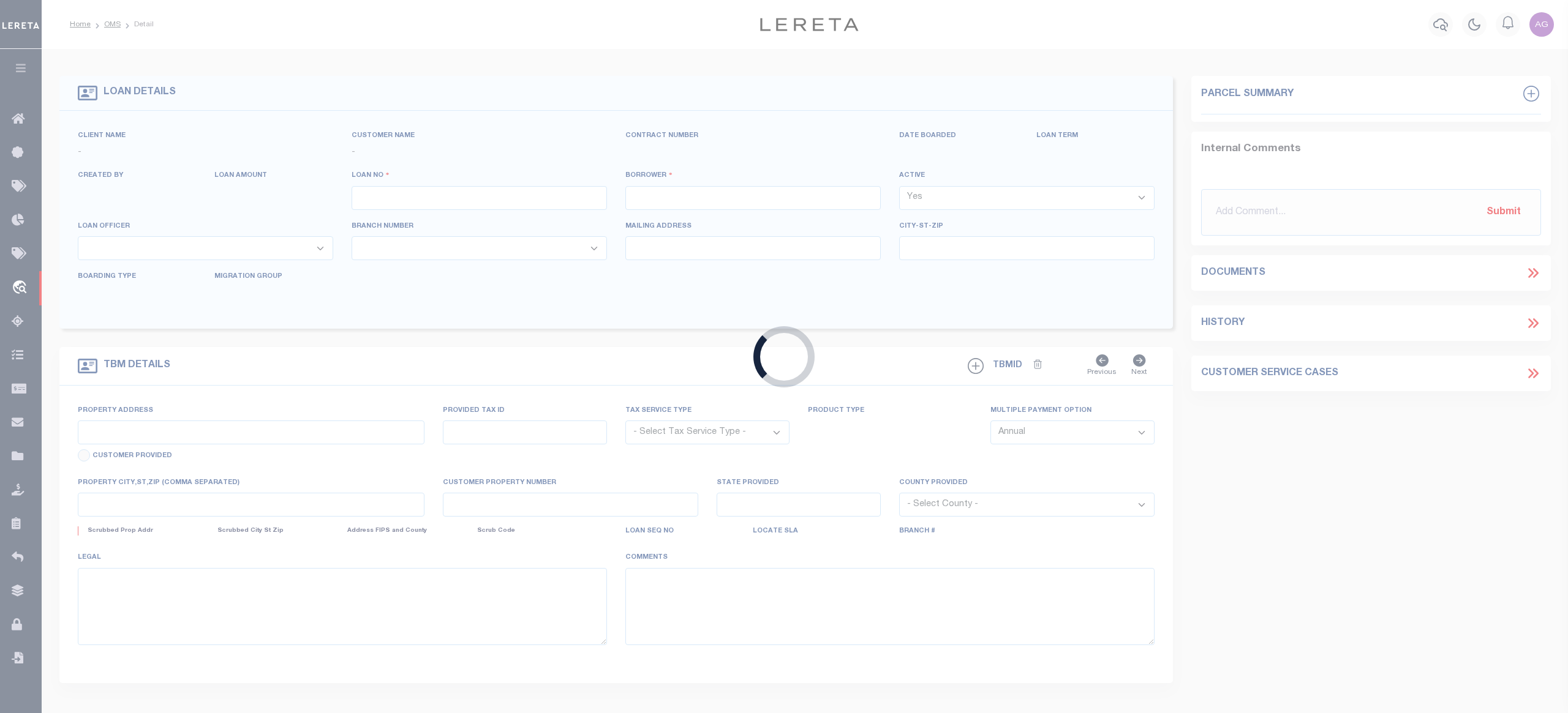
type input "SADFAS2234"
type input "Agustín L Fernández"
select select
type input "10485 SW 26TH TER"
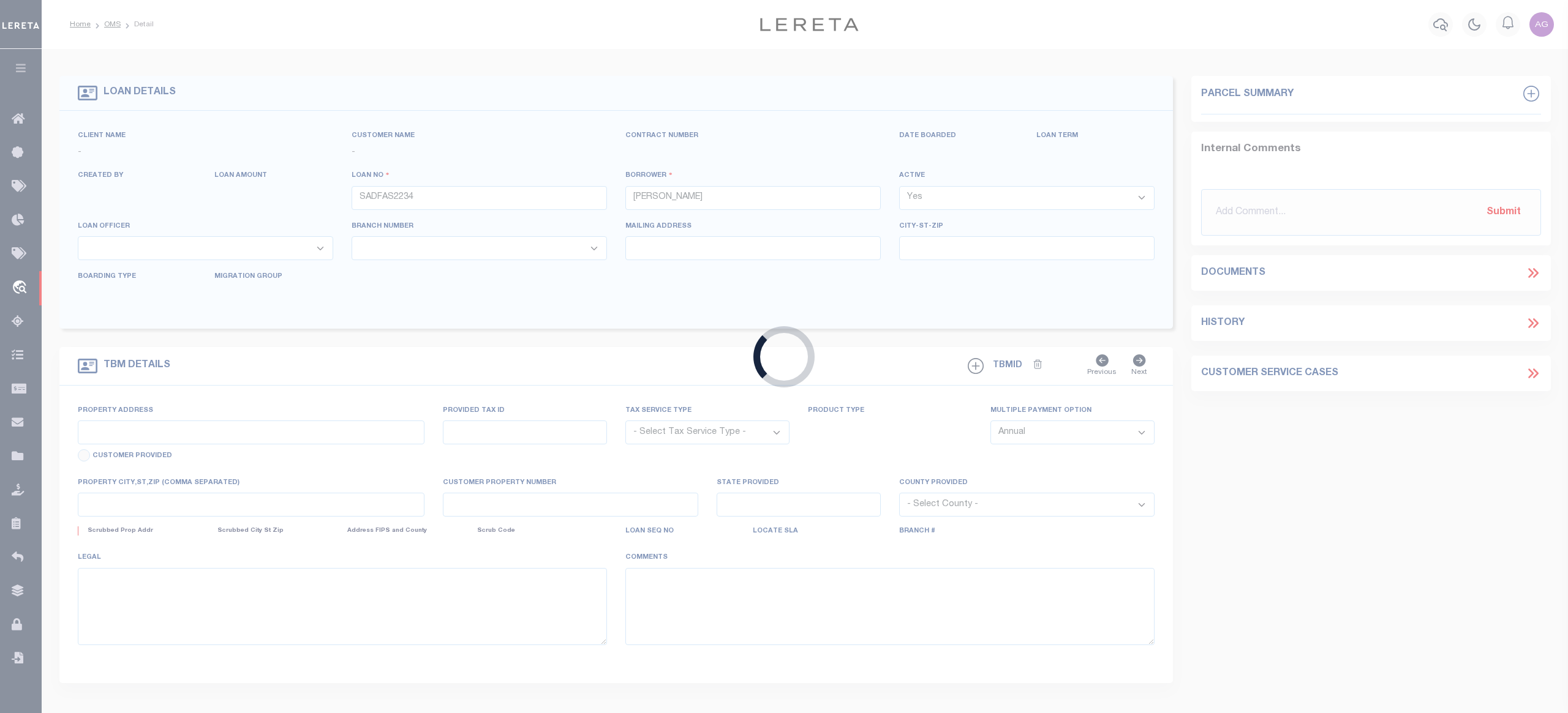
type input "MIAMI FL 33165-2764"
type input "[DATE]"
select select "10"
select select "NonEscrow"
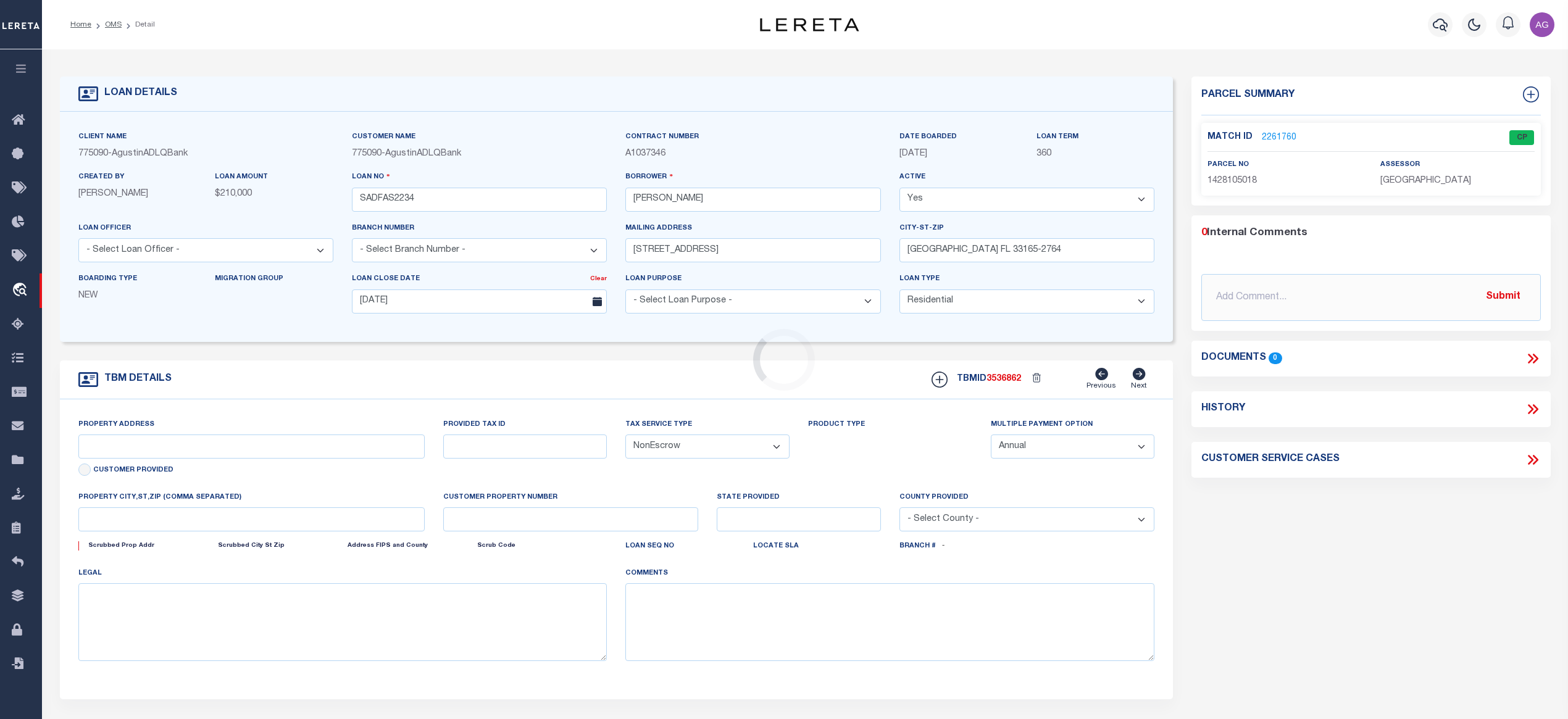
type input "4207 N HOLLYRIDGE CIR"
select select
type input "PEORIA IL 61614-7215"
type input "IL"
select select
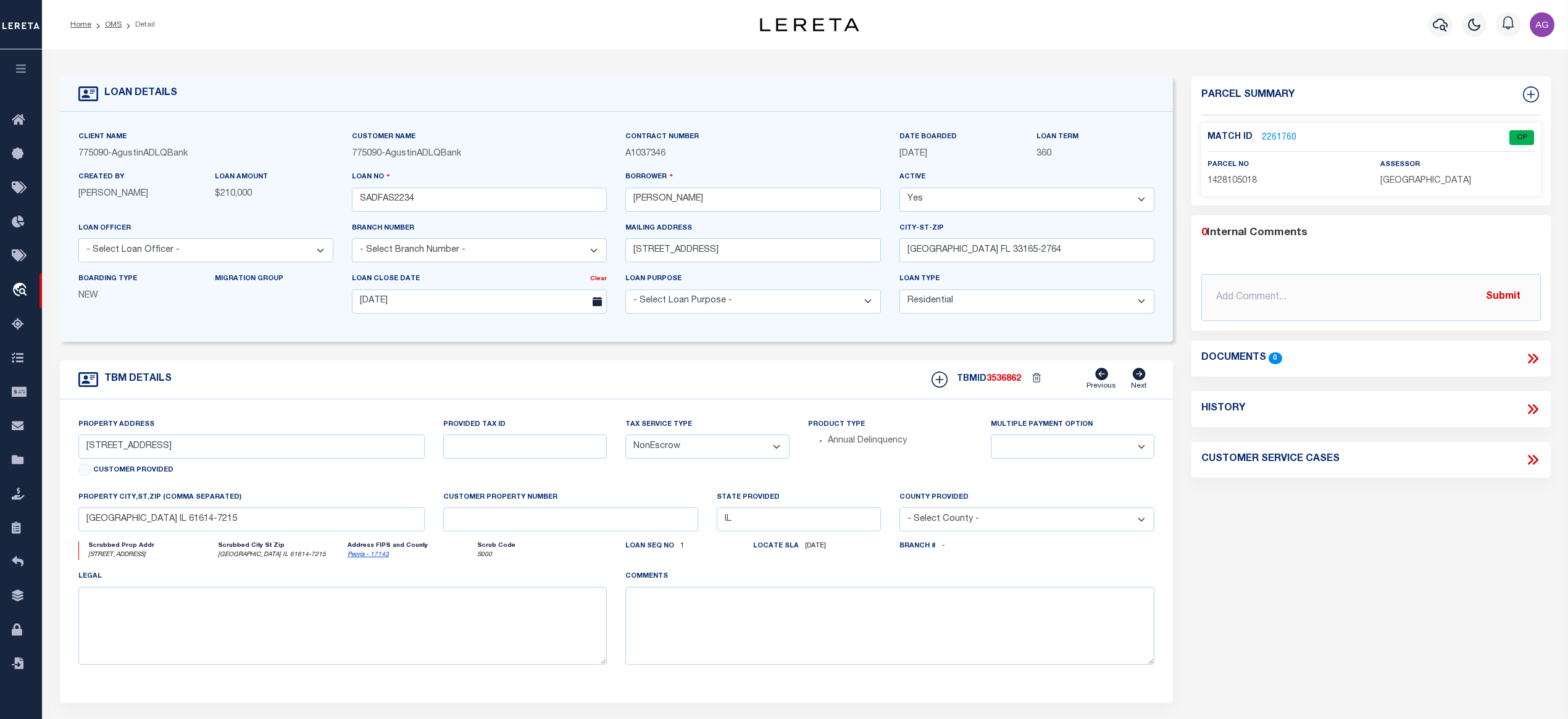
click at [1006, 379] on span "3536862" at bounding box center [1003, 379] width 35 height 9
click at [1279, 135] on link "2261760" at bounding box center [1278, 138] width 35 height 13
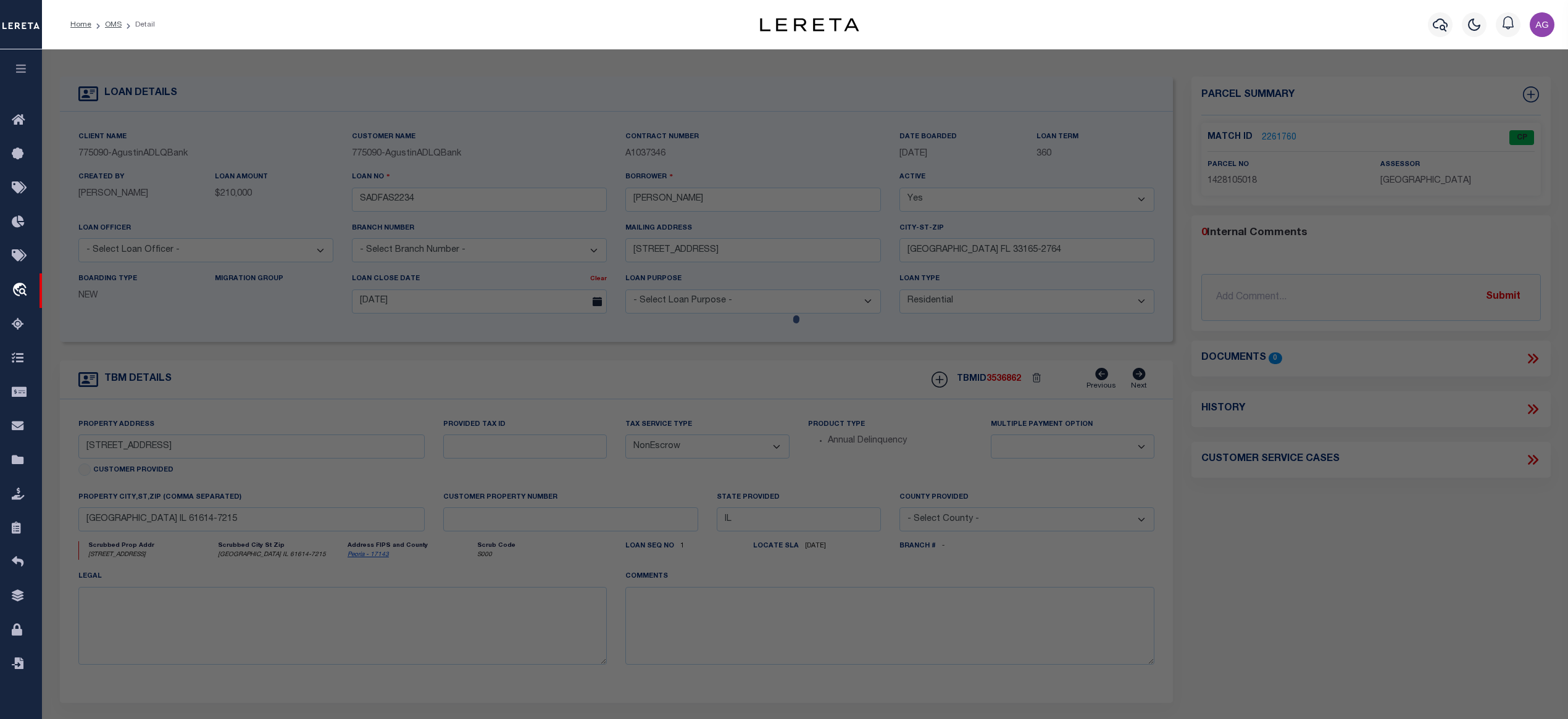
checkbox input "false"
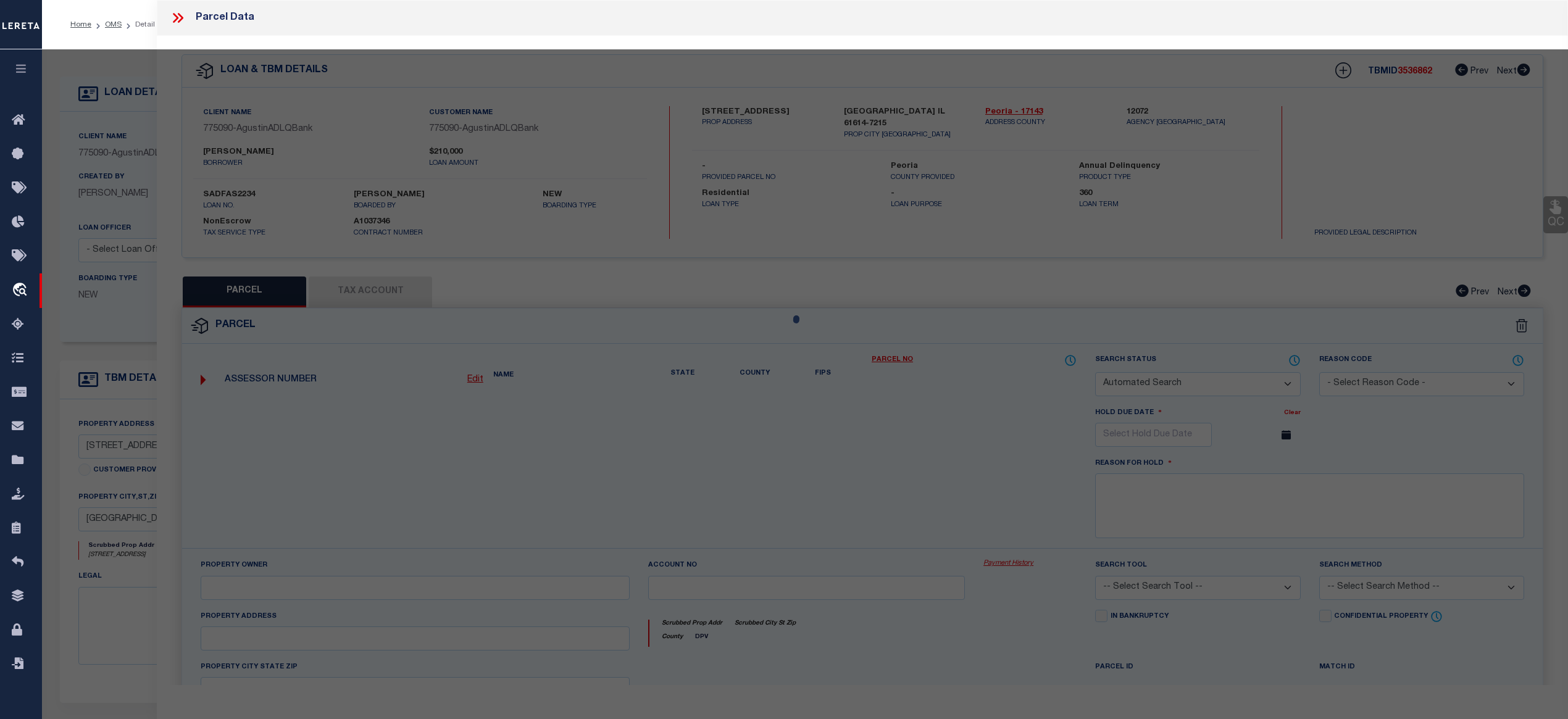
select select "CP"
type input "NEIL BEHRENDS"
select select "ATL"
select select "ADD"
type input "4207 N HOLLYRIDGE CIR"
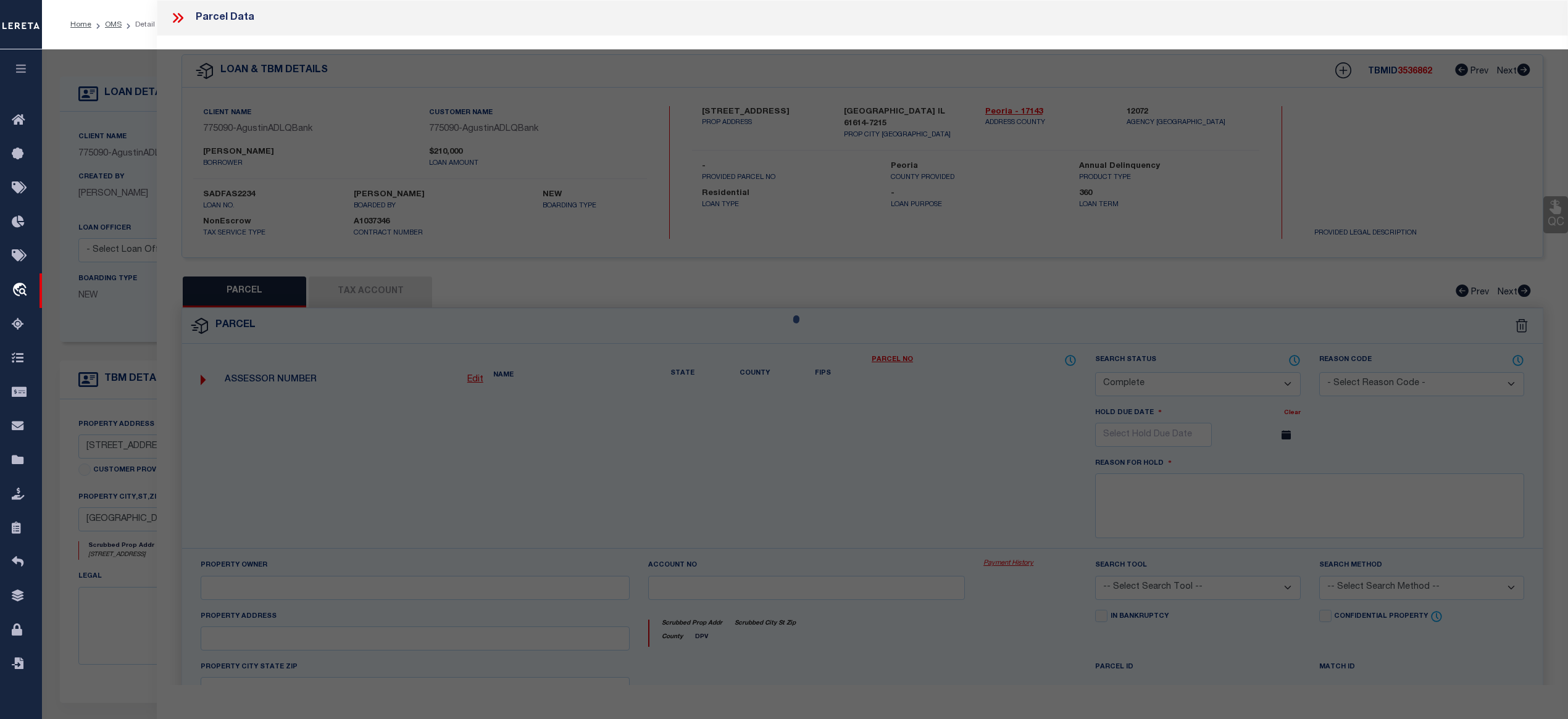
checkbox input "false"
type input "PEORIA, IL 61614"
type textarea "KNOLL CREST SUB #2 NW 1/4 SEC 28-9N-8E LOT 31 & N 1/2 LOT 30 BLK 10"
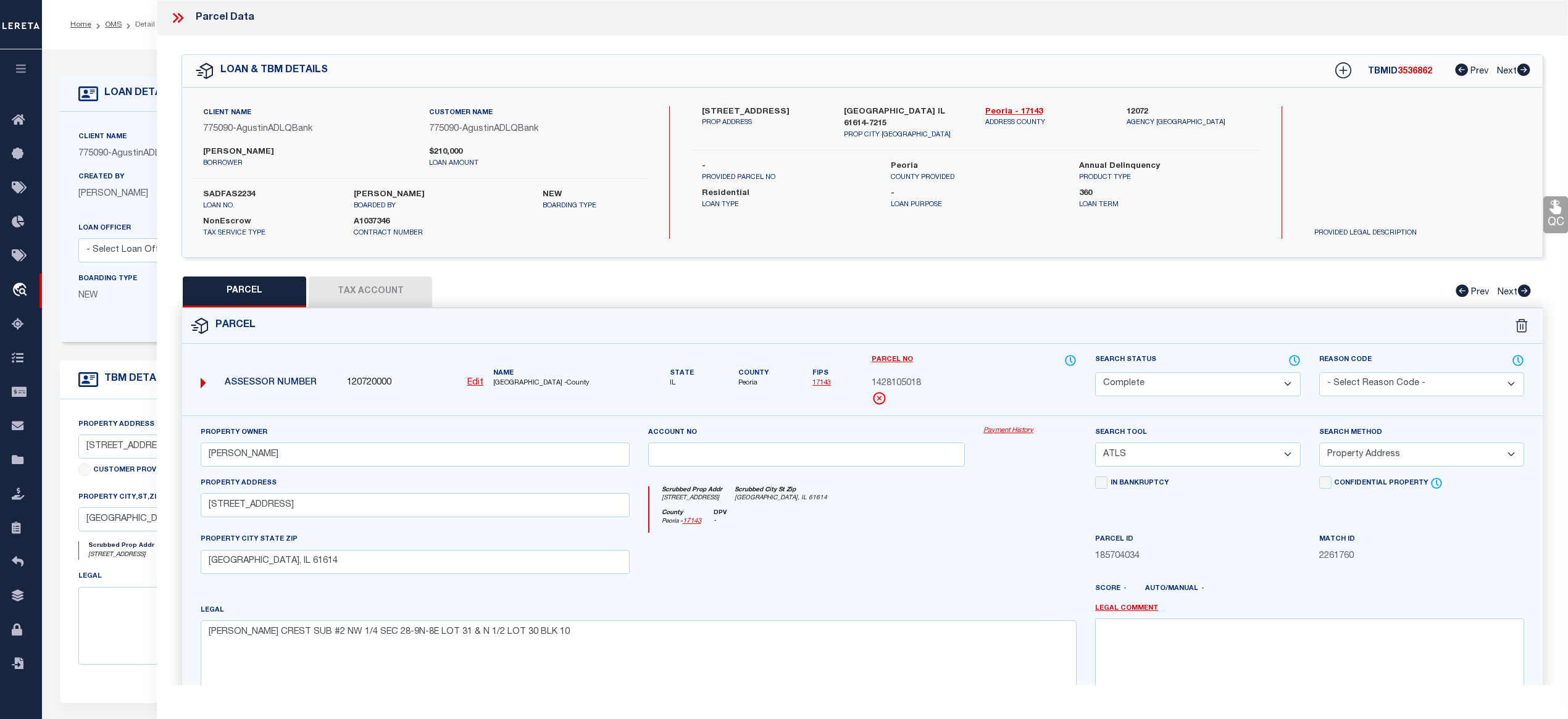
click at [1020, 428] on link "Payment History" at bounding box center [1030, 431] width 93 height 11
